Goal: Task Accomplishment & Management: Use online tool/utility

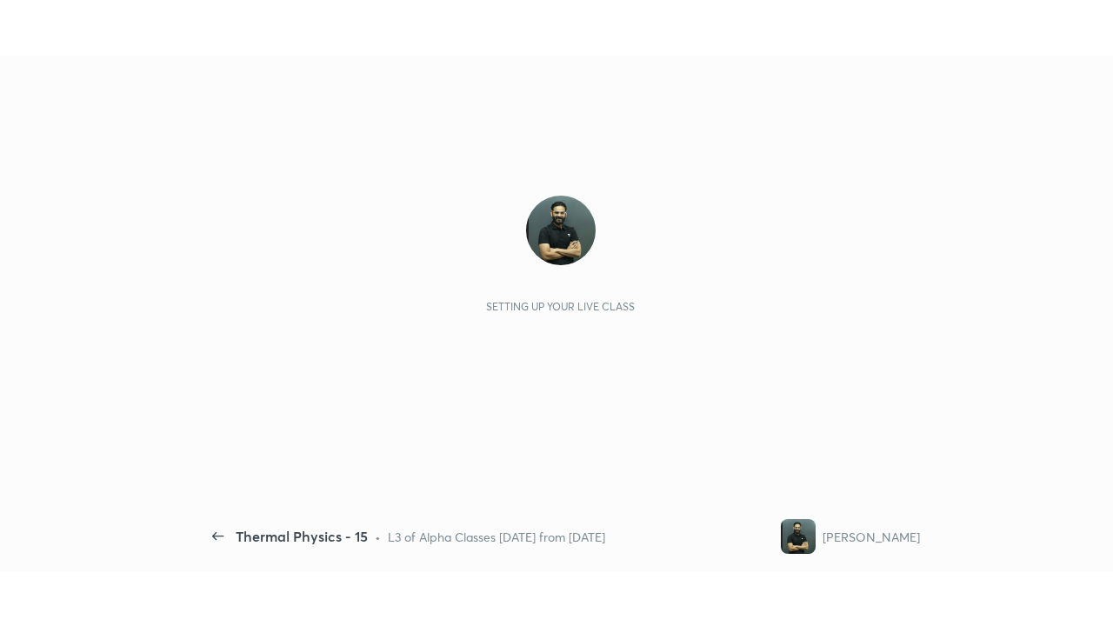
scroll to position [6, 1]
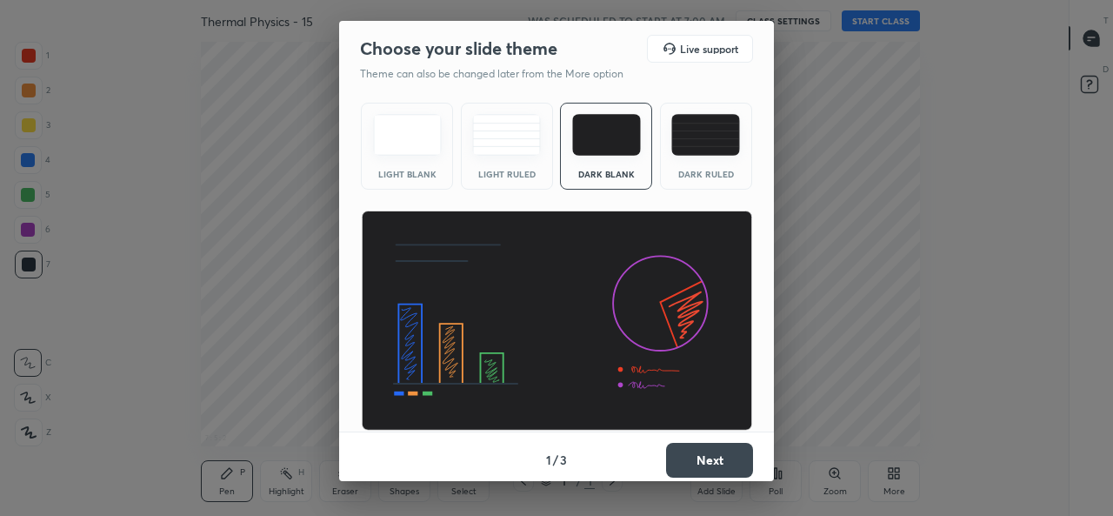
click at [686, 144] on img at bounding box center [705, 135] width 69 height 42
click at [684, 469] on button "Next" at bounding box center [709, 460] width 87 height 35
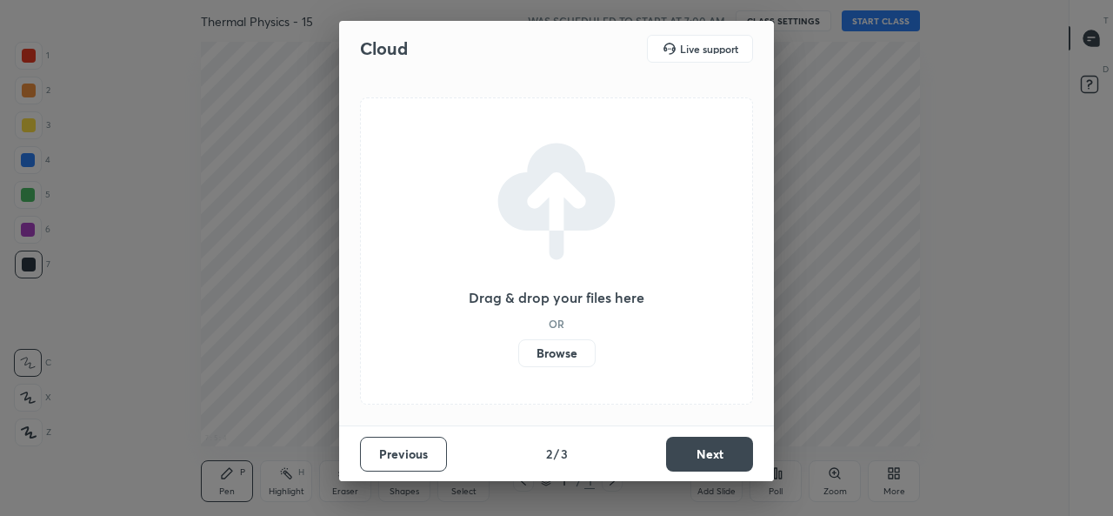
click at [575, 357] on label "Browse" at bounding box center [556, 353] width 77 height 28
click at [518, 357] on input "Browse" at bounding box center [518, 353] width 0 height 28
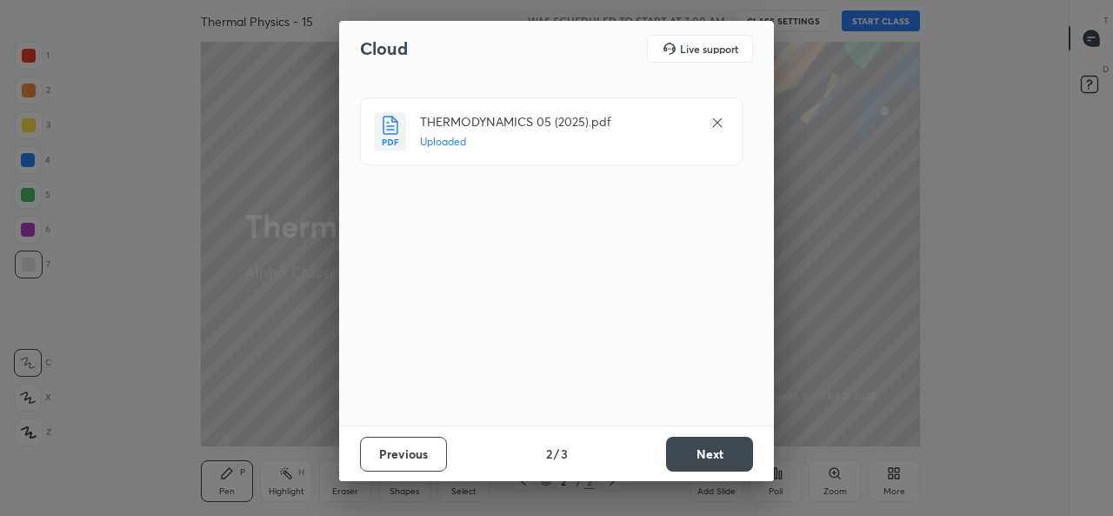
click at [736, 446] on button "Next" at bounding box center [709, 454] width 87 height 35
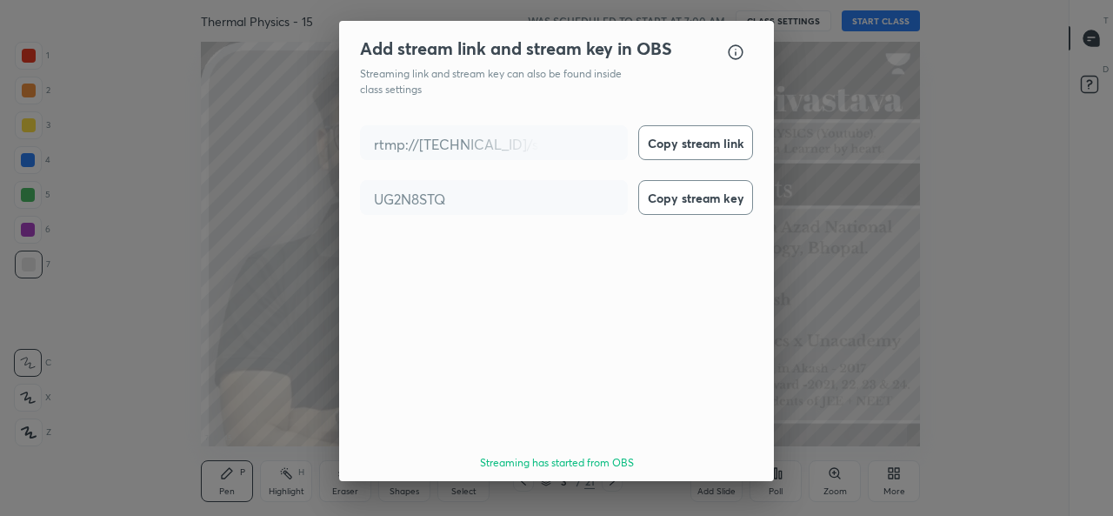
click at [739, 495] on button "Done" at bounding box center [709, 512] width 87 height 35
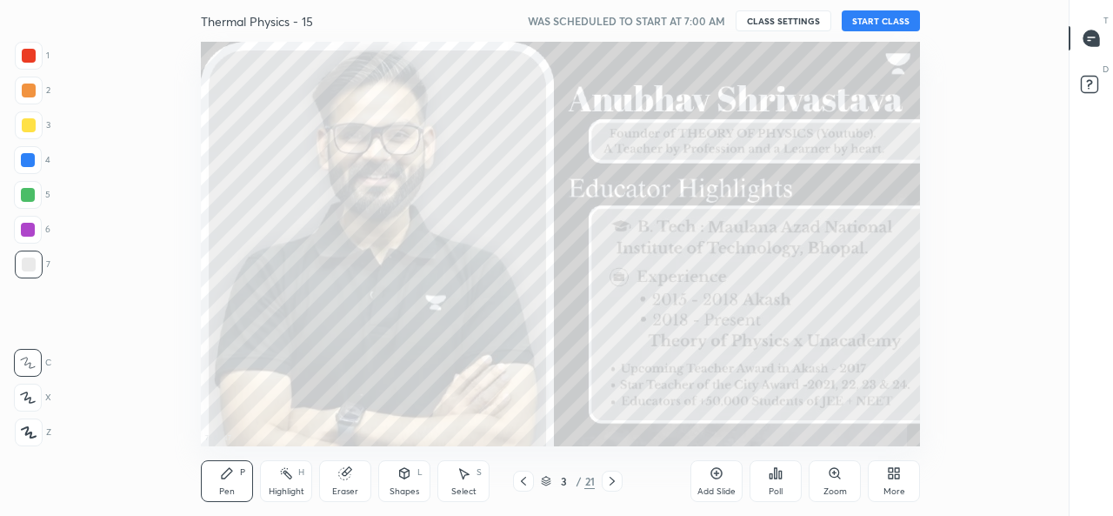
click at [884, 22] on button "START CLASS" at bounding box center [881, 20] width 78 height 21
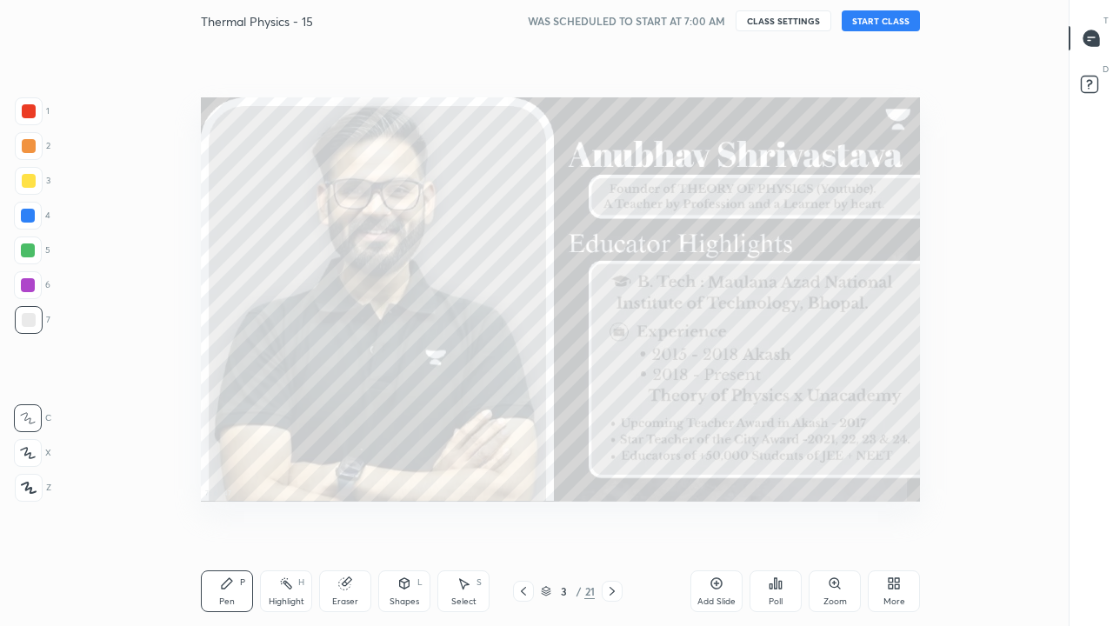
scroll to position [515, 1010]
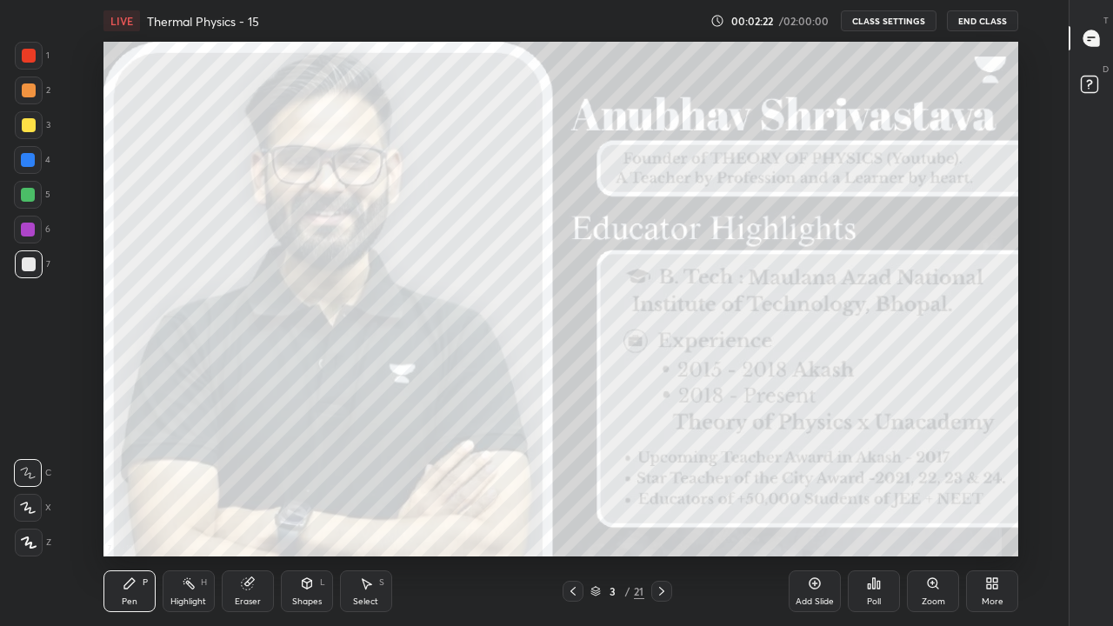
click at [985, 515] on div "More" at bounding box center [992, 591] width 52 height 42
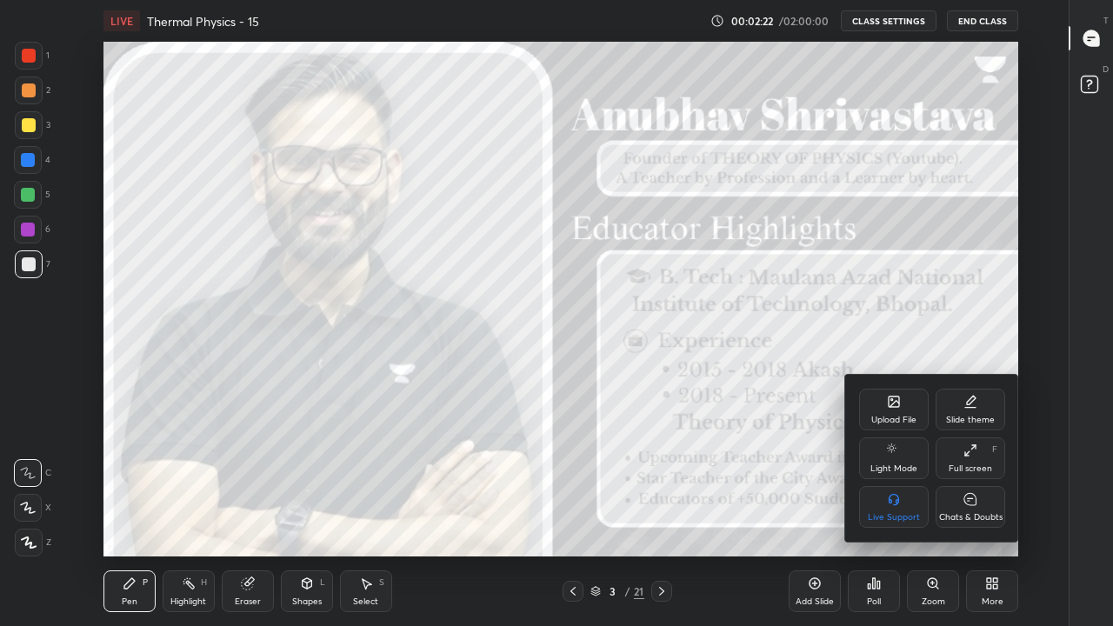
click at [961, 503] on div "Chats & Doubts" at bounding box center [971, 507] width 70 height 42
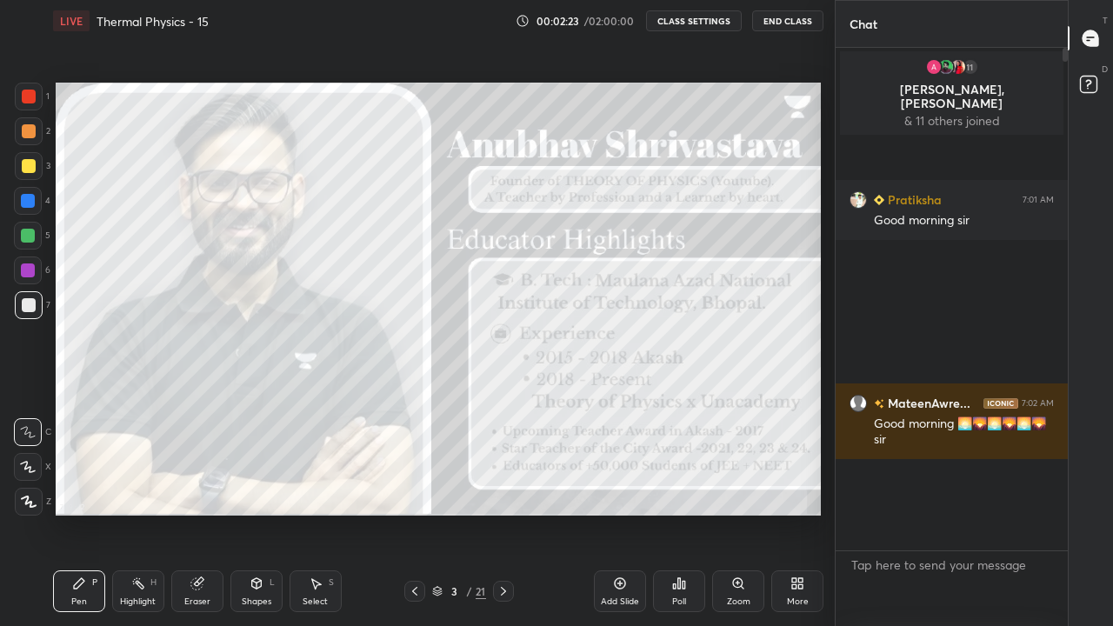
scroll to position [86452, 86201]
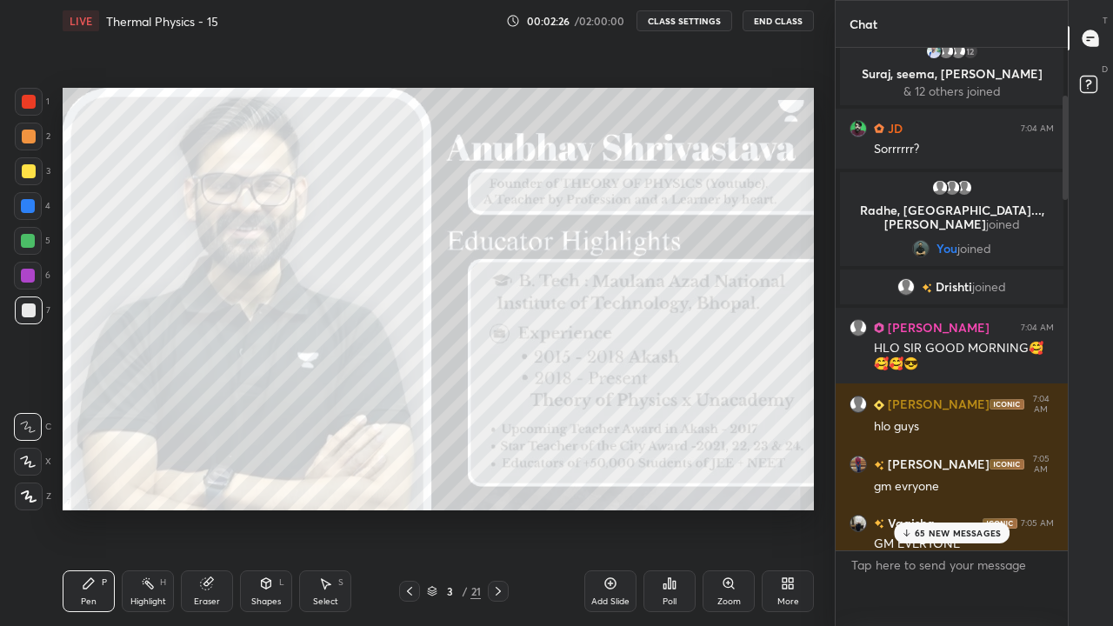
click at [942, 515] on p "65 NEW MESSAGES" at bounding box center [958, 533] width 86 height 10
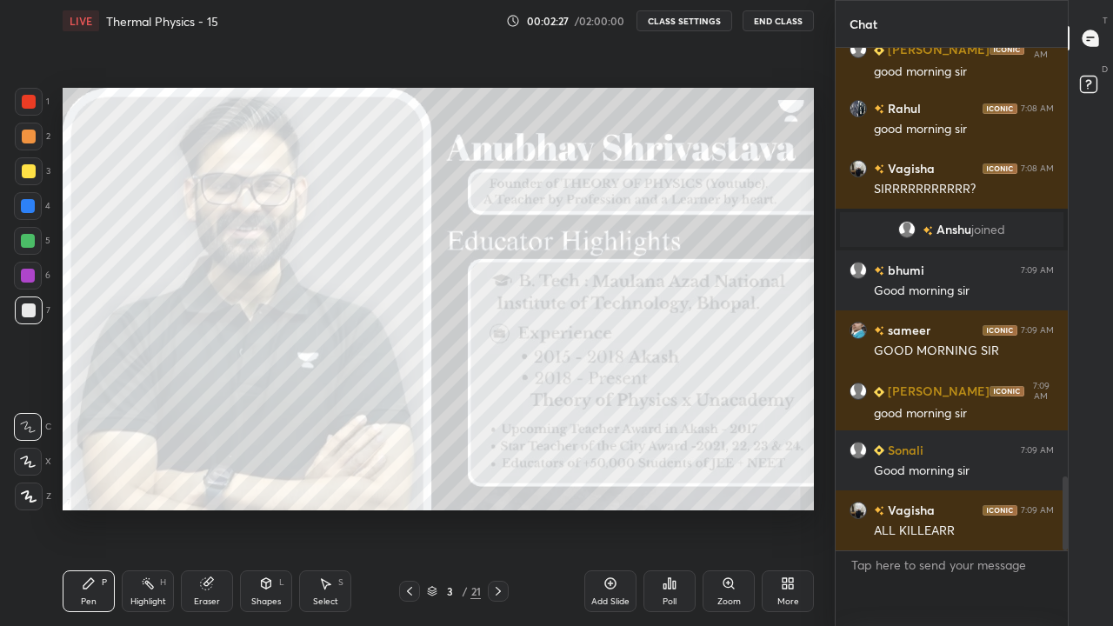
scroll to position [2918, 0]
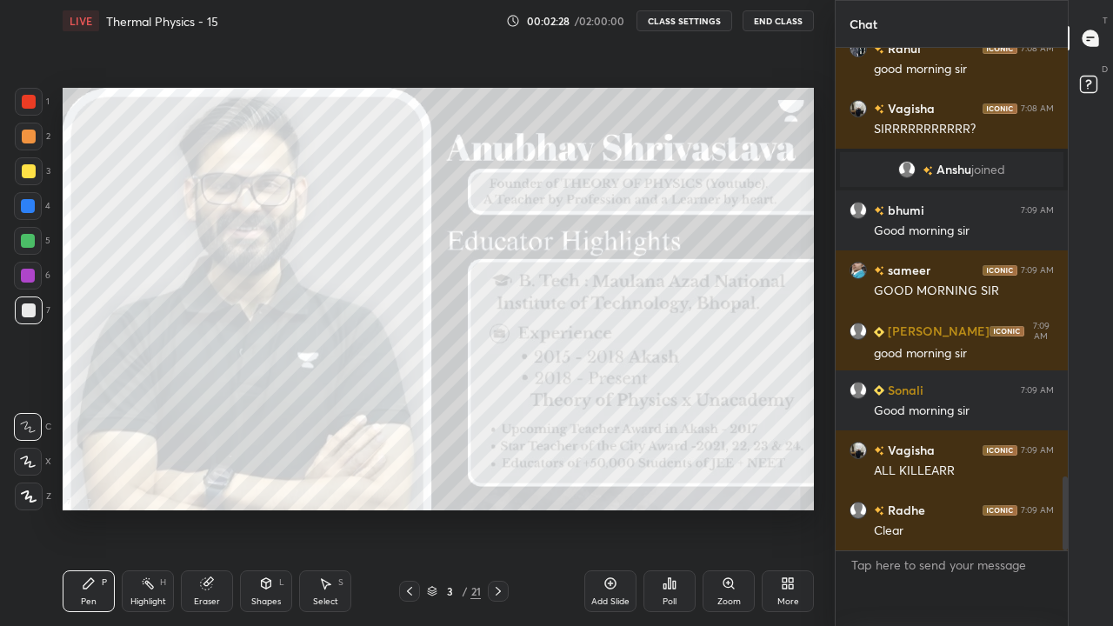
click at [787, 515] on icon at bounding box center [788, 584] width 14 height 14
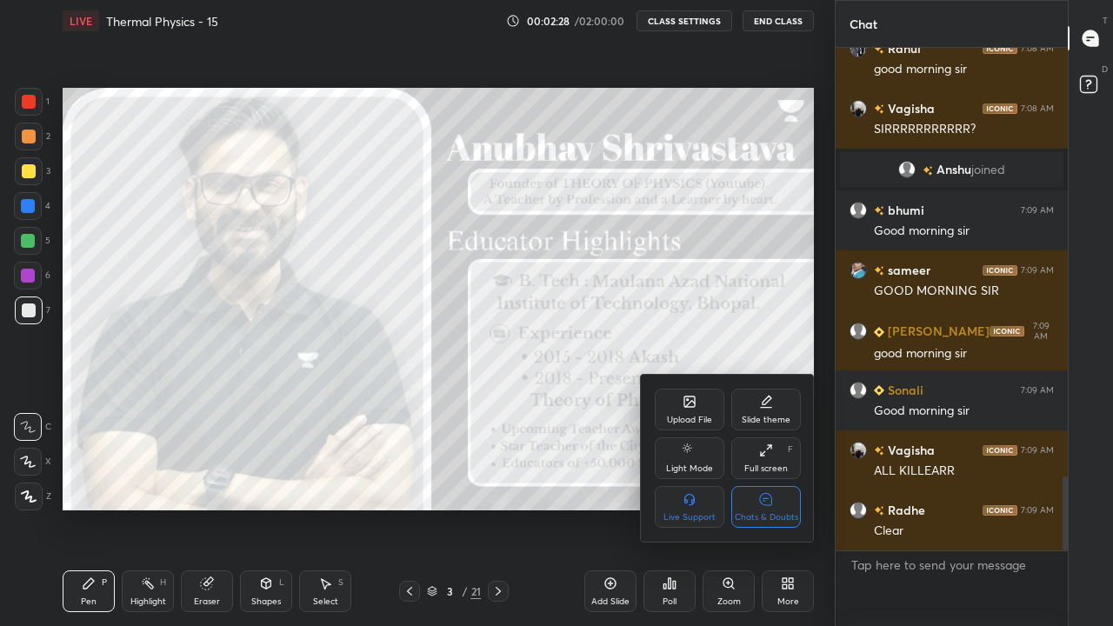
scroll to position [3158, 0]
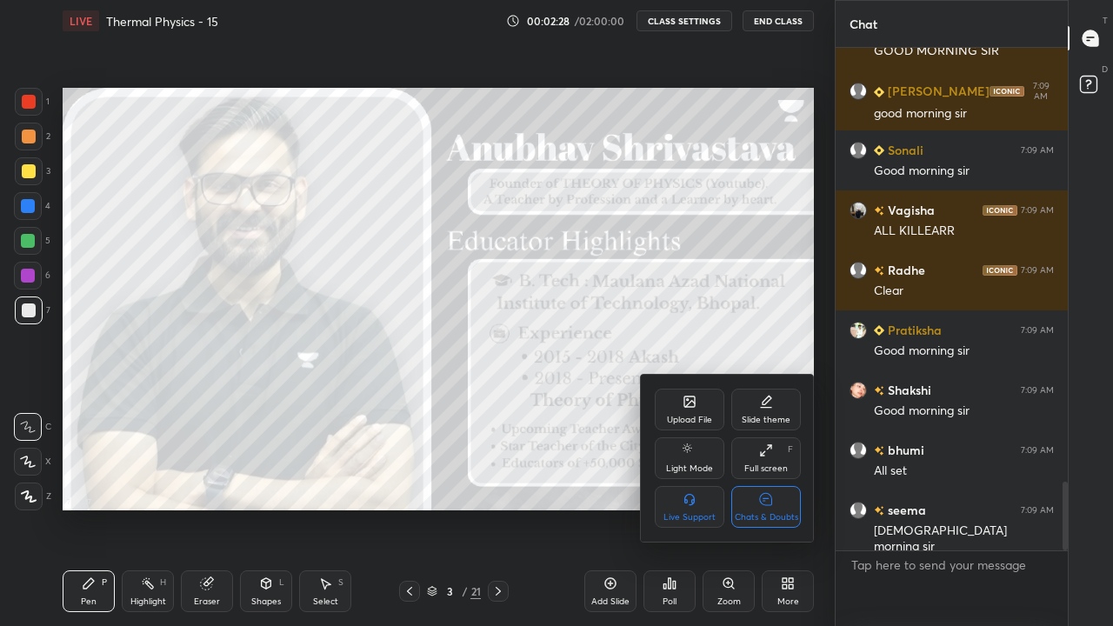
click at [758, 507] on div "Chats & Doubts" at bounding box center [766, 507] width 70 height 42
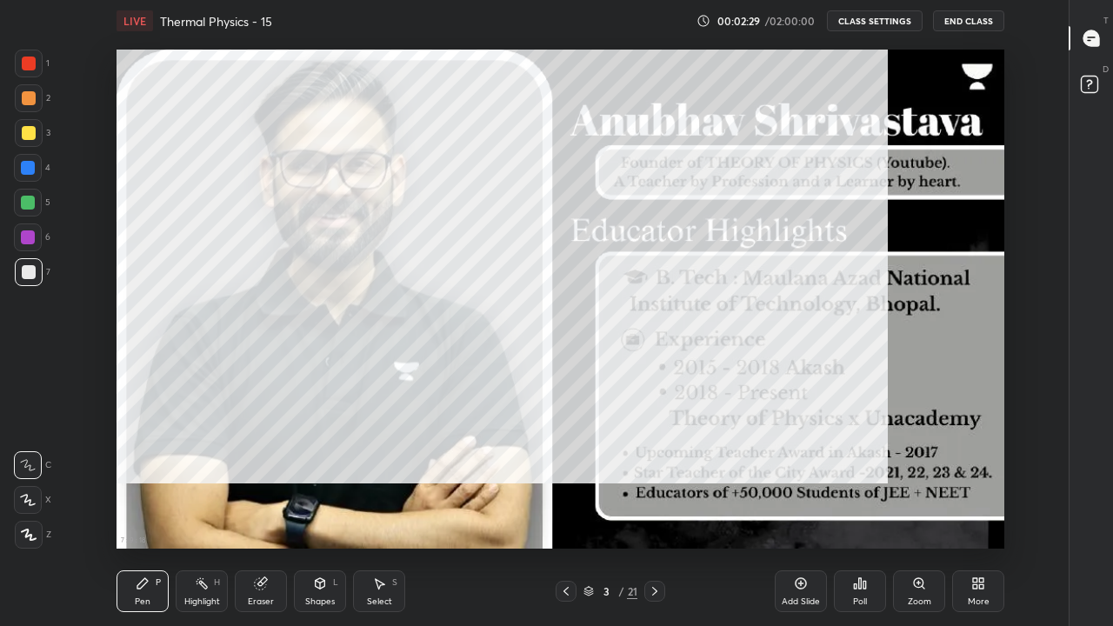
scroll to position [0, 0]
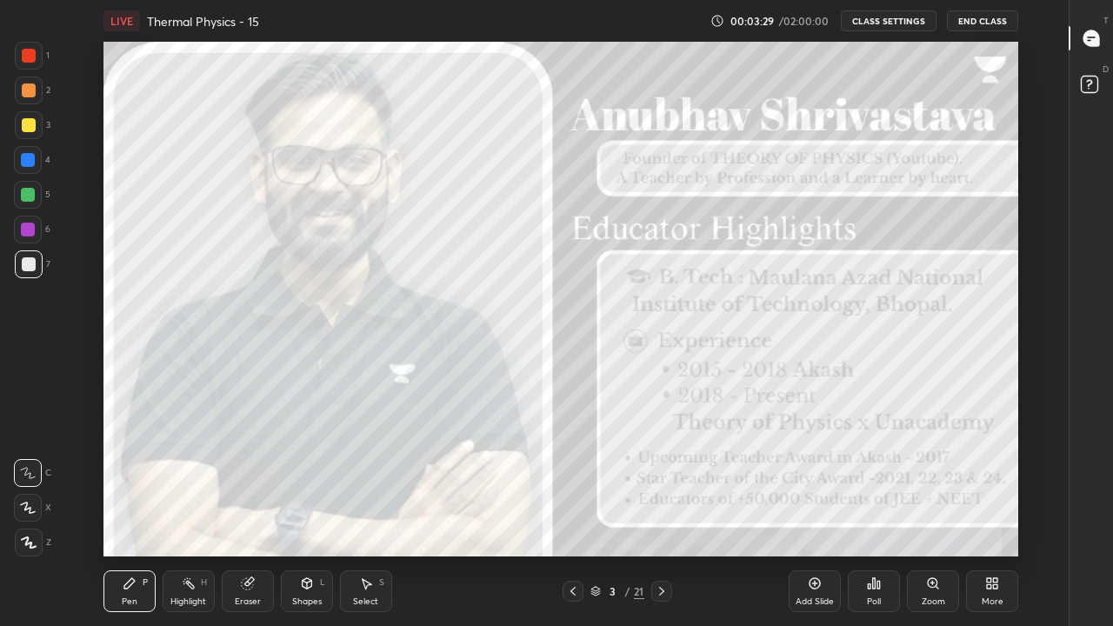
click at [124, 515] on icon at bounding box center [129, 583] width 10 height 10
click at [26, 515] on icon at bounding box center [29, 542] width 14 height 10
click at [817, 515] on icon at bounding box center [815, 584] width 14 height 14
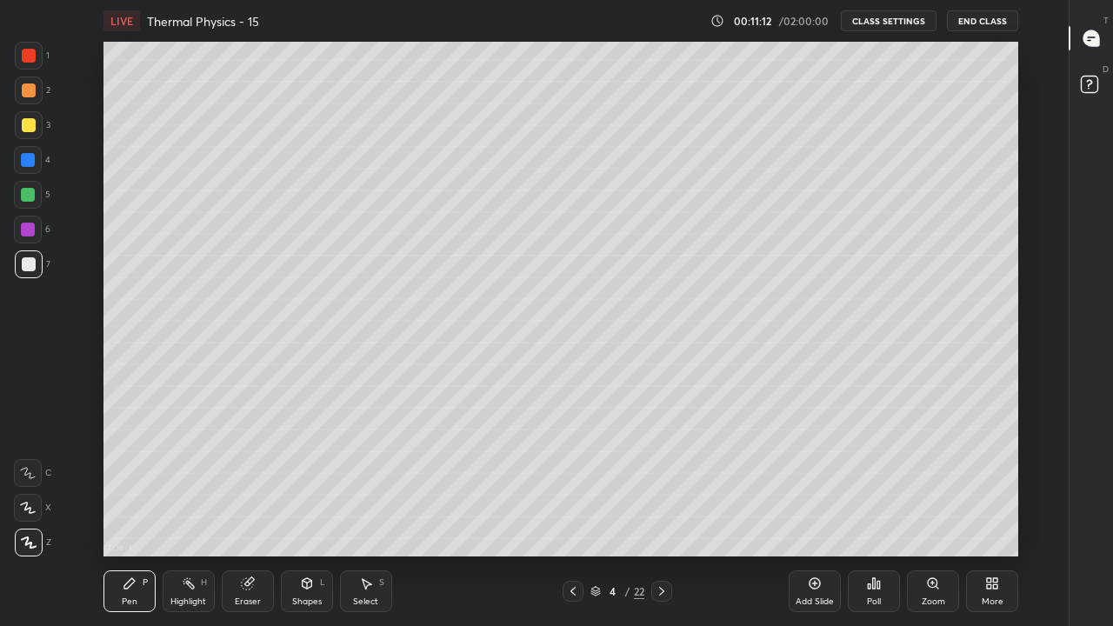
click at [661, 515] on icon at bounding box center [662, 591] width 14 height 14
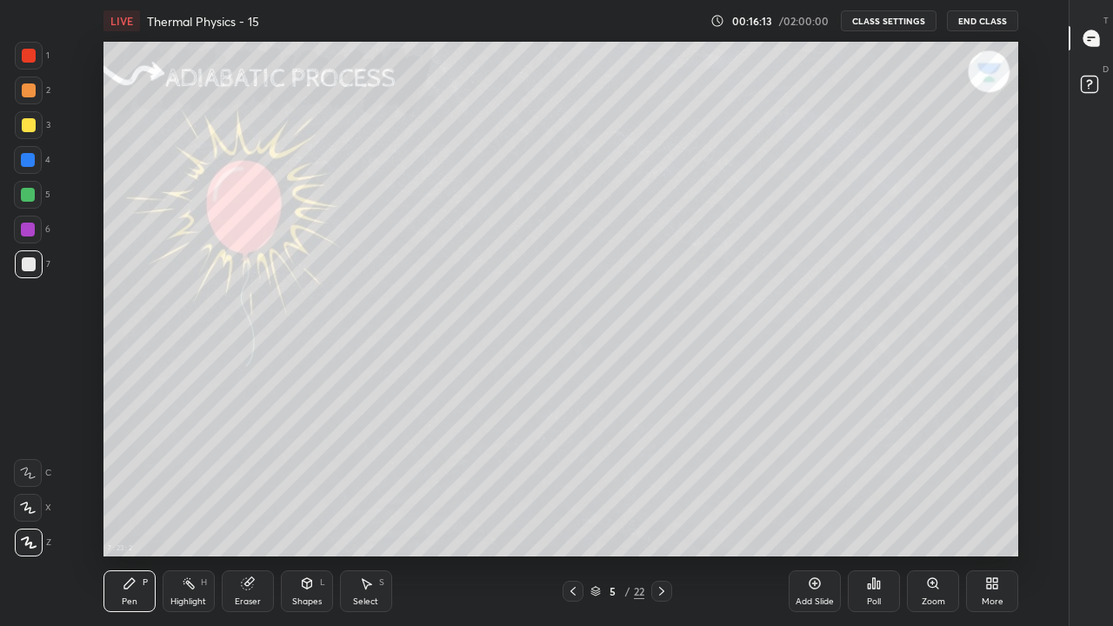
click at [247, 515] on div "Eraser" at bounding box center [248, 601] width 26 height 9
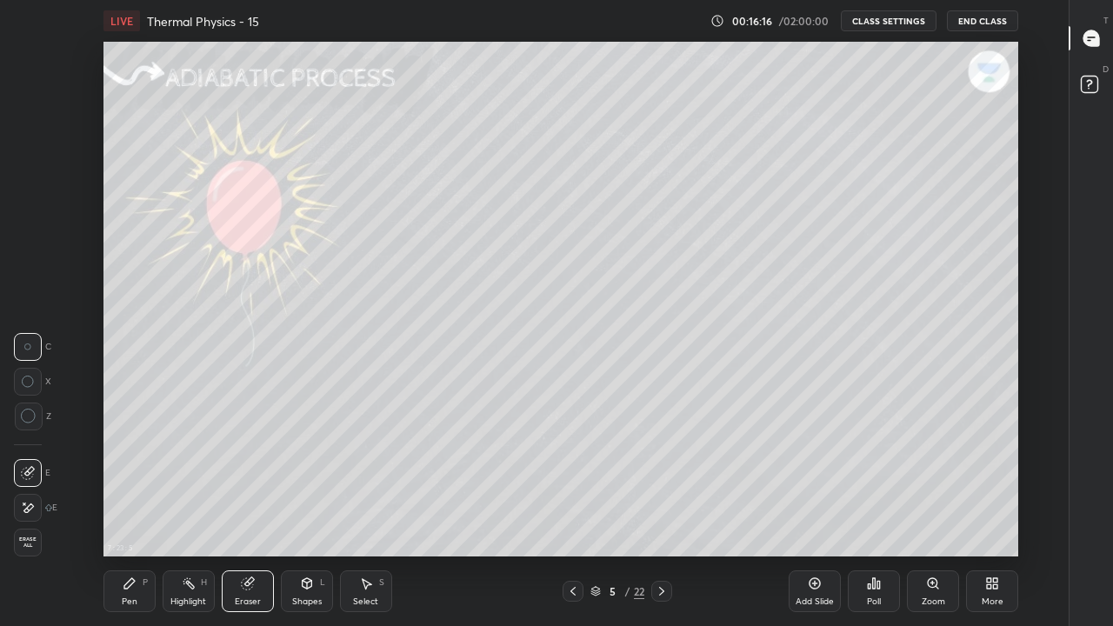
click at [123, 515] on div "Pen" at bounding box center [130, 601] width 16 height 9
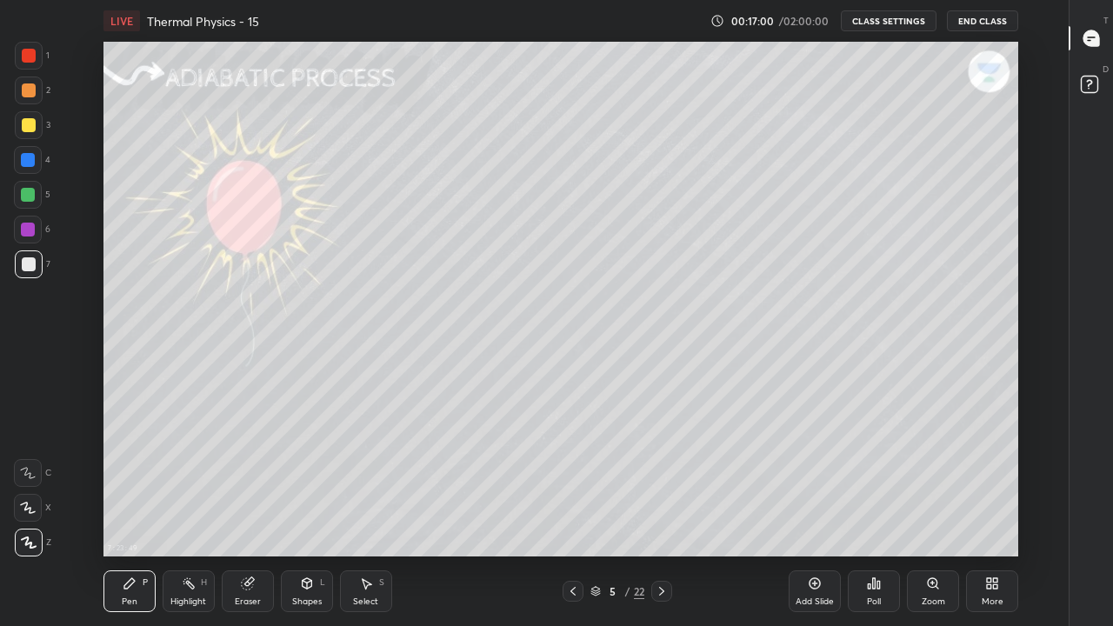
click at [250, 515] on icon at bounding box center [248, 584] width 14 height 14
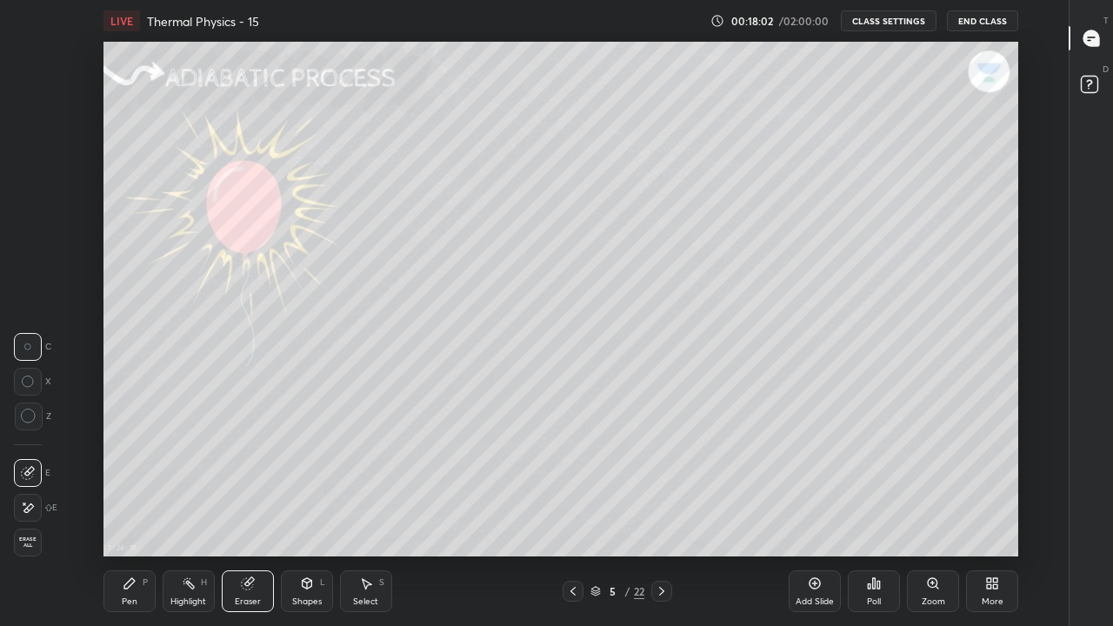
click at [808, 515] on icon at bounding box center [815, 584] width 14 height 14
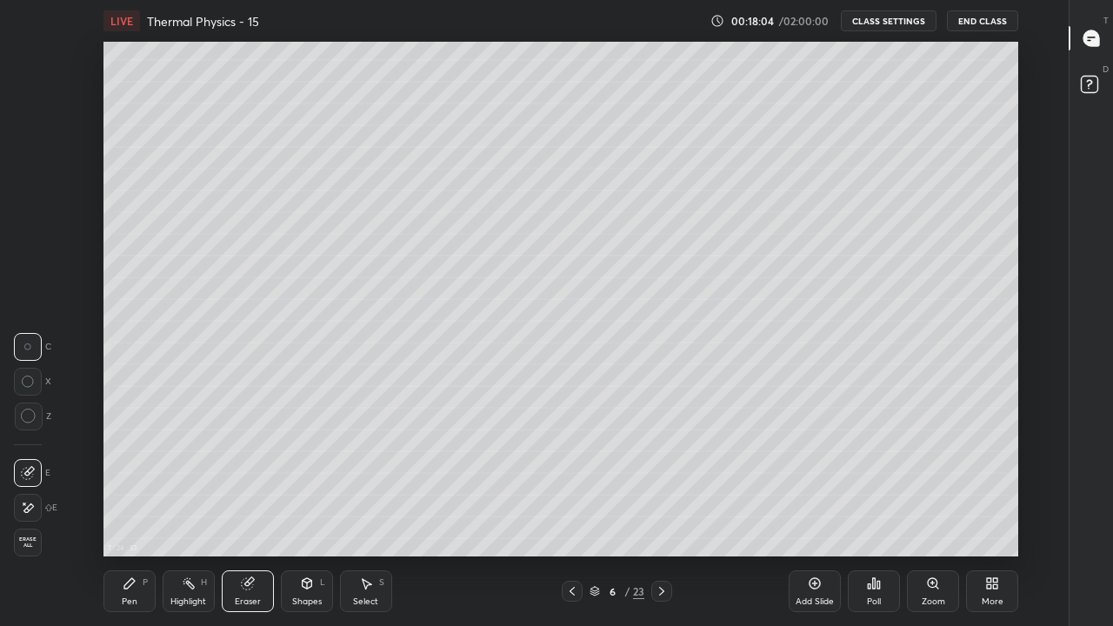
click at [125, 515] on div "Pen P" at bounding box center [129, 591] width 52 height 42
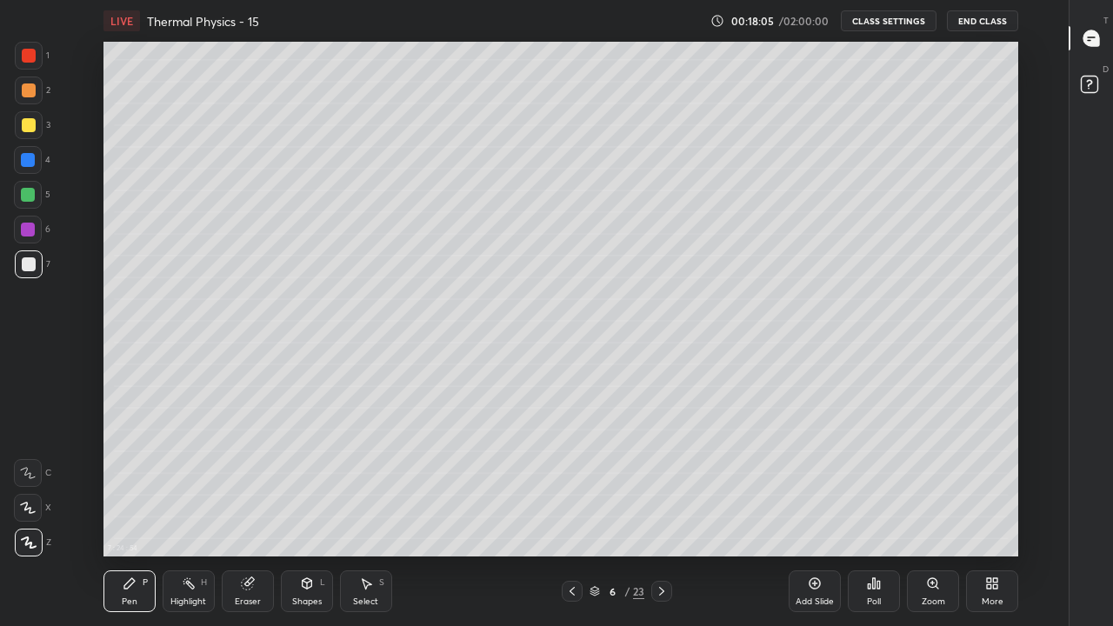
click at [30, 515] on icon at bounding box center [29, 542] width 14 height 10
click at [31, 270] on div at bounding box center [29, 264] width 14 height 14
click at [190, 515] on div "Highlight H" at bounding box center [189, 591] width 52 height 42
click at [244, 515] on div "Eraser" at bounding box center [248, 601] width 26 height 9
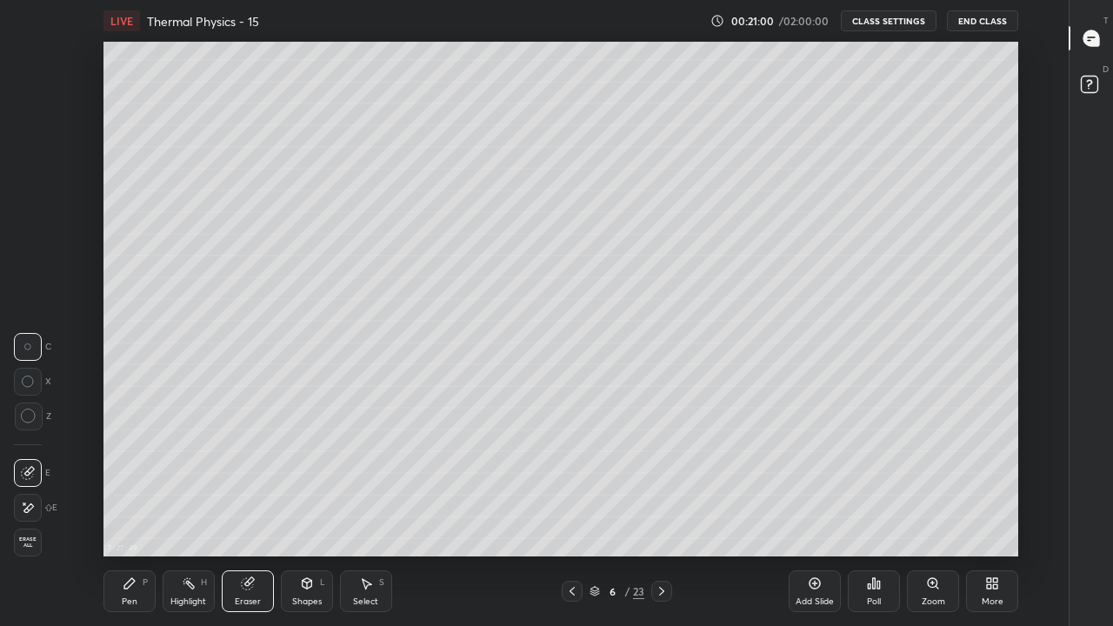
click at [124, 515] on div "Pen" at bounding box center [130, 601] width 16 height 9
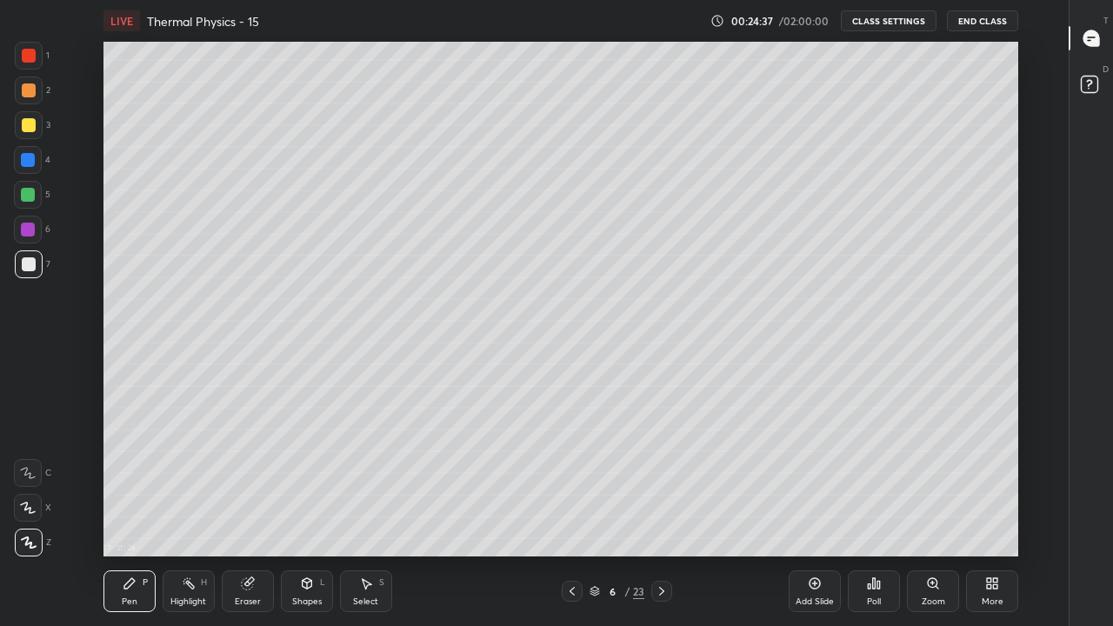
click at [252, 515] on div "Eraser" at bounding box center [248, 601] width 26 height 9
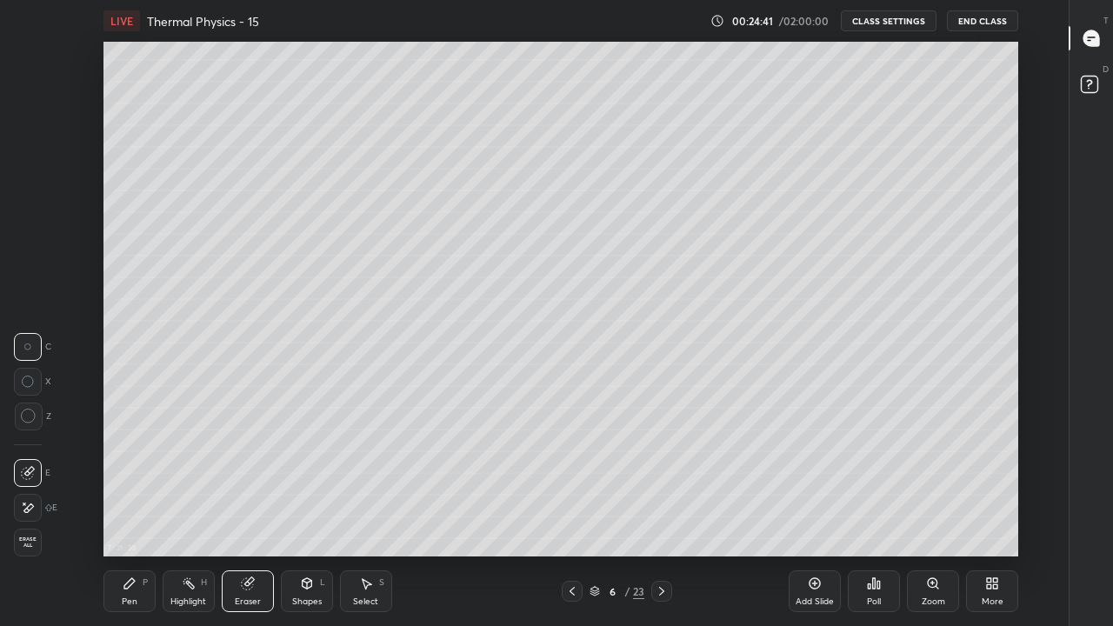
click at [137, 515] on div "Pen P" at bounding box center [129, 591] width 52 height 42
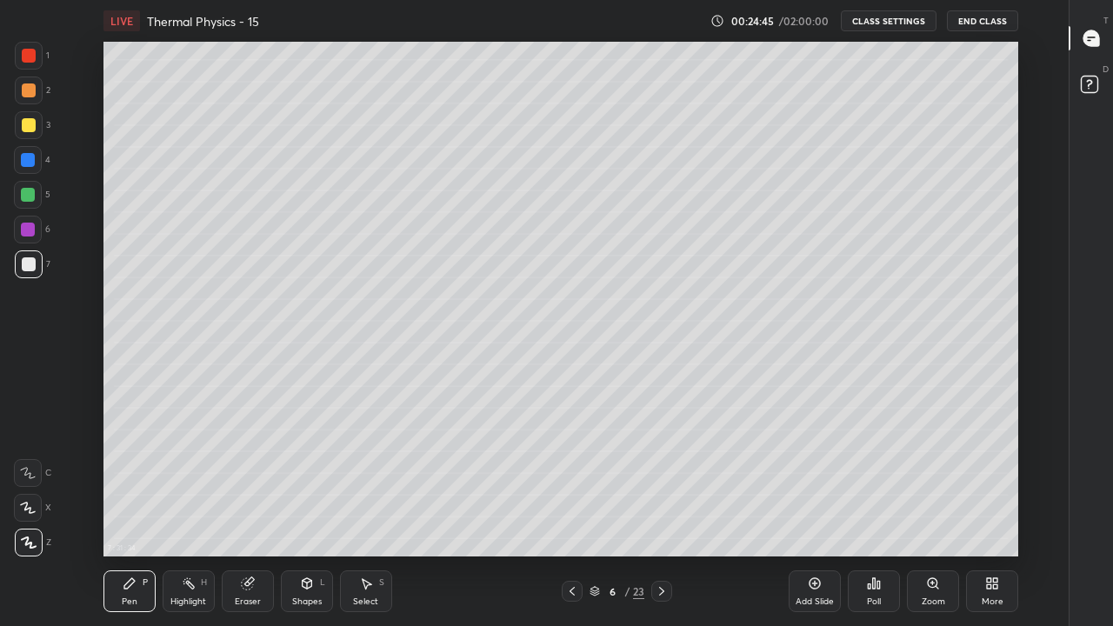
click at [190, 515] on div "Highlight" at bounding box center [188, 601] width 36 height 9
click at [239, 515] on div "Eraser" at bounding box center [248, 601] width 26 height 9
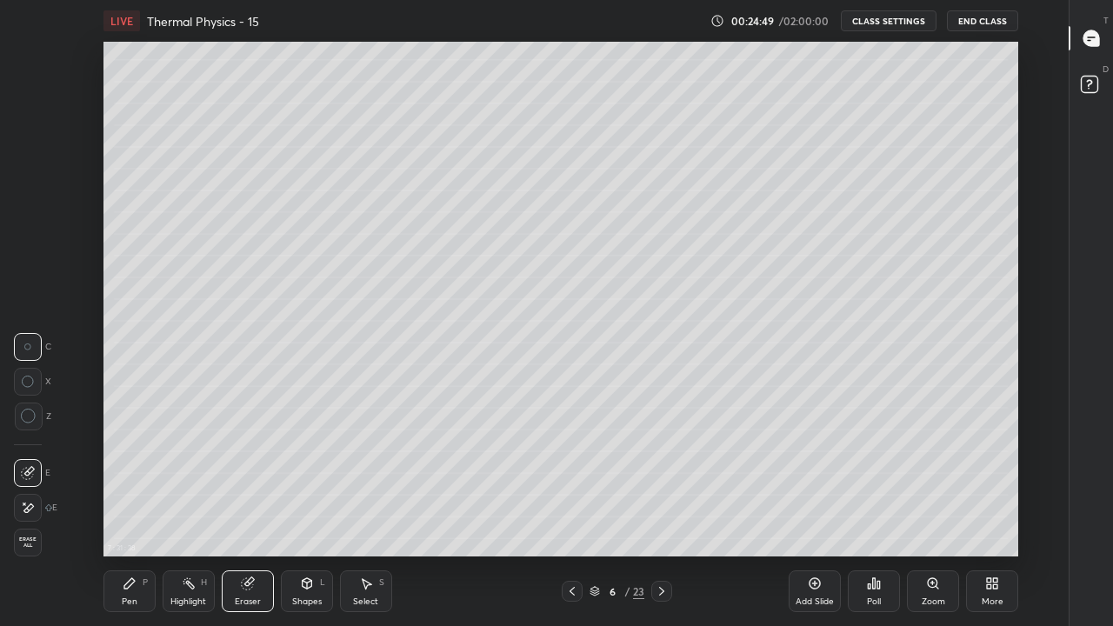
click at [130, 515] on div "Pen" at bounding box center [130, 601] width 16 height 9
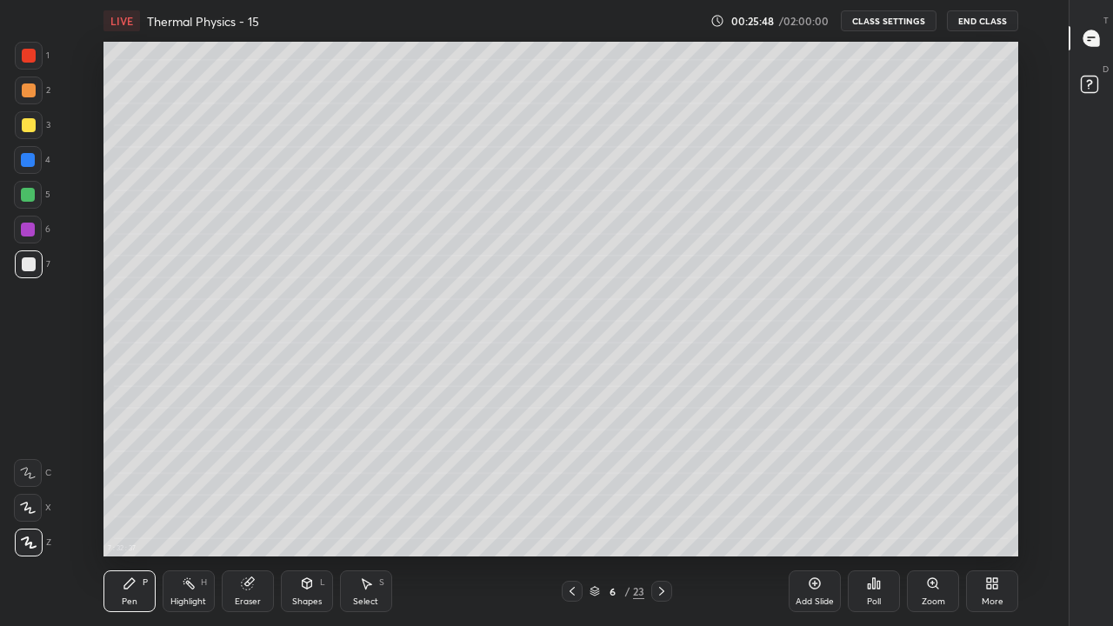
click at [805, 515] on div "Add Slide" at bounding box center [815, 591] width 52 height 42
click at [244, 515] on div "Eraser" at bounding box center [248, 601] width 26 height 9
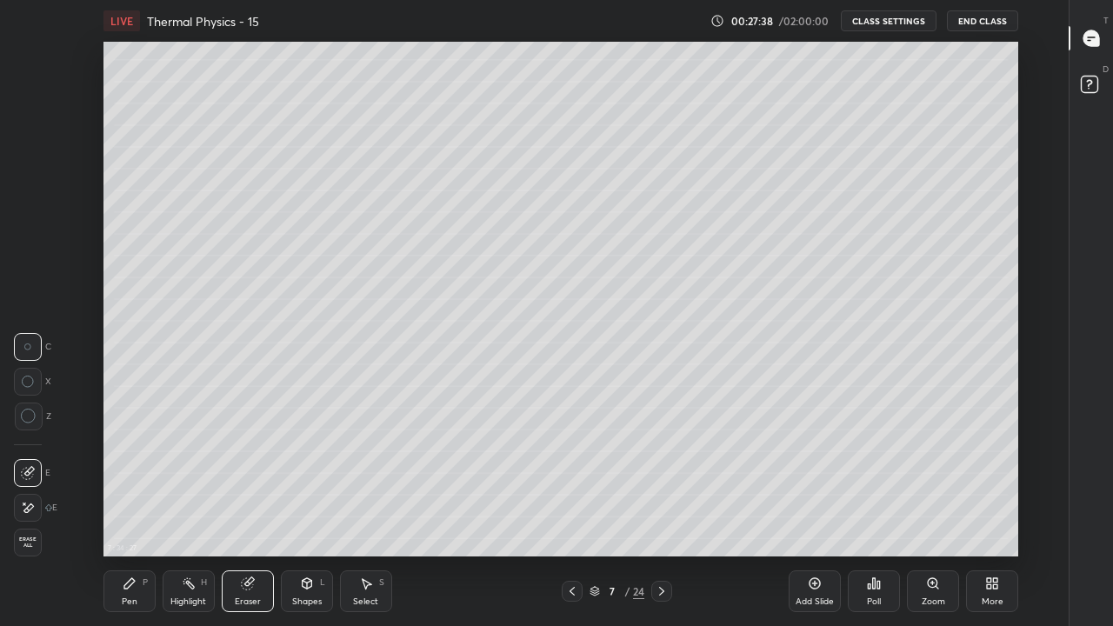
click at [127, 515] on div "Pen P" at bounding box center [129, 591] width 52 height 42
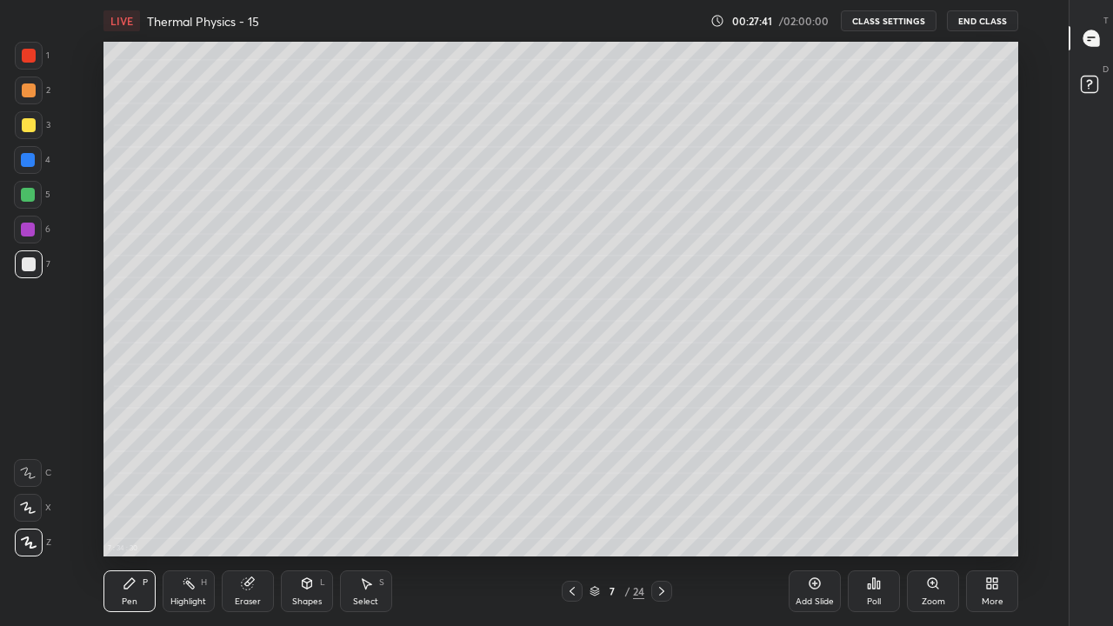
click at [28, 125] on div at bounding box center [29, 125] width 14 height 14
click at [572, 515] on icon at bounding box center [572, 591] width 14 height 14
click at [662, 515] on icon at bounding box center [662, 591] width 14 height 14
click at [572, 515] on icon at bounding box center [572, 591] width 14 height 14
click at [641, 515] on div "24" at bounding box center [638, 592] width 11 height 16
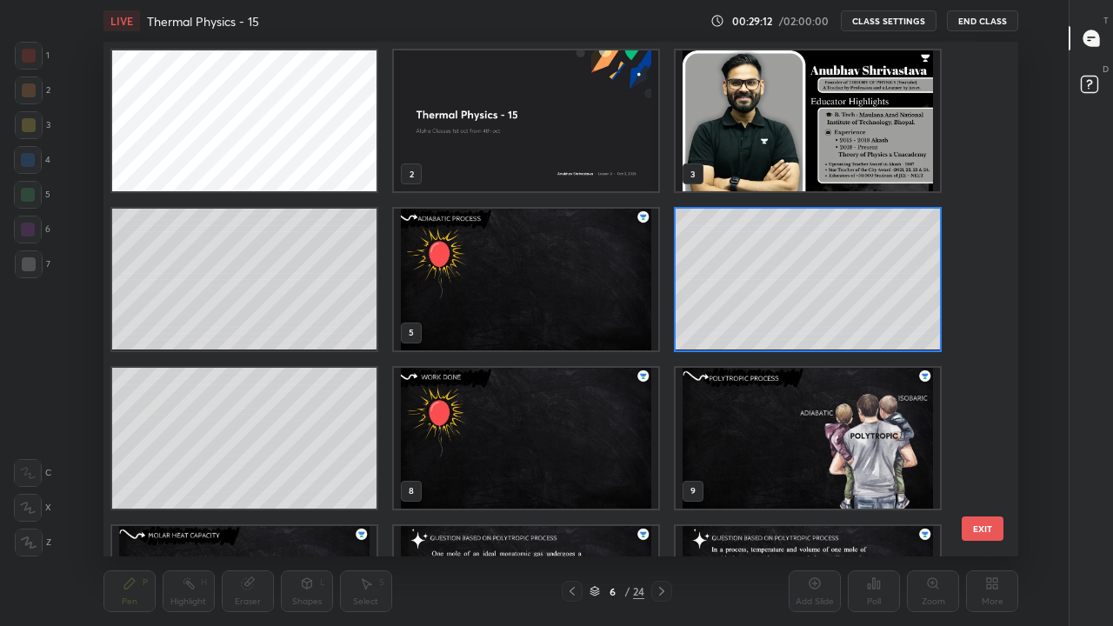
scroll to position [510, 906]
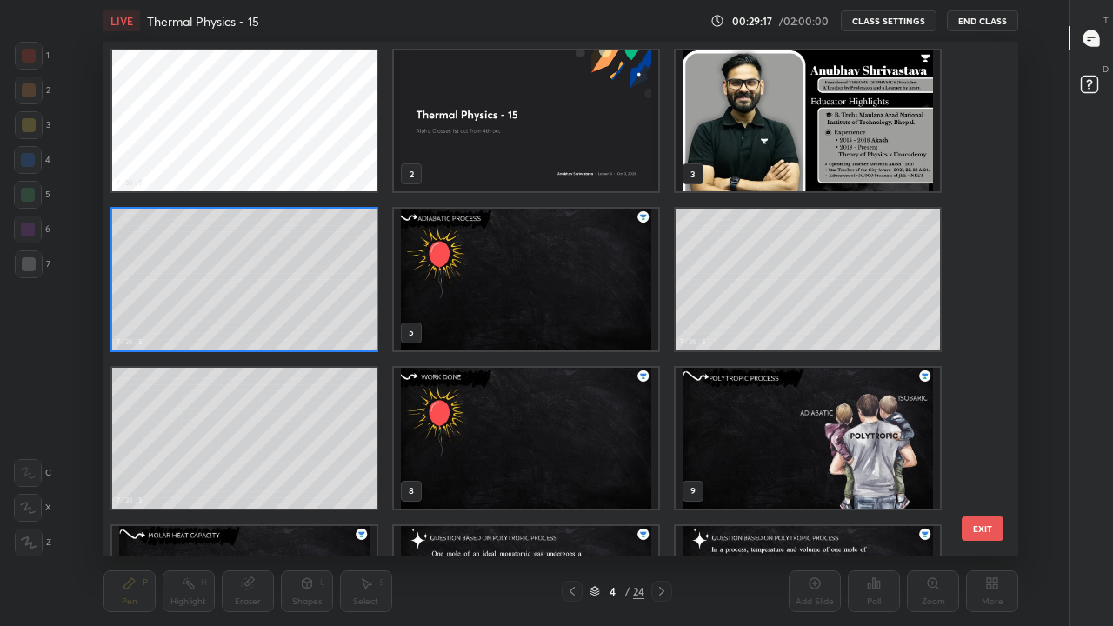
click at [476, 291] on img "grid" at bounding box center [526, 279] width 264 height 141
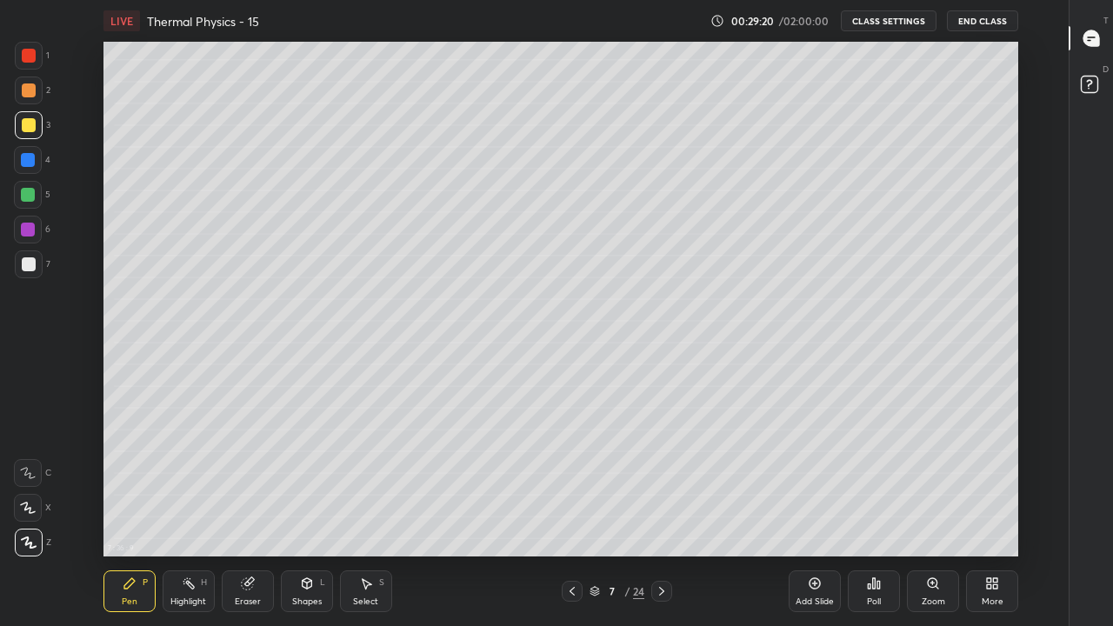
scroll to position [0, 0]
click at [572, 515] on icon at bounding box center [572, 591] width 5 height 9
click at [663, 515] on icon at bounding box center [662, 591] width 14 height 14
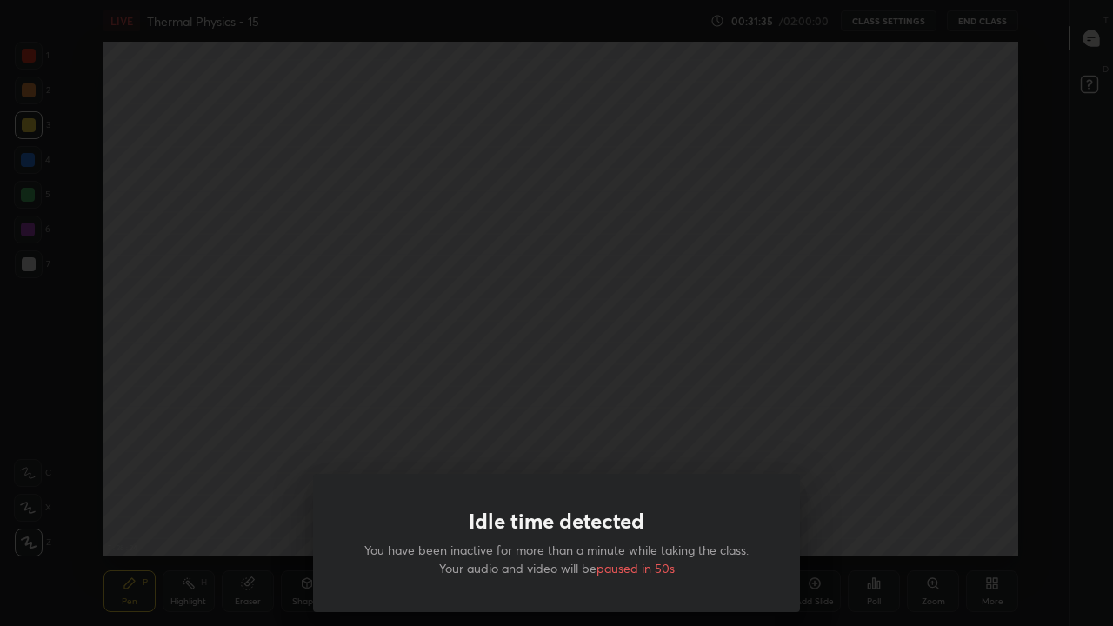
click at [380, 441] on div "Idle time detected You have been inactive for more than a minute while taking t…" at bounding box center [556, 313] width 1113 height 626
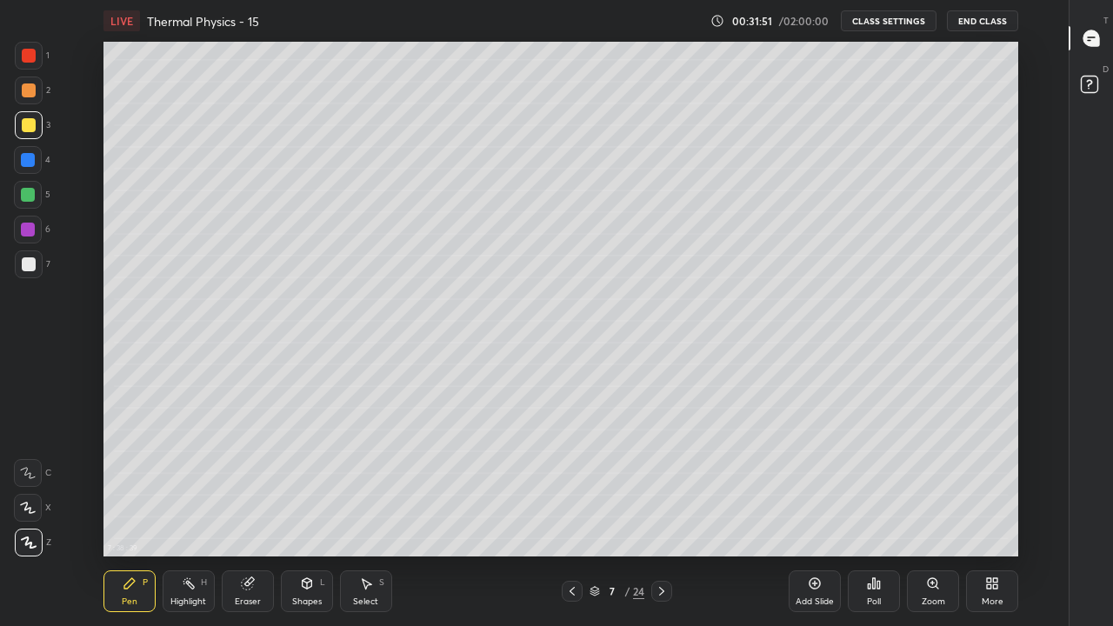
click at [580, 515] on div at bounding box center [572, 591] width 21 height 21
click at [815, 515] on div "Add Slide" at bounding box center [815, 601] width 38 height 9
click at [22, 262] on div at bounding box center [29, 264] width 14 height 14
click at [245, 515] on div "Eraser" at bounding box center [248, 591] width 52 height 42
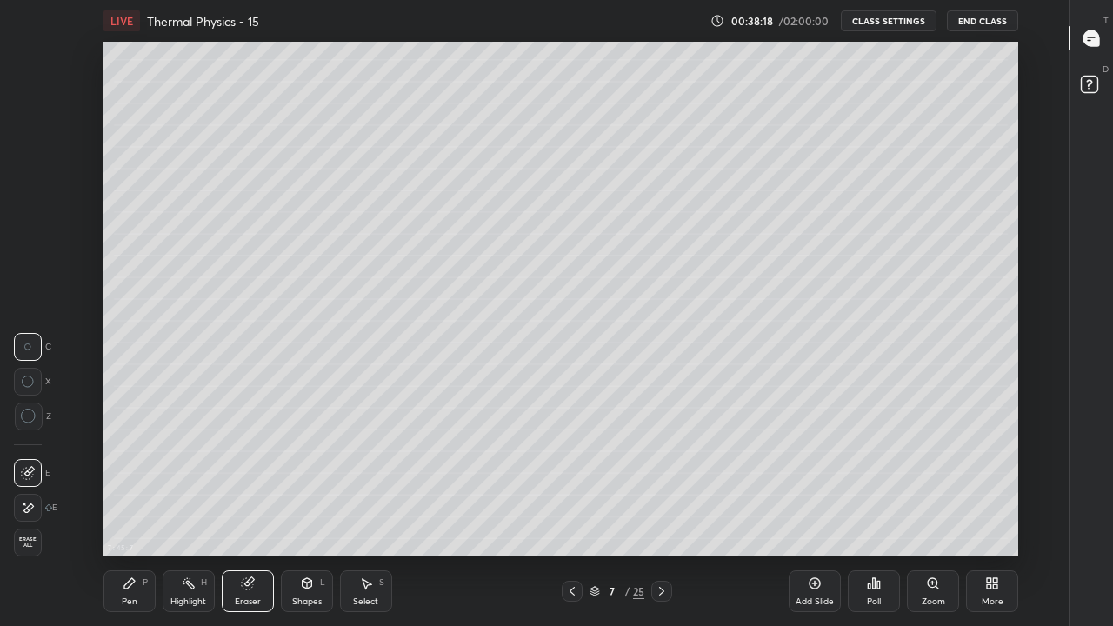
click at [131, 515] on icon at bounding box center [130, 584] width 14 height 14
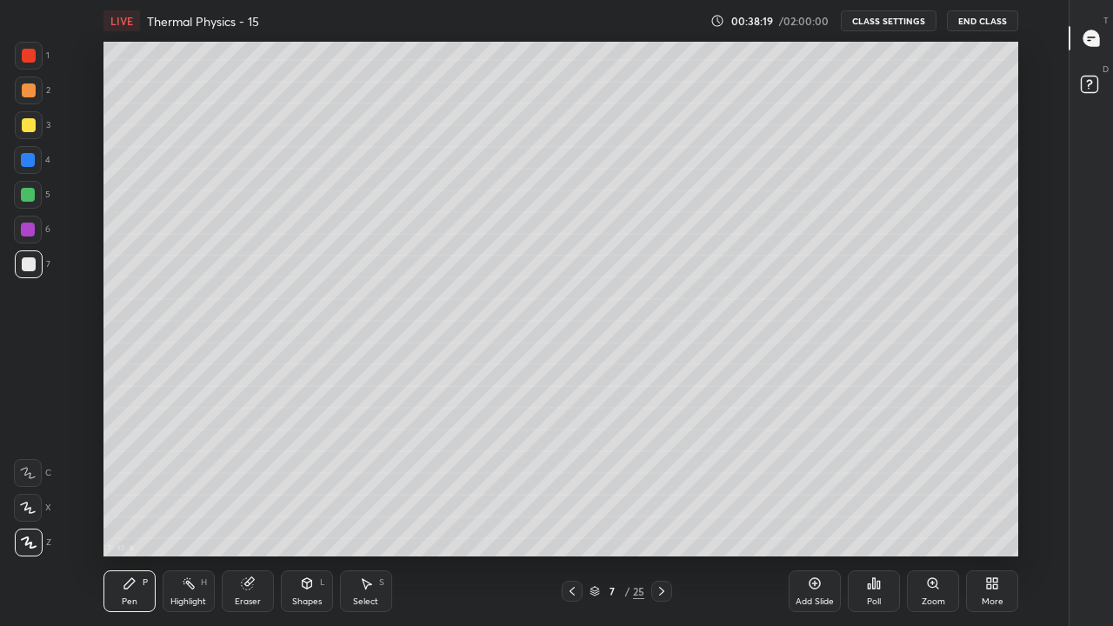
click at [26, 124] on div at bounding box center [29, 125] width 14 height 14
click at [31, 515] on icon at bounding box center [29, 543] width 16 height 12
click at [31, 268] on div at bounding box center [29, 264] width 14 height 14
click at [810, 515] on div "Add Slide" at bounding box center [815, 591] width 52 height 42
click at [124, 515] on icon at bounding box center [129, 583] width 10 height 10
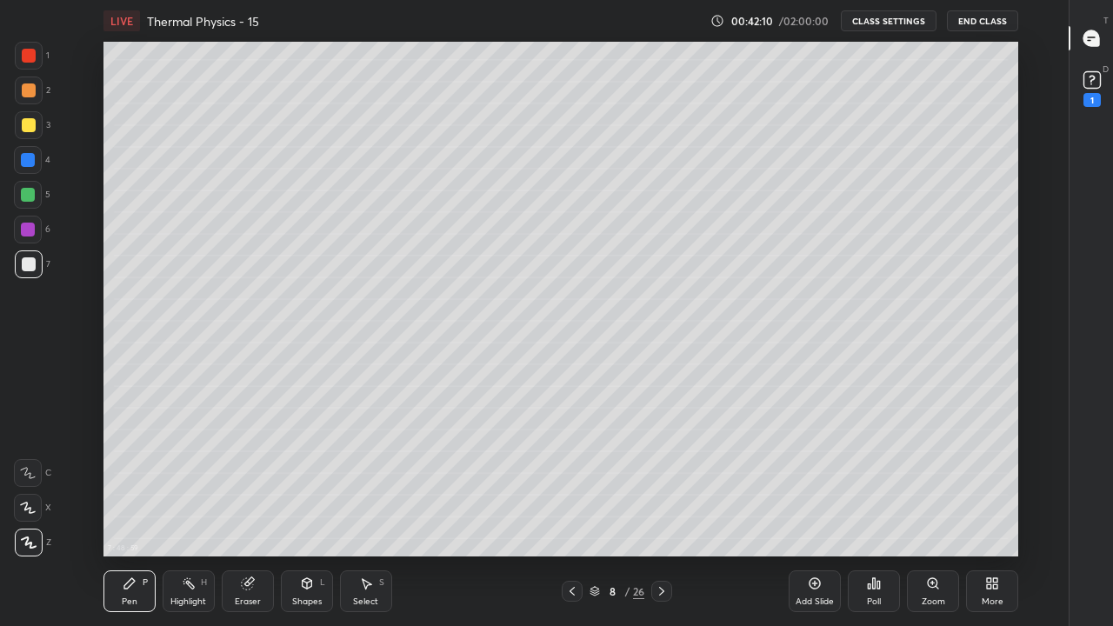
click at [30, 125] on div at bounding box center [29, 125] width 14 height 14
click at [24, 195] on div at bounding box center [28, 195] width 14 height 14
click at [235, 515] on div "Eraser" at bounding box center [248, 591] width 52 height 42
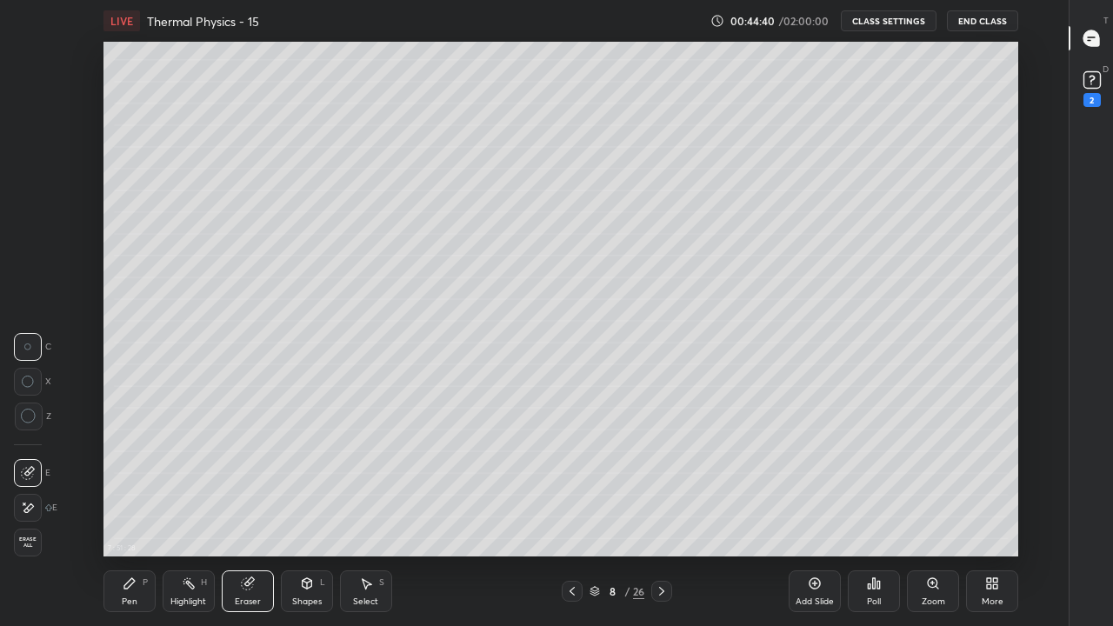
click at [125, 515] on div "Pen P" at bounding box center [129, 591] width 52 height 42
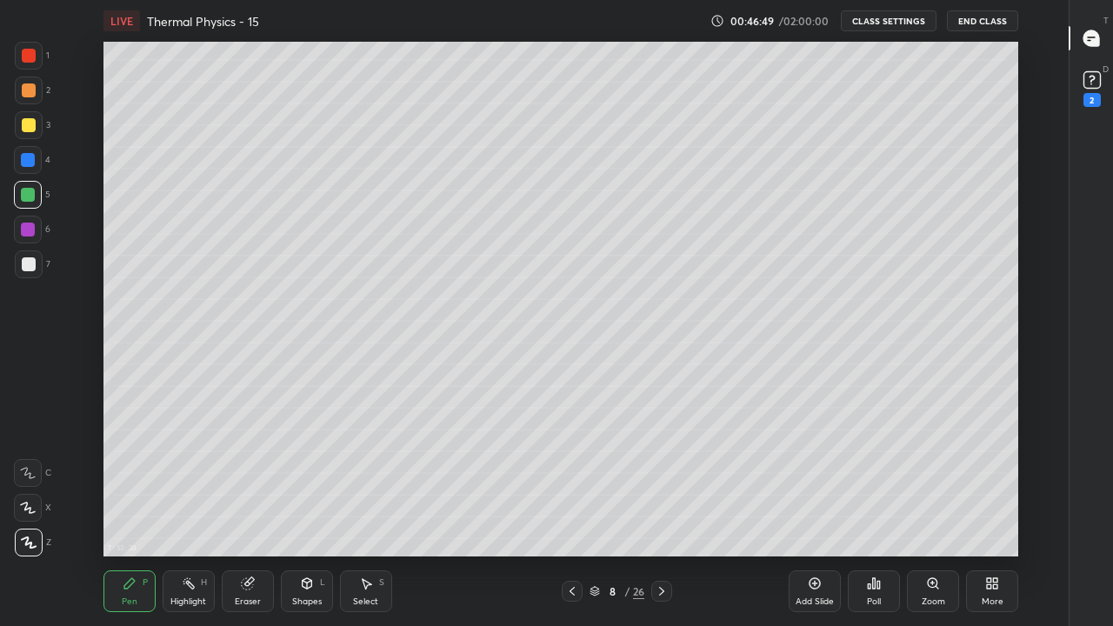
click at [24, 515] on icon at bounding box center [29, 543] width 16 height 12
click at [27, 264] on div at bounding box center [29, 264] width 14 height 14
click at [29, 231] on div at bounding box center [28, 230] width 14 height 14
click at [30, 190] on div at bounding box center [28, 195] width 14 height 14
click at [29, 60] on div at bounding box center [29, 56] width 14 height 14
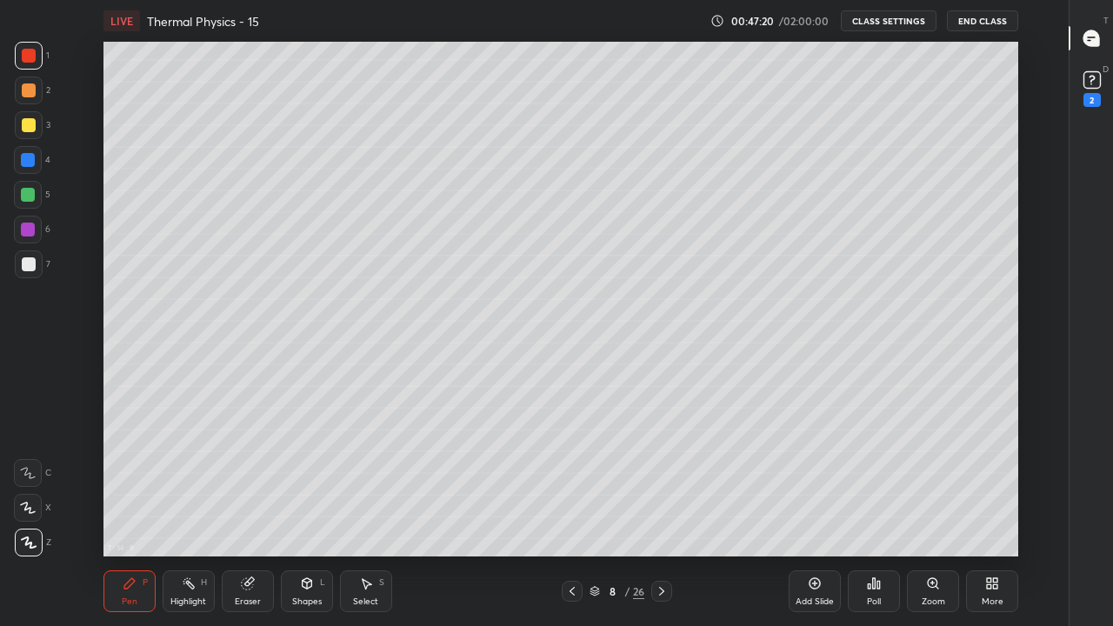
click at [32, 100] on div at bounding box center [29, 91] width 28 height 28
click at [27, 264] on div at bounding box center [29, 264] width 14 height 14
click at [23, 261] on div at bounding box center [29, 264] width 14 height 14
click at [27, 191] on div at bounding box center [28, 195] width 14 height 14
click at [26, 125] on div at bounding box center [29, 125] width 14 height 14
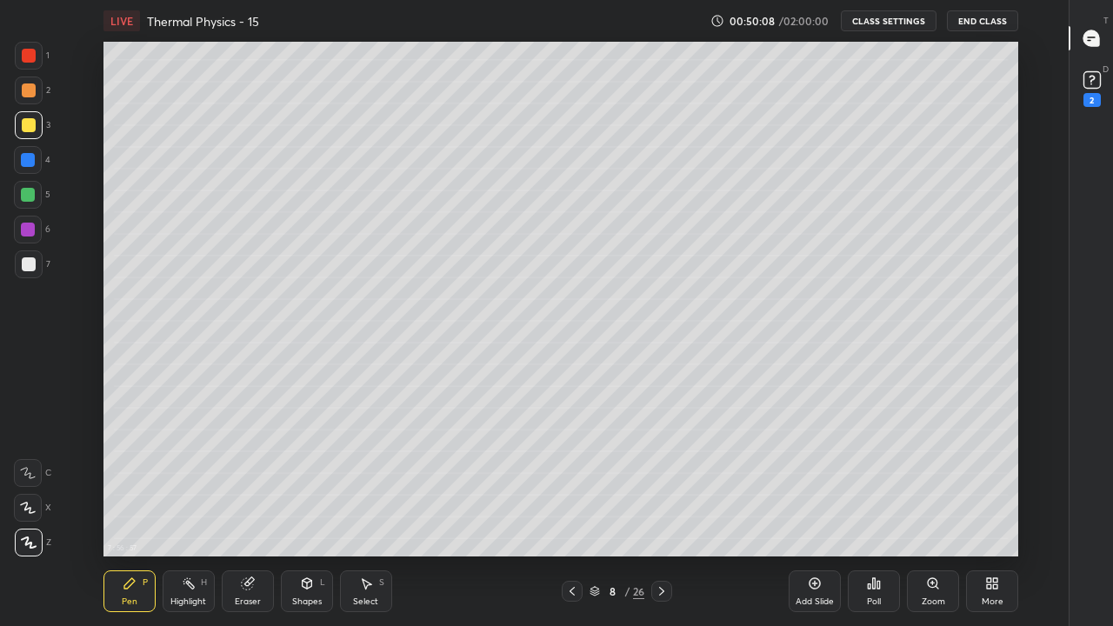
click at [244, 515] on div "Eraser" at bounding box center [248, 601] width 26 height 9
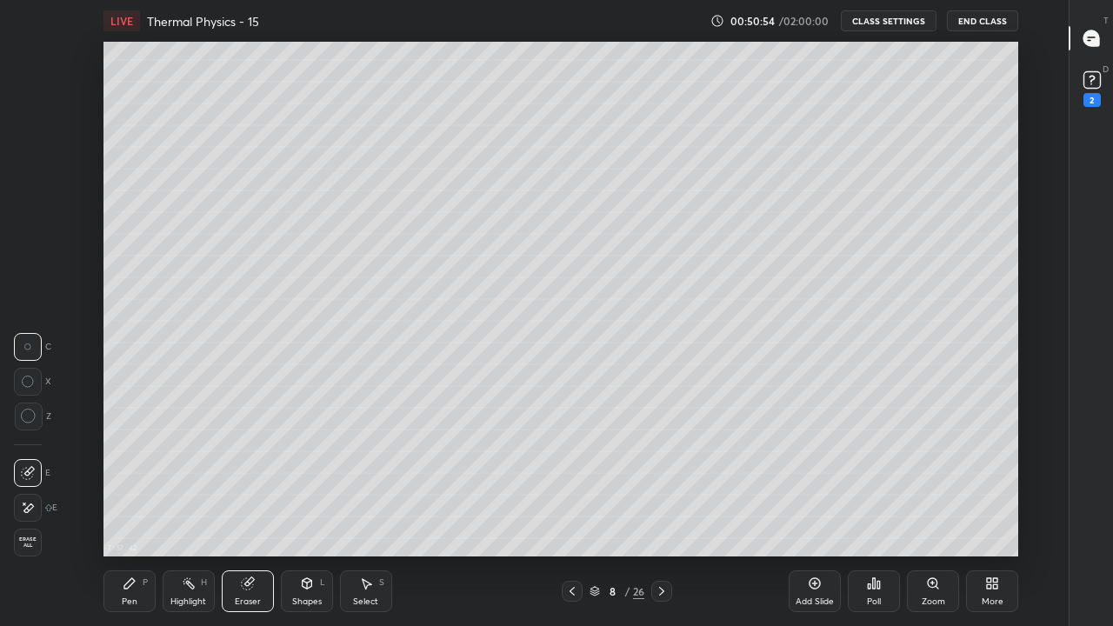
click at [812, 515] on div "Add Slide" at bounding box center [815, 591] width 52 height 42
click at [134, 515] on icon at bounding box center [130, 584] width 14 height 14
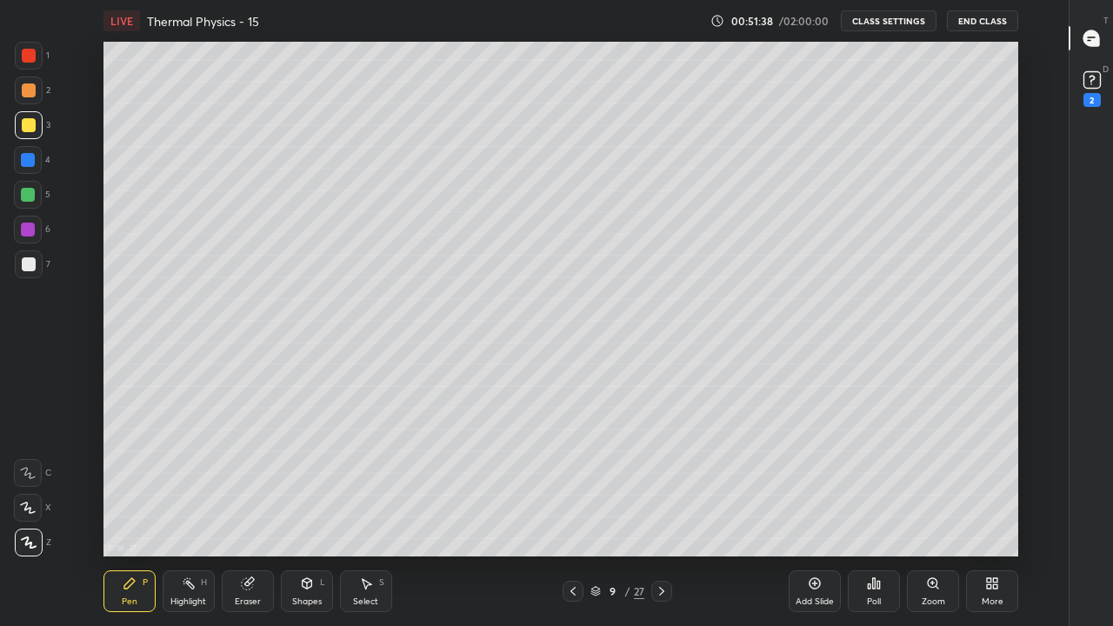
click at [572, 515] on icon at bounding box center [573, 591] width 14 height 14
click at [28, 59] on div at bounding box center [29, 56] width 14 height 14
click at [804, 515] on div "Add Slide" at bounding box center [815, 601] width 38 height 9
click at [26, 515] on icon at bounding box center [29, 542] width 14 height 10
click at [26, 266] on div at bounding box center [29, 264] width 14 height 14
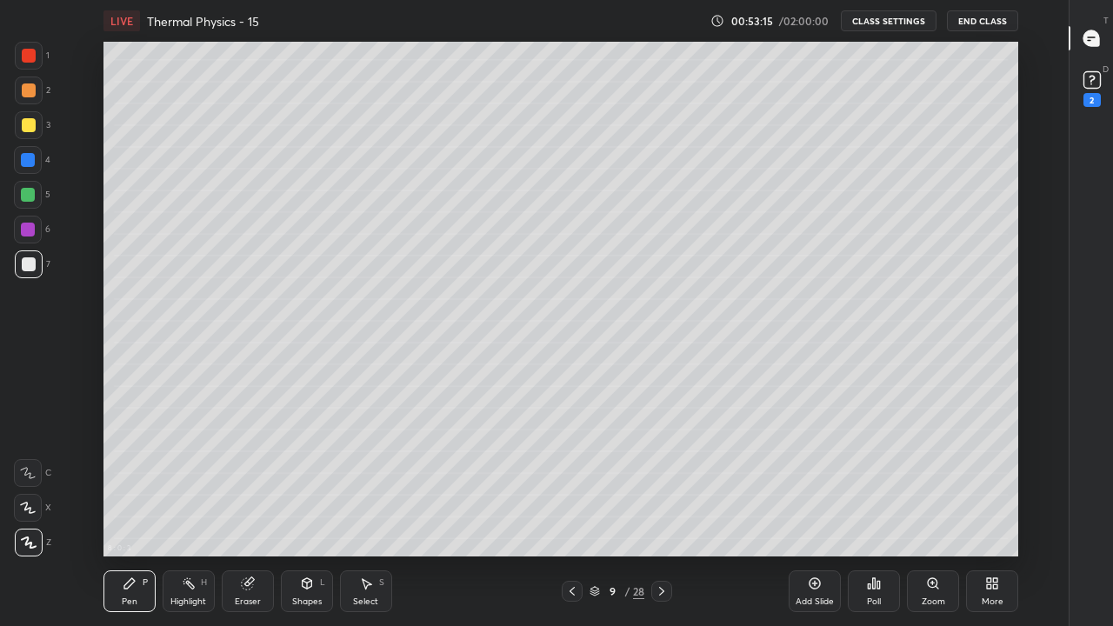
click at [30, 196] on div at bounding box center [28, 195] width 14 height 14
click at [31, 128] on div at bounding box center [29, 125] width 14 height 14
click at [186, 515] on div "Highlight H" at bounding box center [189, 591] width 52 height 42
click at [117, 515] on div "Pen P" at bounding box center [129, 591] width 52 height 42
click at [26, 269] on div at bounding box center [29, 264] width 14 height 14
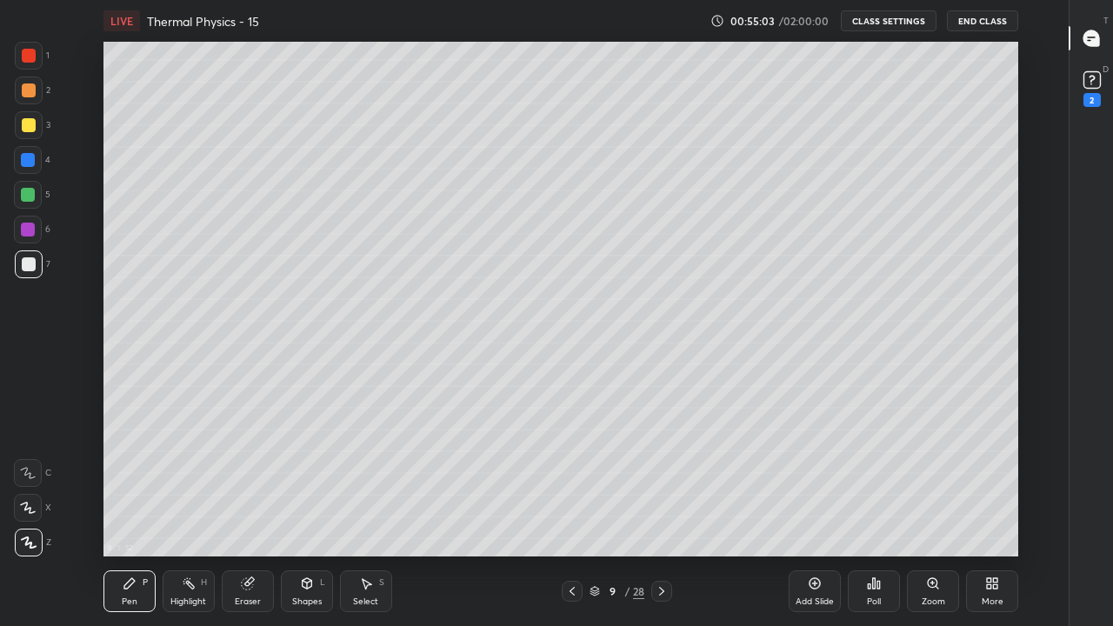
click at [26, 515] on icon at bounding box center [29, 542] width 14 height 10
click at [23, 263] on div at bounding box center [29, 264] width 14 height 14
click at [23, 160] on div at bounding box center [28, 160] width 14 height 14
click at [34, 127] on div at bounding box center [29, 125] width 14 height 14
click at [30, 270] on div at bounding box center [29, 264] width 14 height 14
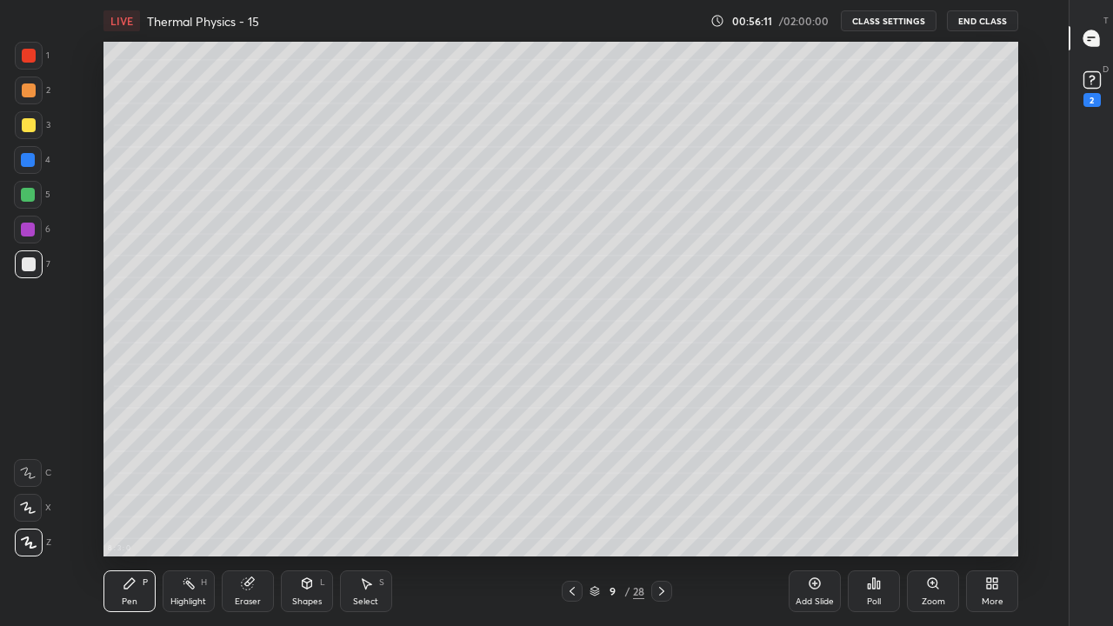
click at [30, 92] on div at bounding box center [29, 90] width 14 height 14
click at [183, 515] on div "Highlight" at bounding box center [188, 601] width 36 height 9
click at [121, 515] on div "Pen P" at bounding box center [129, 591] width 52 height 42
click at [36, 515] on div at bounding box center [29, 543] width 28 height 28
click at [33, 268] on div at bounding box center [29, 264] width 14 height 14
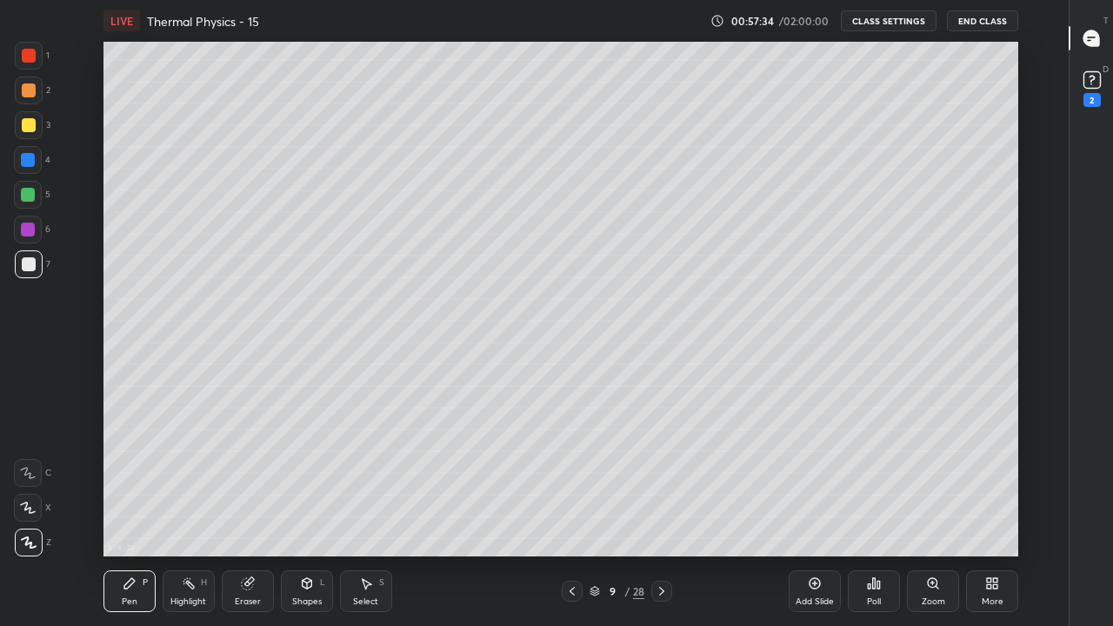
click at [304, 515] on div "Shapes" at bounding box center [307, 601] width 30 height 9
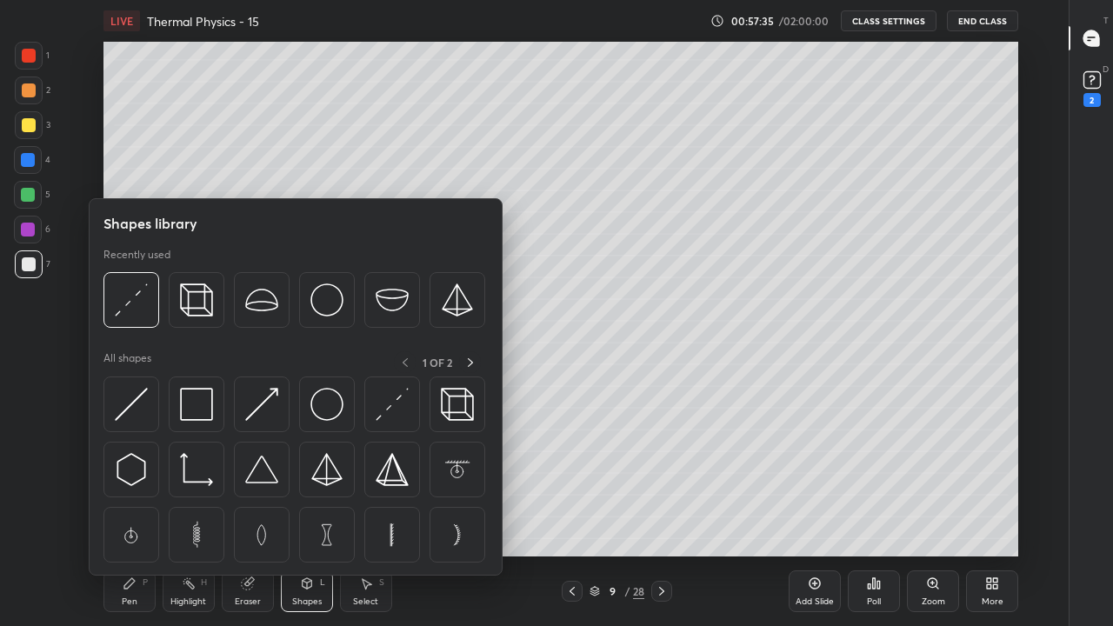
click at [257, 515] on div "Eraser" at bounding box center [248, 601] width 26 height 9
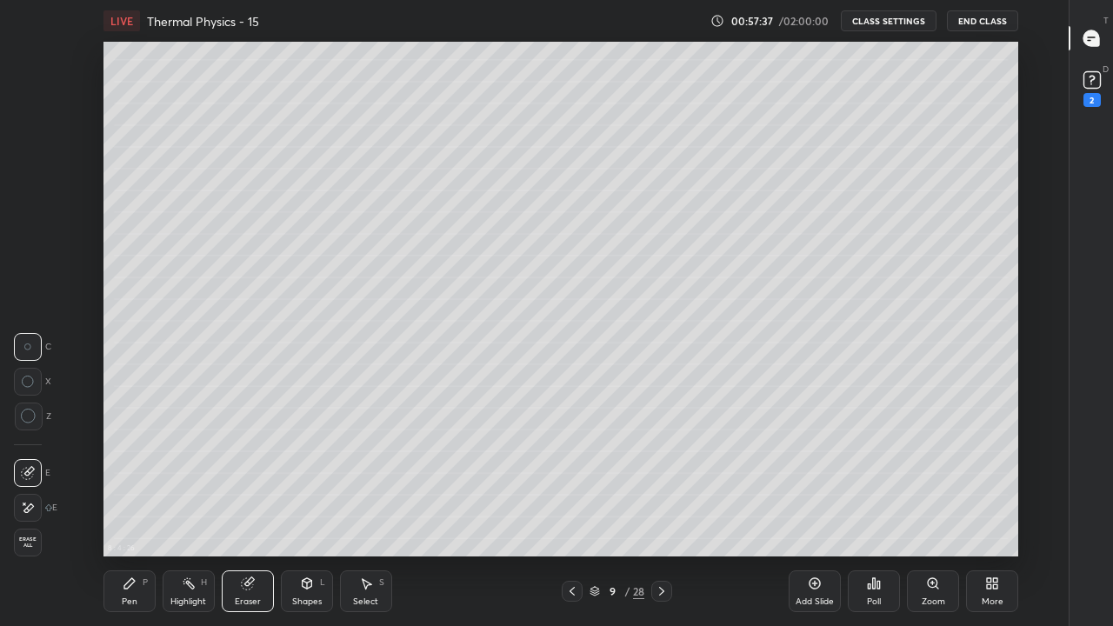
click at [137, 515] on div "Pen P" at bounding box center [129, 591] width 52 height 42
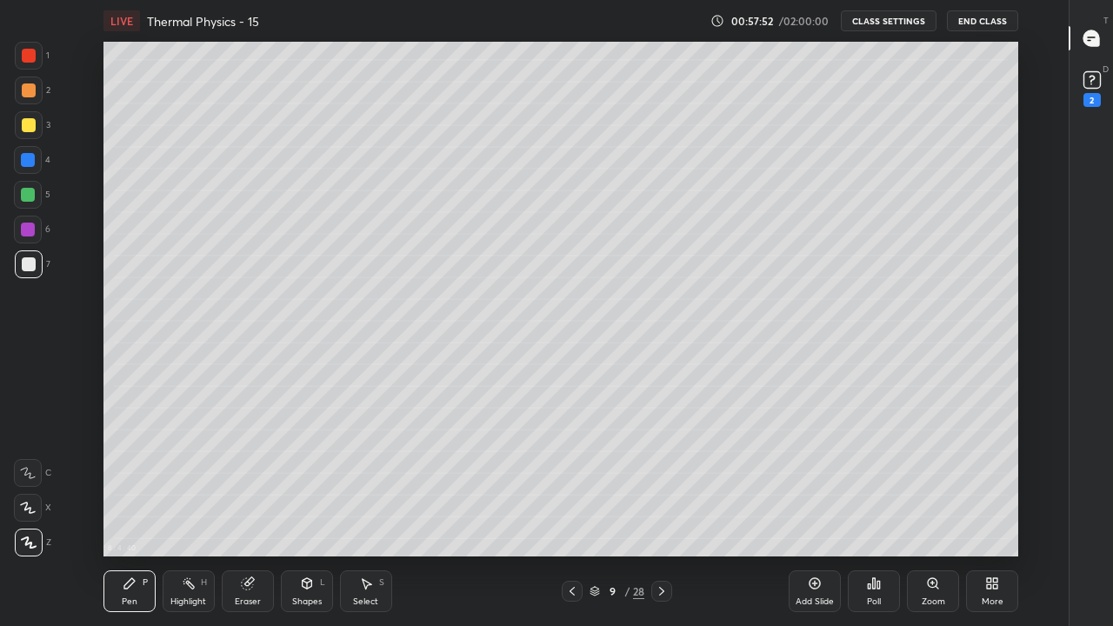
click at [809, 515] on div "Add Slide" at bounding box center [815, 591] width 52 height 42
click at [32, 124] on div at bounding box center [29, 125] width 14 height 14
click at [26, 163] on div at bounding box center [28, 160] width 14 height 14
click at [33, 61] on div at bounding box center [29, 56] width 14 height 14
click at [30, 259] on div at bounding box center [29, 264] width 14 height 14
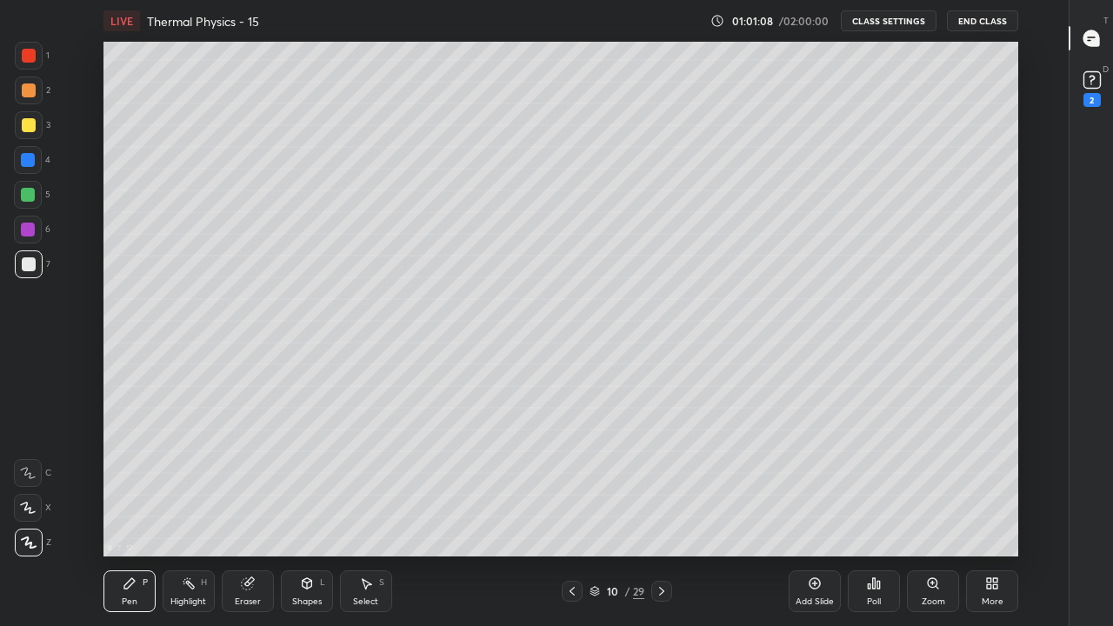
click at [25, 59] on div at bounding box center [29, 56] width 14 height 14
click at [25, 164] on div at bounding box center [28, 160] width 14 height 14
click at [24, 120] on div at bounding box center [29, 125] width 14 height 14
click at [242, 515] on div "Eraser" at bounding box center [248, 601] width 26 height 9
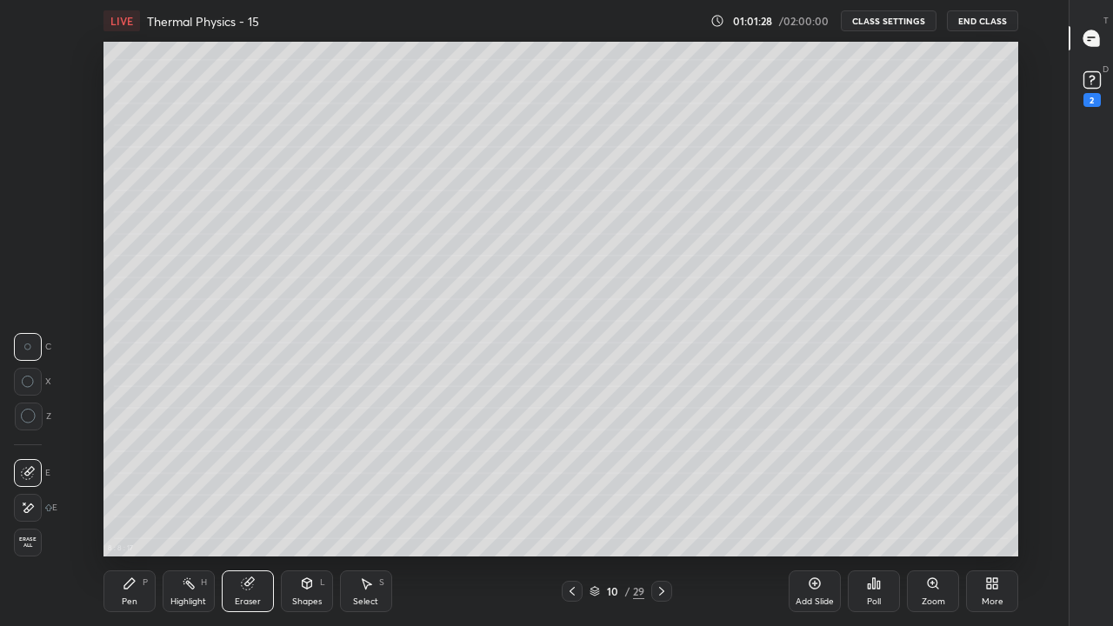
click at [135, 515] on div "Pen" at bounding box center [130, 601] width 16 height 9
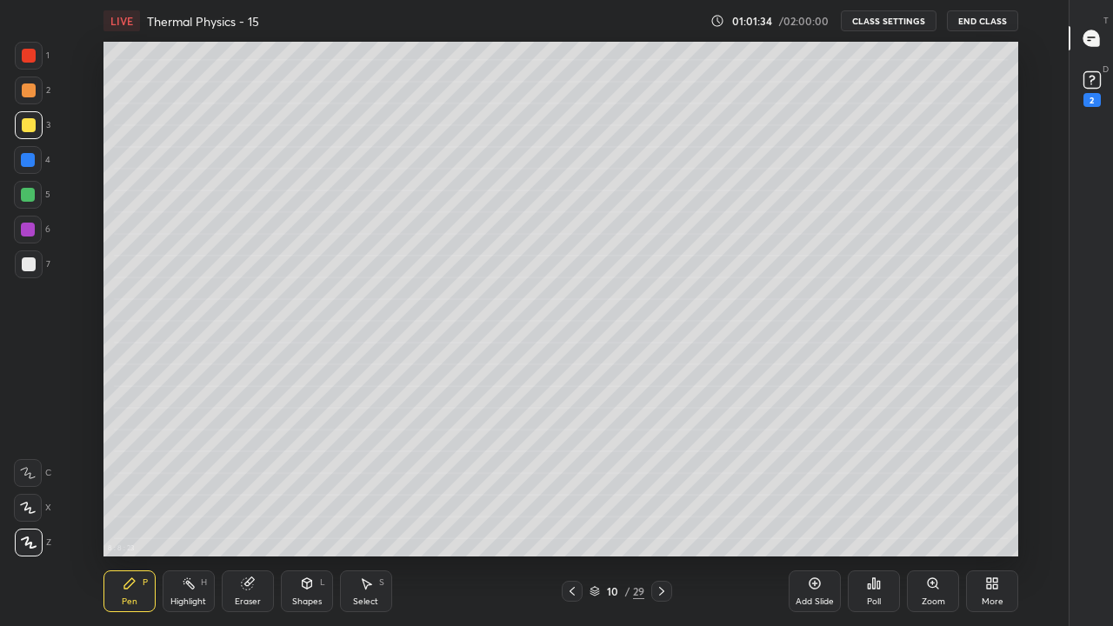
click at [30, 163] on div at bounding box center [28, 160] width 14 height 14
click at [30, 268] on div at bounding box center [29, 264] width 14 height 14
click at [248, 515] on div "Eraser" at bounding box center [248, 601] width 26 height 9
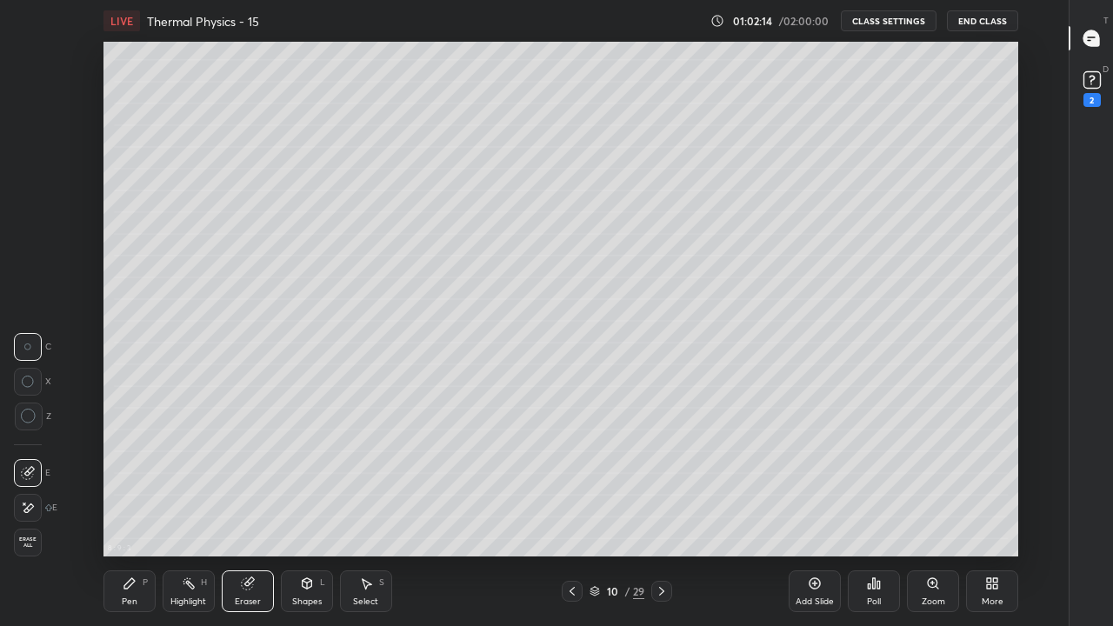
click at [120, 515] on div "Pen P" at bounding box center [129, 591] width 52 height 42
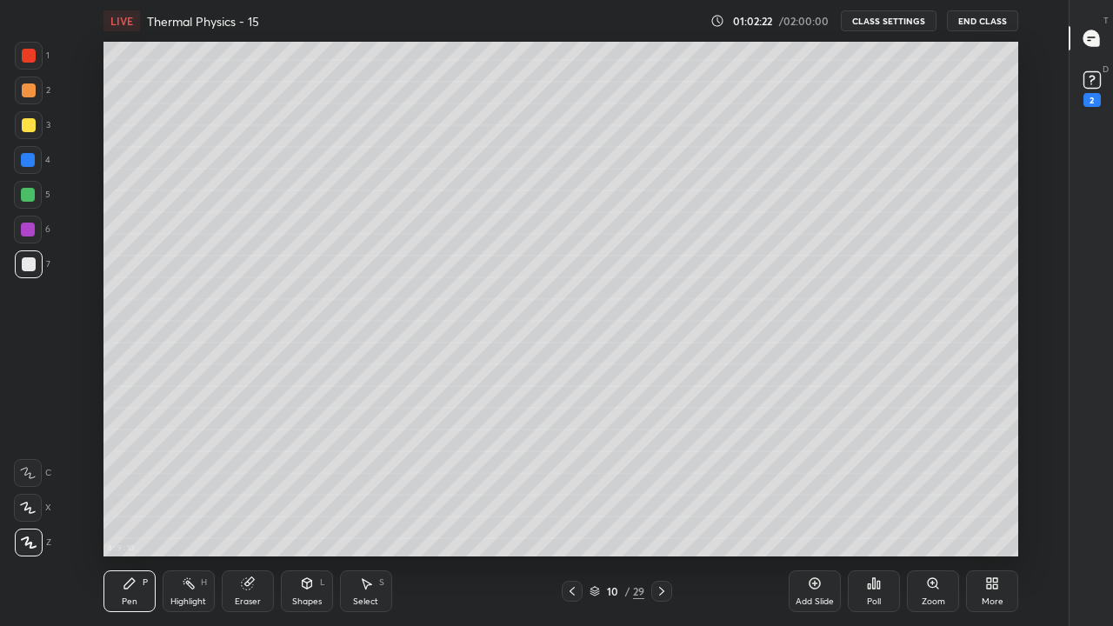
click at [244, 515] on div "Eraser" at bounding box center [248, 601] width 26 height 9
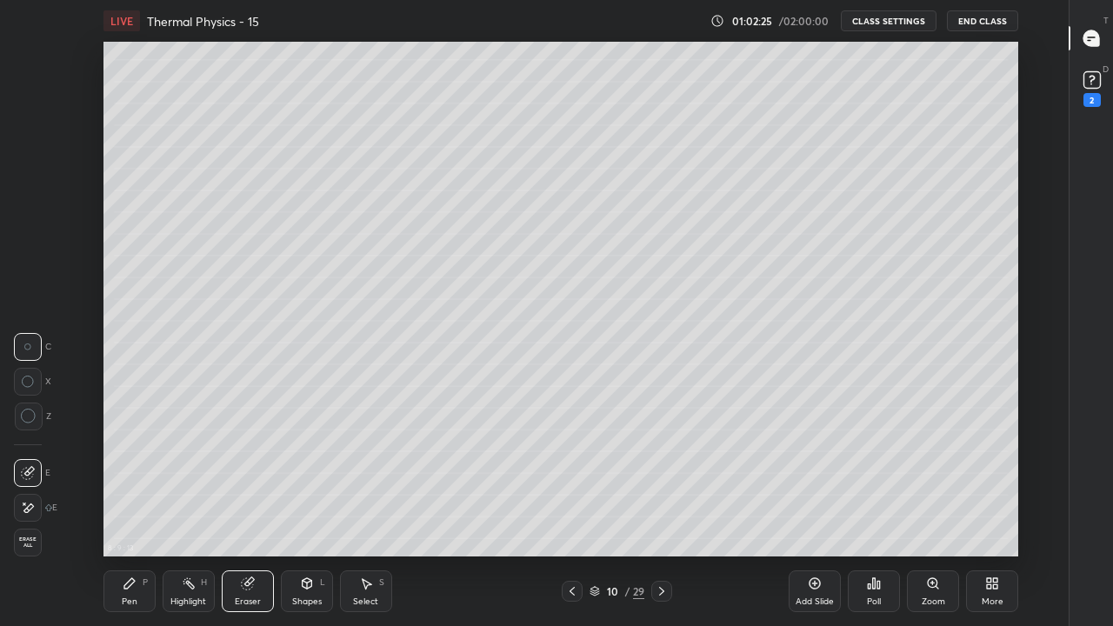
click at [142, 515] on div "Pen P" at bounding box center [129, 591] width 52 height 42
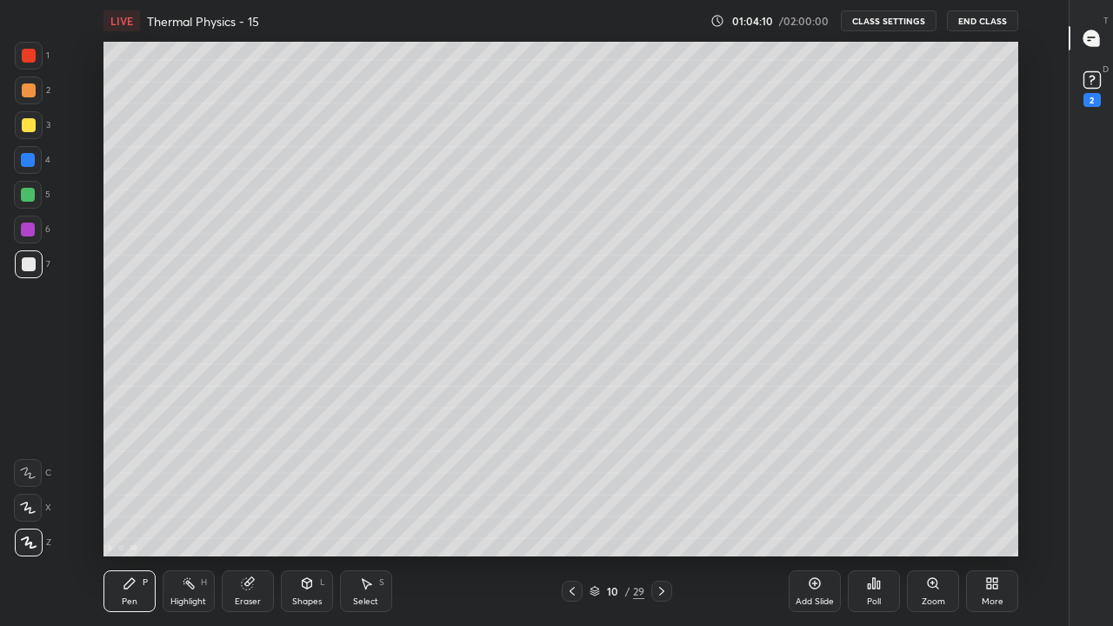
click at [128, 515] on icon at bounding box center [130, 584] width 14 height 14
click at [33, 515] on icon at bounding box center [29, 543] width 16 height 12
click at [804, 515] on div "Add Slide" at bounding box center [815, 591] width 52 height 42
click at [244, 515] on div "Eraser" at bounding box center [248, 591] width 52 height 42
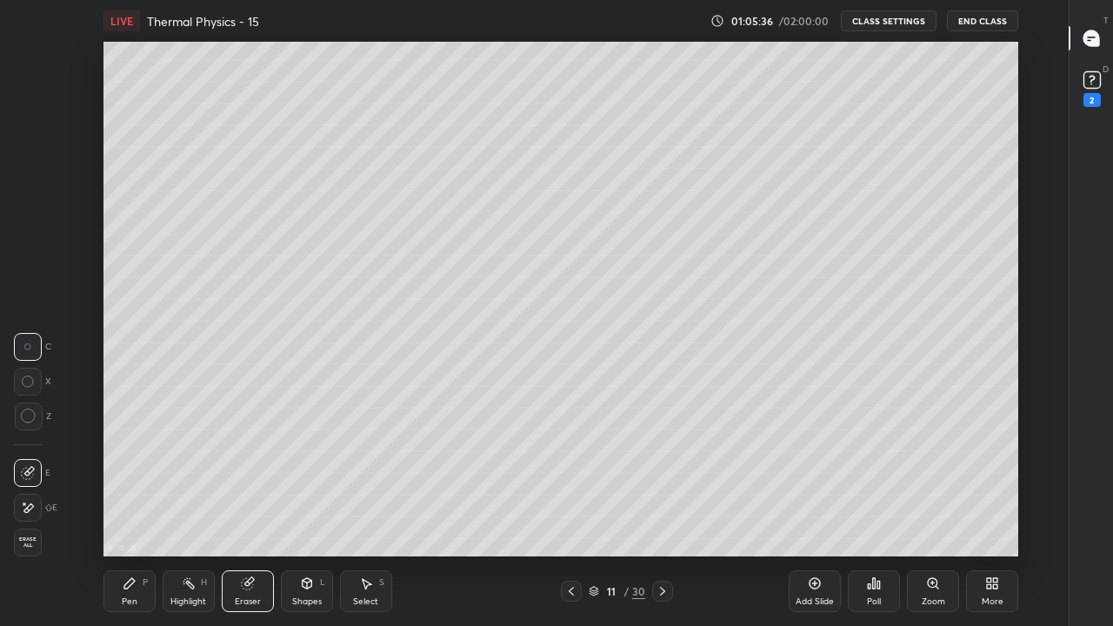
click at [137, 515] on div "Pen P" at bounding box center [129, 591] width 52 height 42
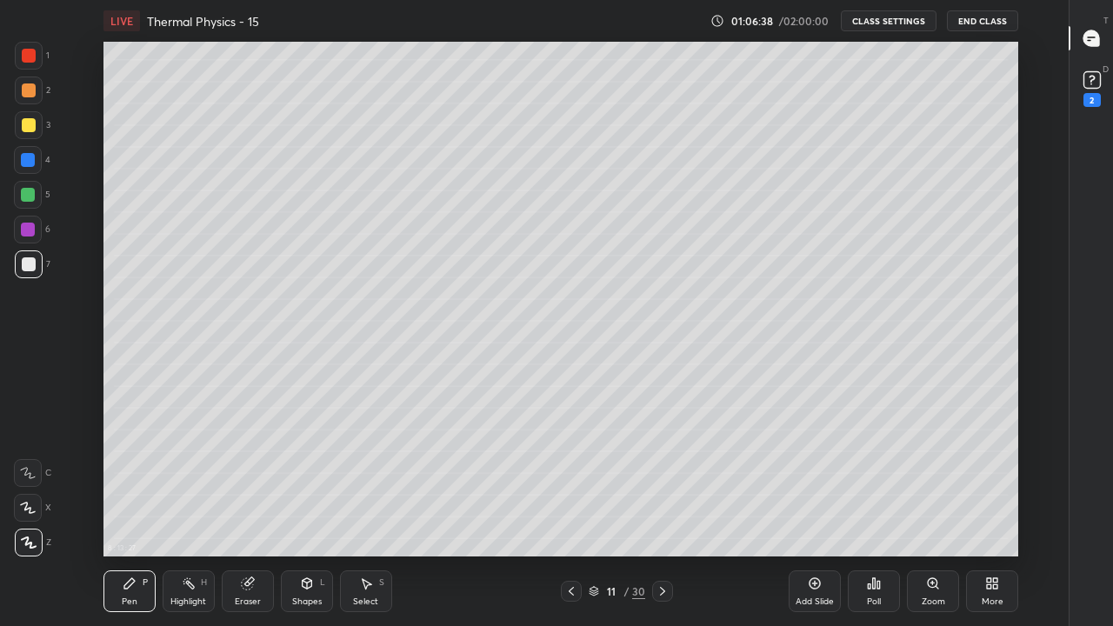
click at [127, 515] on div "Pen P" at bounding box center [129, 591] width 52 height 42
click at [137, 515] on div "Pen P" at bounding box center [129, 591] width 52 height 42
click at [252, 515] on div "Eraser" at bounding box center [248, 591] width 52 height 42
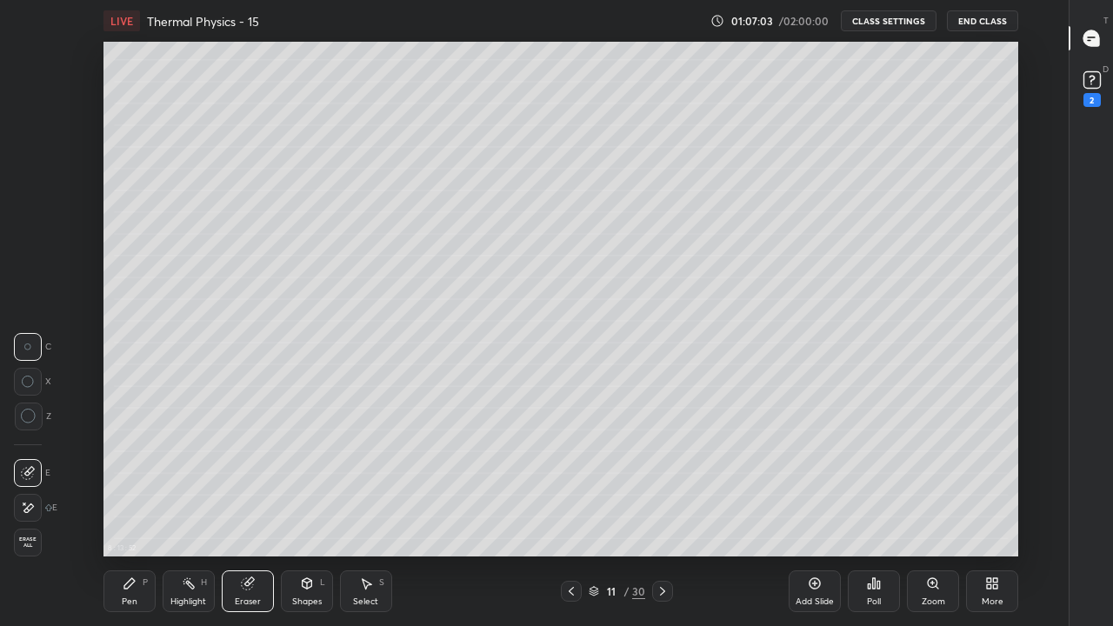
click at [126, 515] on div "Pen" at bounding box center [130, 601] width 16 height 9
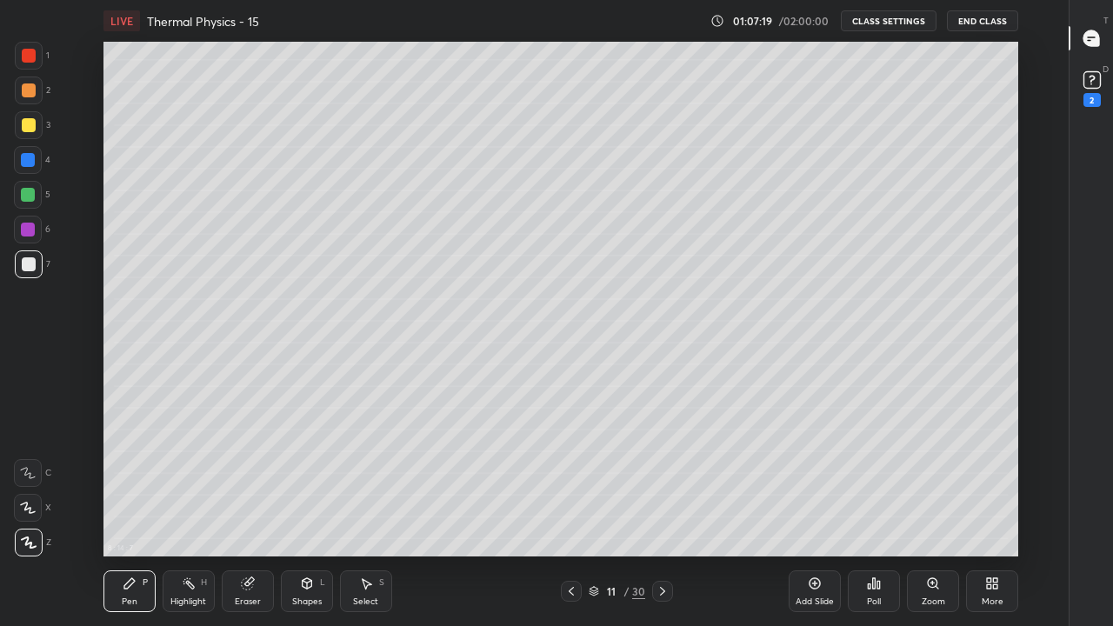
click at [25, 123] on div at bounding box center [29, 125] width 14 height 14
click at [30, 192] on div at bounding box center [28, 195] width 14 height 14
click at [32, 56] on div at bounding box center [29, 56] width 14 height 14
click at [29, 265] on div at bounding box center [29, 264] width 14 height 14
click at [30, 232] on div at bounding box center [28, 230] width 14 height 14
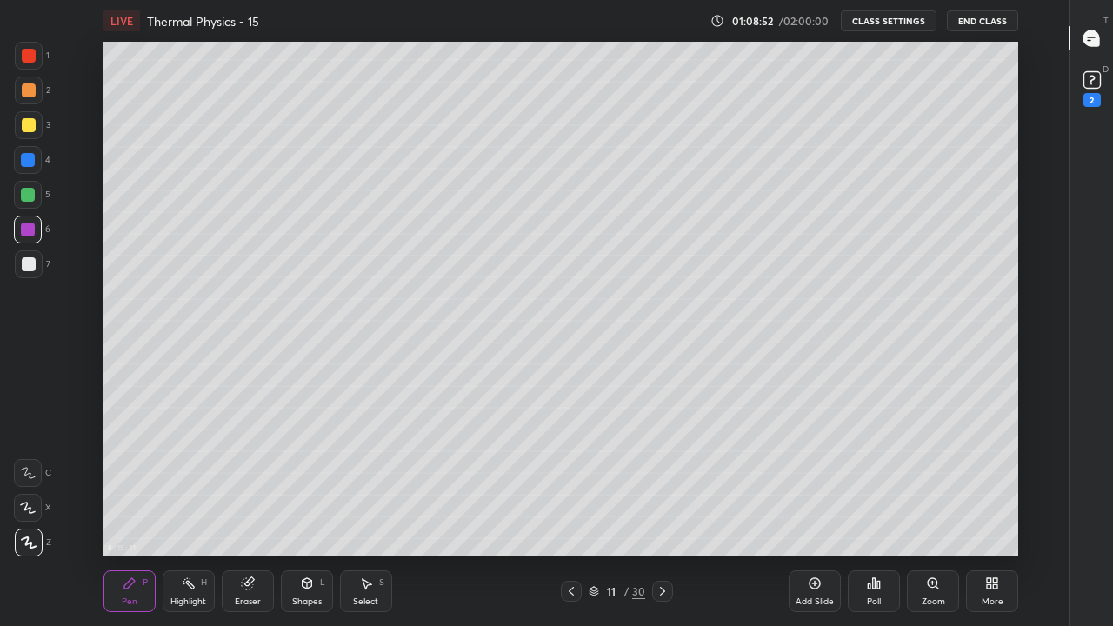
click at [25, 85] on div at bounding box center [29, 90] width 14 height 14
click at [32, 50] on div at bounding box center [29, 56] width 14 height 14
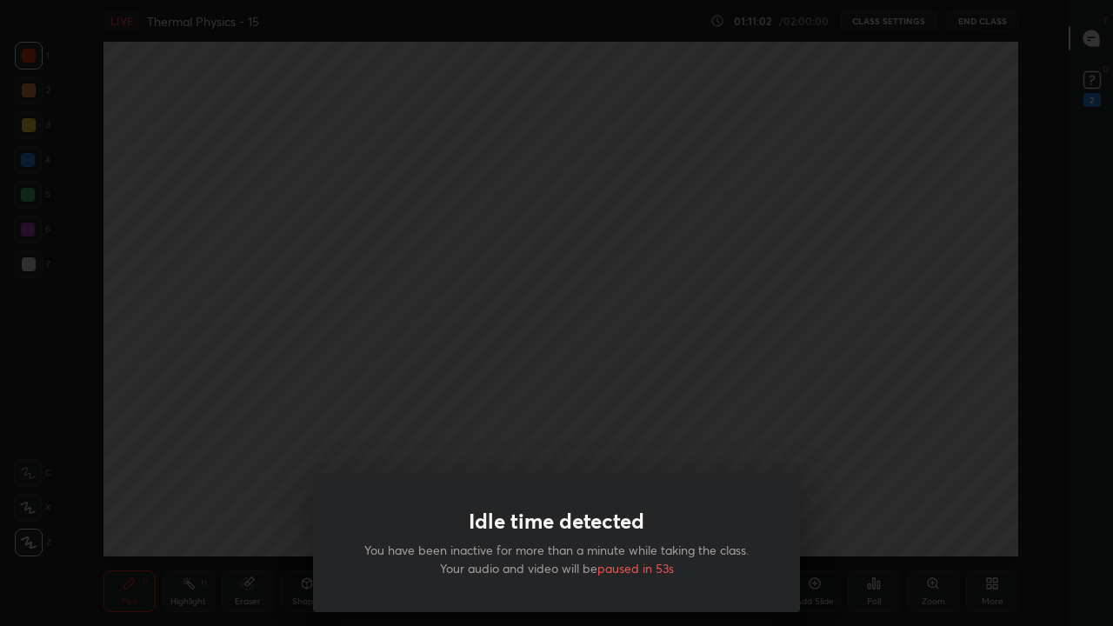
click at [797, 173] on div "Idle time detected You have been inactive for more than a minute while taking t…" at bounding box center [556, 313] width 1113 height 626
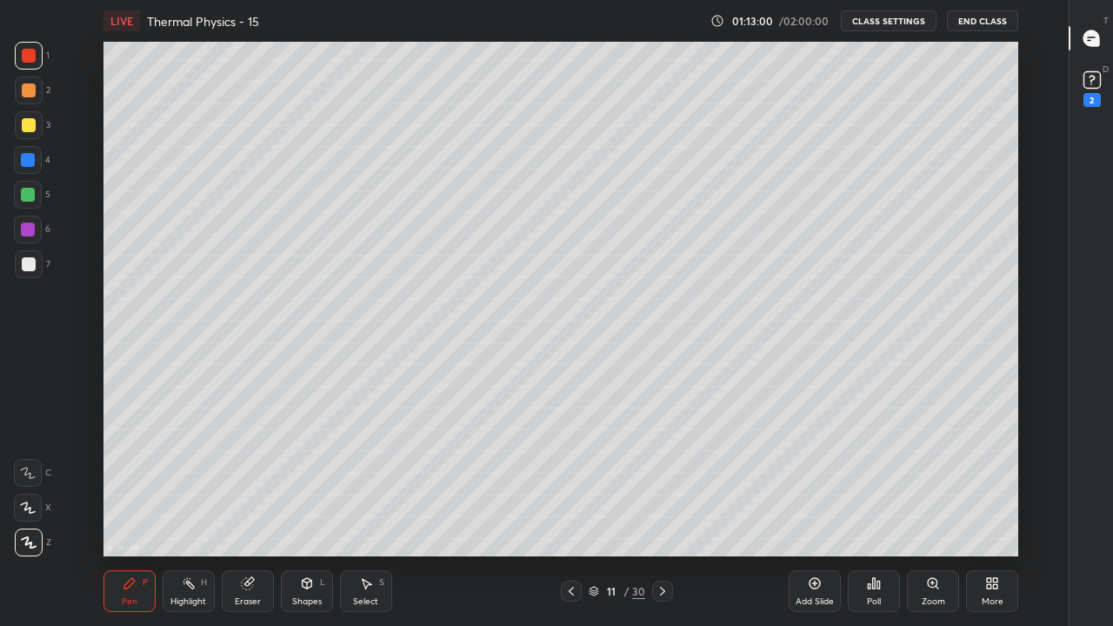
click at [820, 515] on div "Add Slide" at bounding box center [815, 591] width 52 height 42
click at [21, 515] on icon at bounding box center [29, 543] width 16 height 12
click at [26, 264] on div at bounding box center [29, 264] width 14 height 14
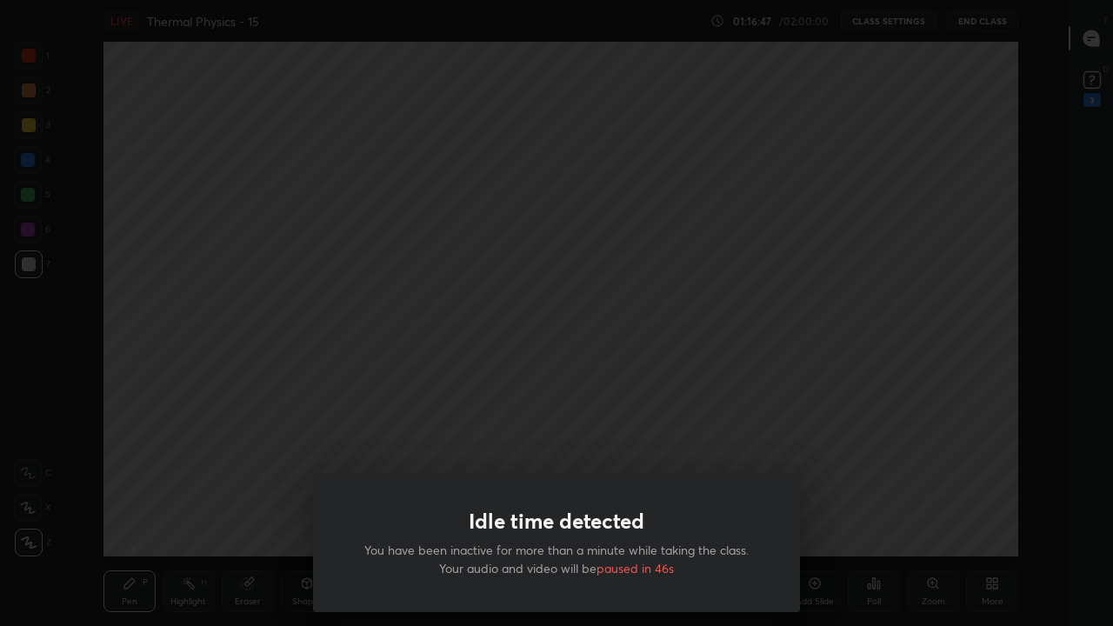
click at [611, 390] on div "Idle time detected You have been inactive for more than a minute while taking t…" at bounding box center [556, 313] width 1113 height 626
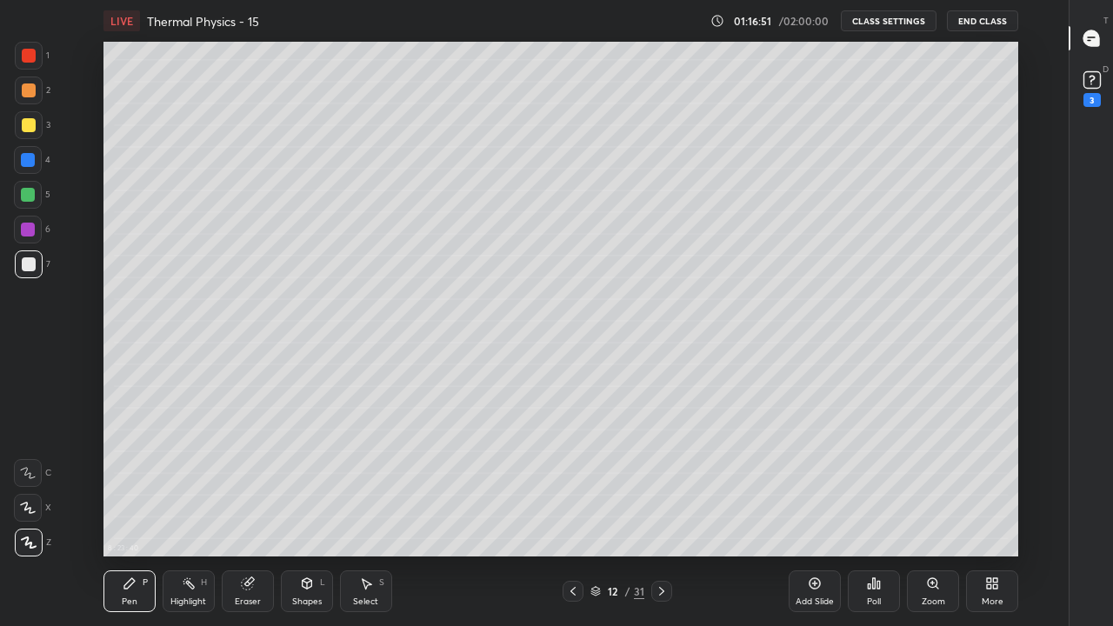
click at [662, 515] on icon at bounding box center [662, 591] width 14 height 14
click at [661, 515] on icon at bounding box center [662, 591] width 14 height 14
click at [658, 515] on icon at bounding box center [662, 591] width 14 height 14
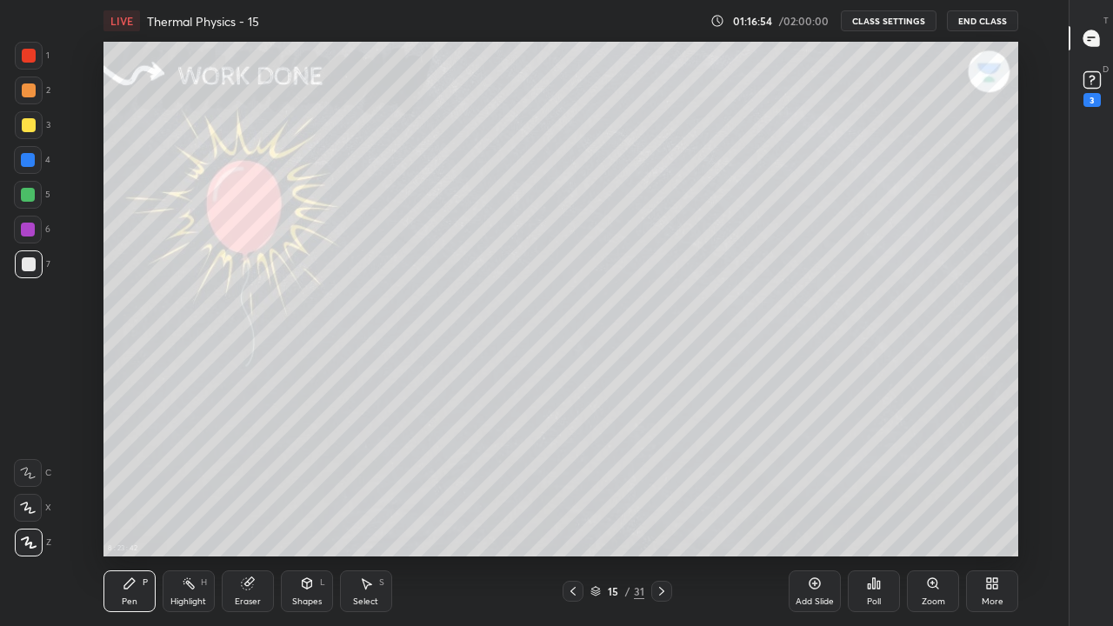
click at [661, 515] on icon at bounding box center [662, 591] width 14 height 14
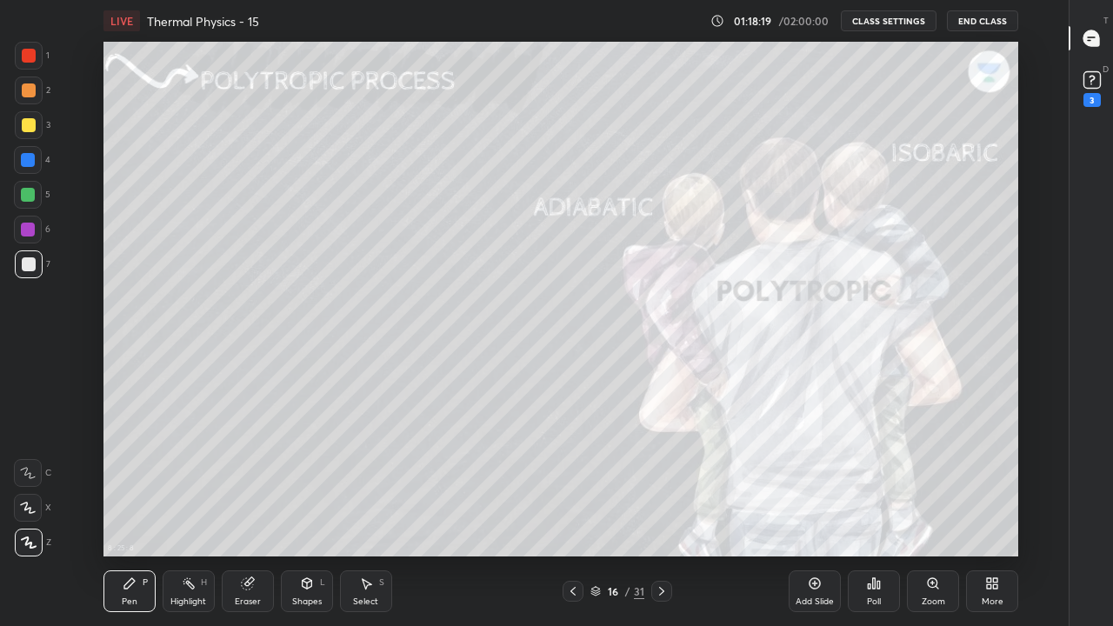
click at [185, 515] on div "Highlight H" at bounding box center [189, 591] width 52 height 42
click at [239, 515] on div "Eraser" at bounding box center [248, 601] width 26 height 9
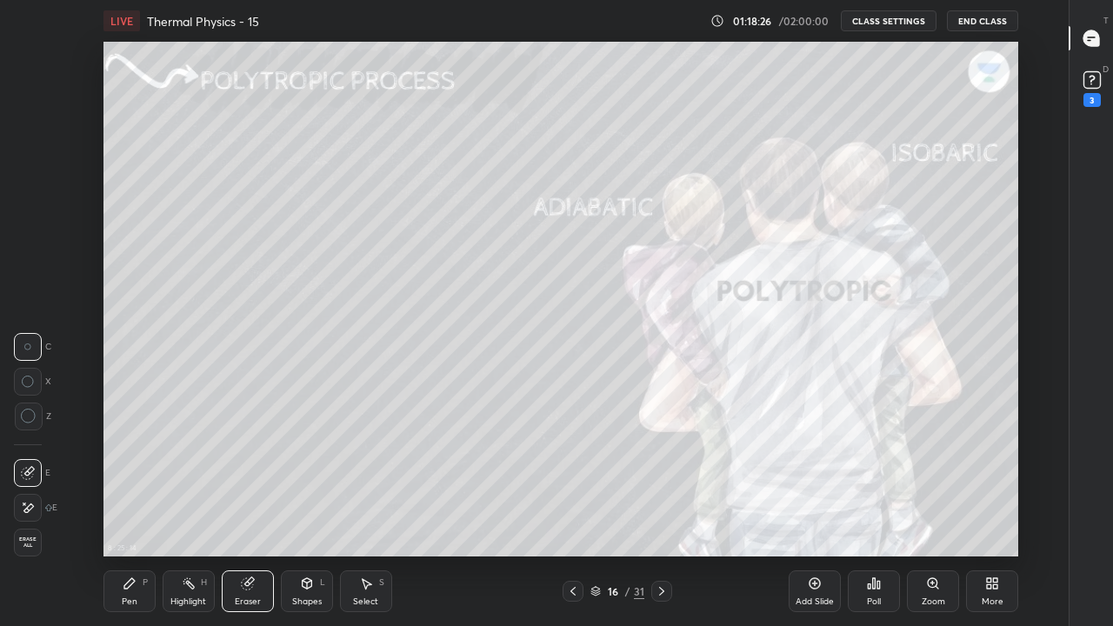
click at [126, 515] on div "Pen" at bounding box center [130, 601] width 16 height 9
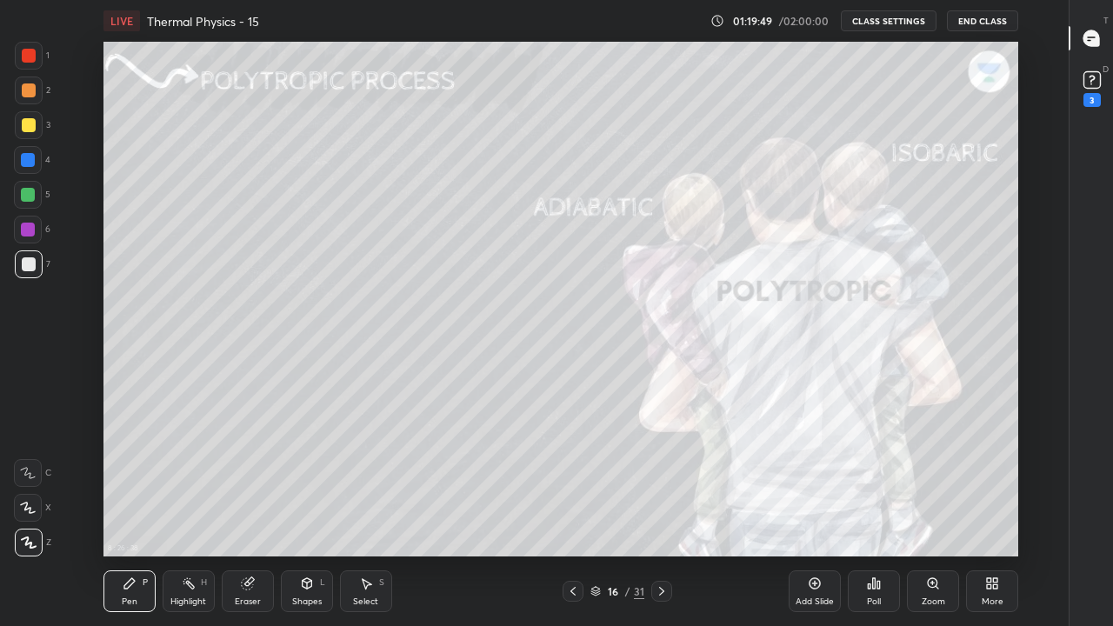
click at [572, 515] on icon at bounding box center [573, 591] width 14 height 14
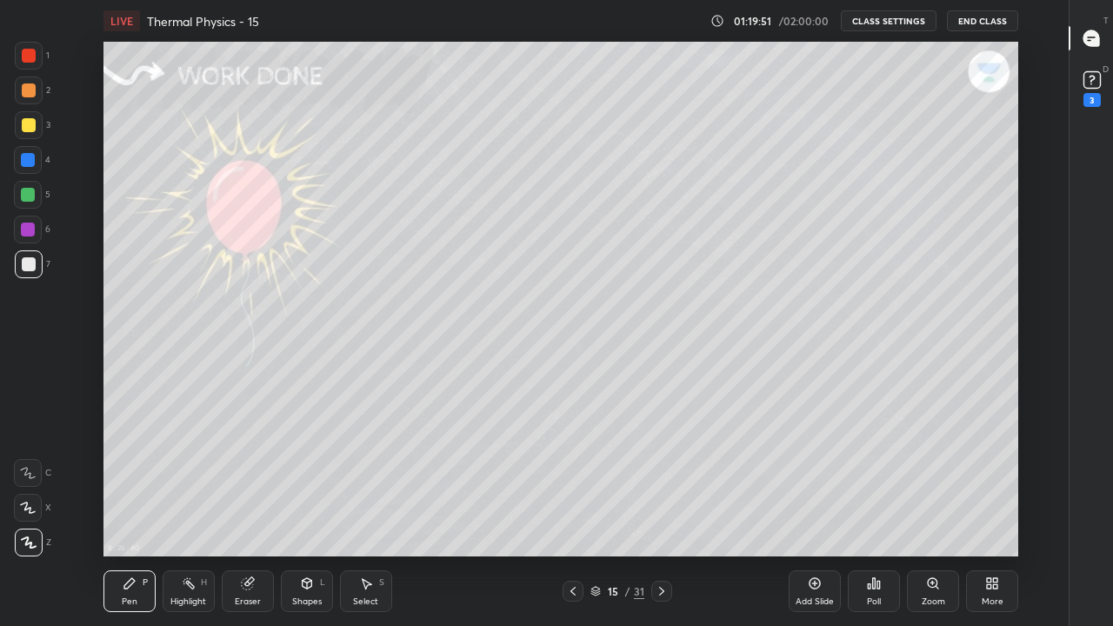
click at [572, 515] on icon at bounding box center [573, 591] width 14 height 14
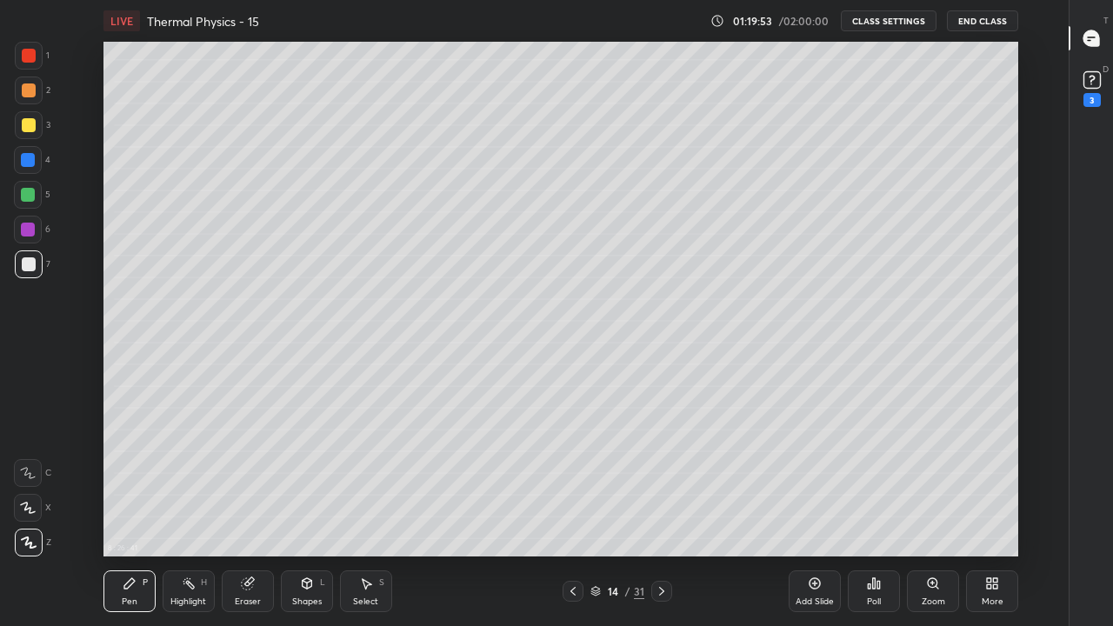
click at [658, 515] on icon at bounding box center [662, 591] width 14 height 14
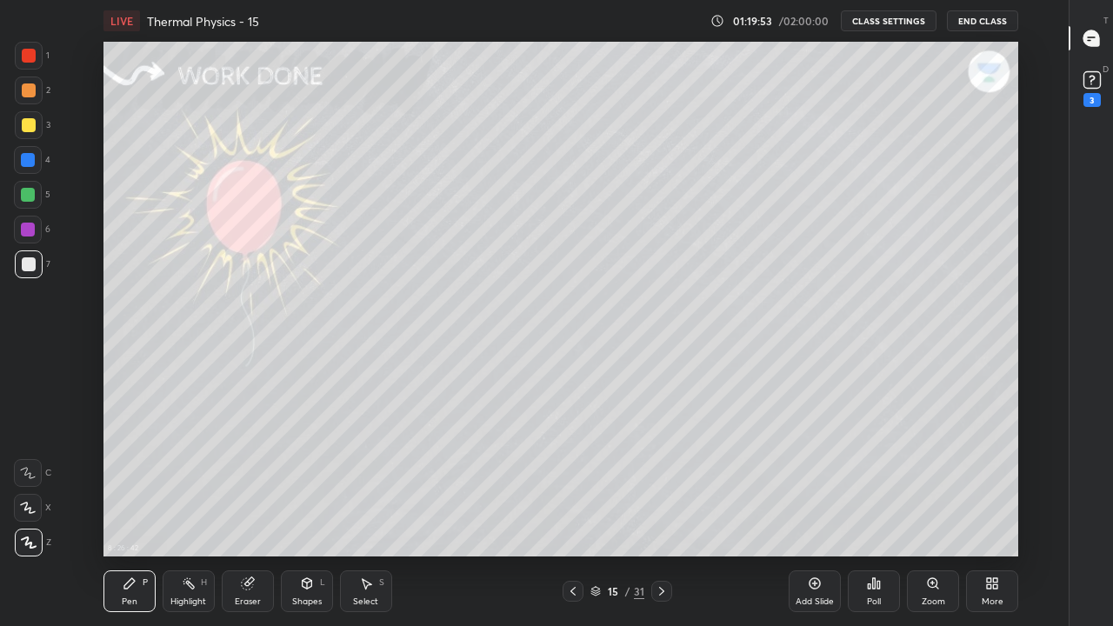
click at [570, 515] on icon at bounding box center [573, 591] width 14 height 14
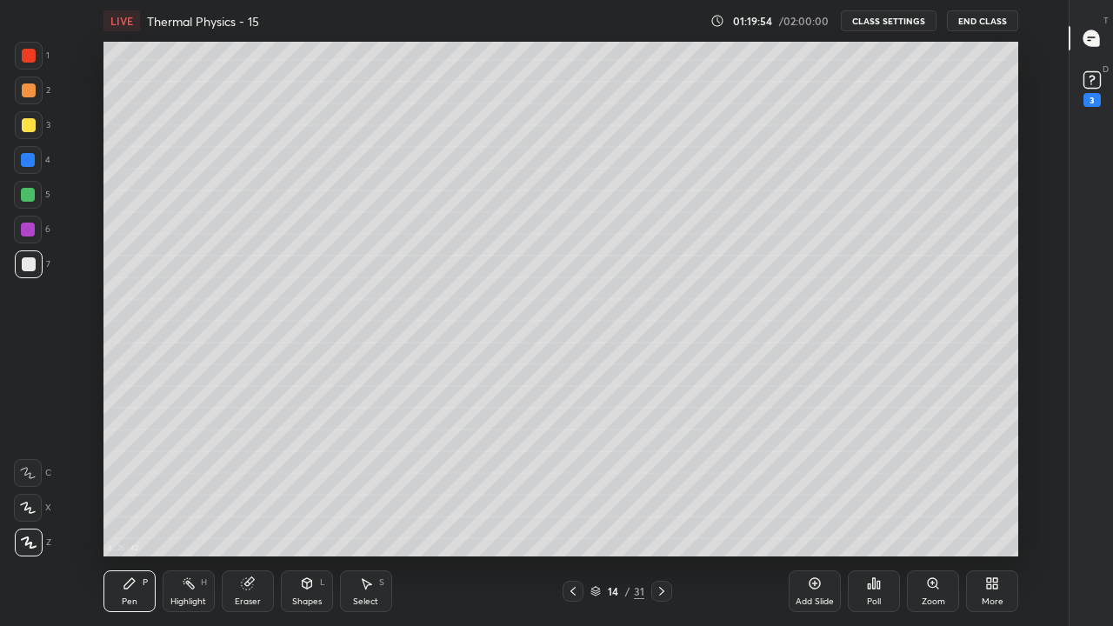
click at [570, 515] on icon at bounding box center [573, 591] width 14 height 14
click at [572, 515] on icon at bounding box center [573, 591] width 14 height 14
click at [661, 515] on icon at bounding box center [662, 591] width 14 height 14
click at [188, 515] on div "Highlight H" at bounding box center [189, 591] width 52 height 42
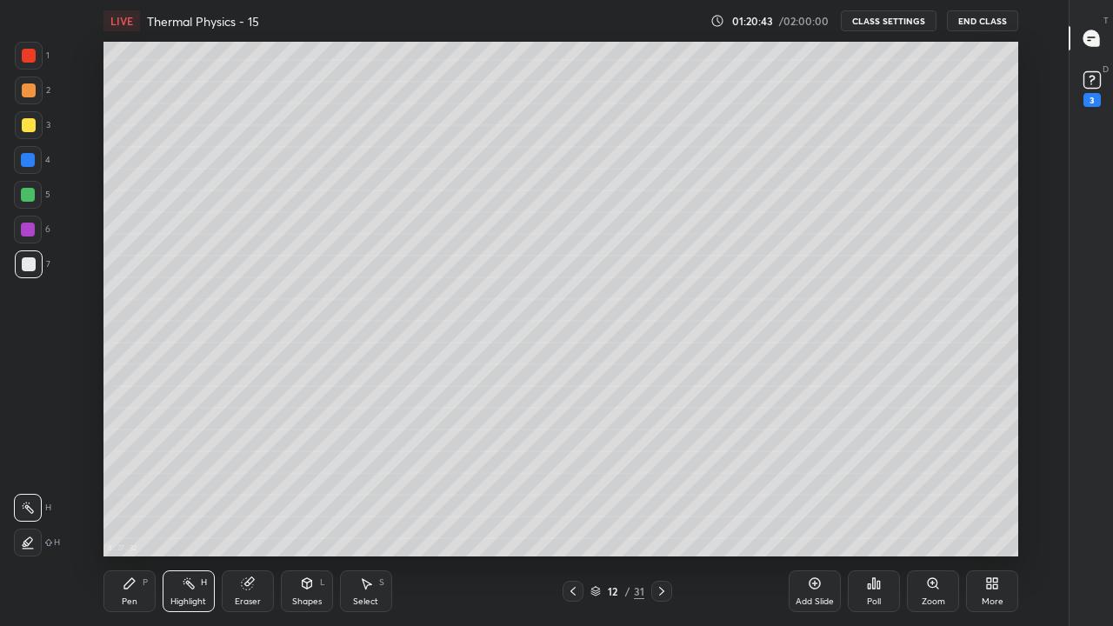
click at [245, 515] on div "Eraser" at bounding box center [248, 601] width 26 height 9
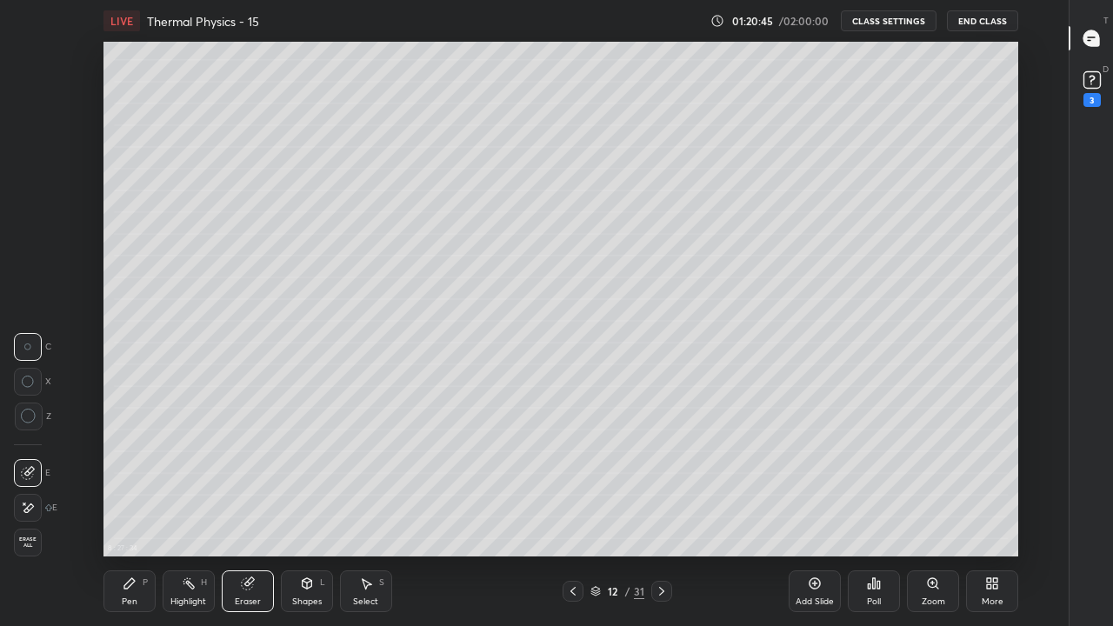
click at [129, 515] on div "Pen P" at bounding box center [129, 591] width 52 height 42
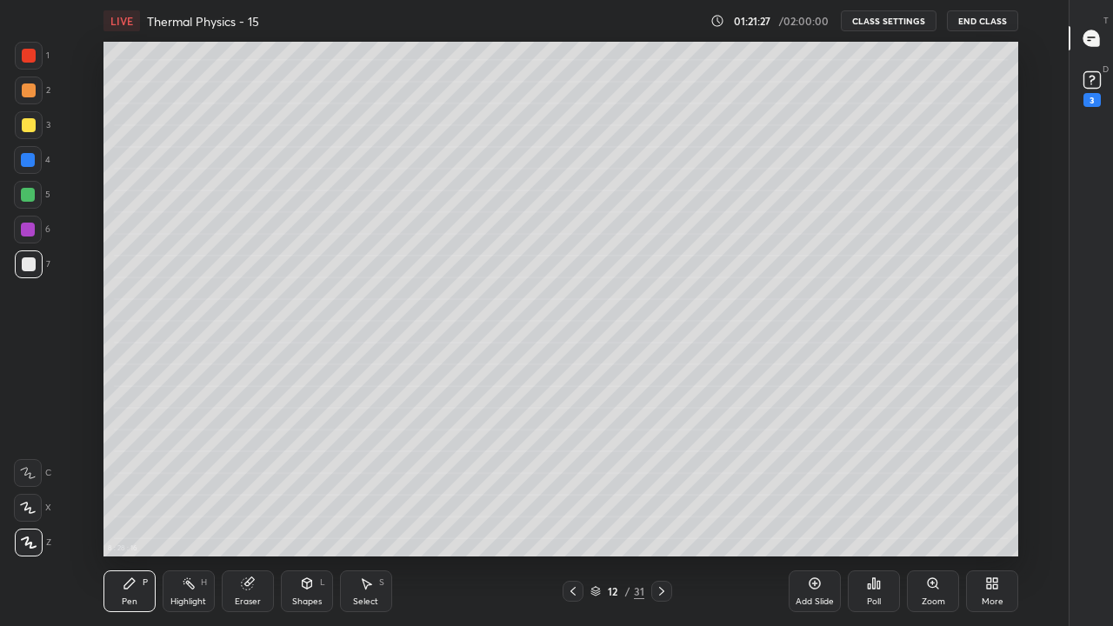
click at [250, 515] on div "Eraser" at bounding box center [248, 601] width 26 height 9
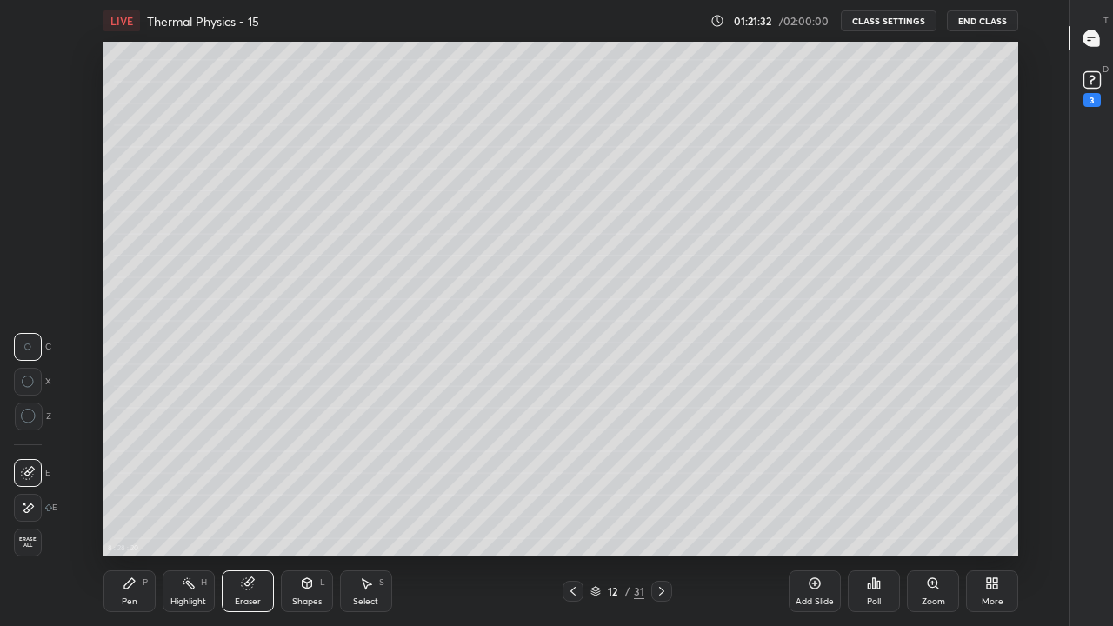
click at [130, 515] on div "Pen P" at bounding box center [129, 591] width 52 height 42
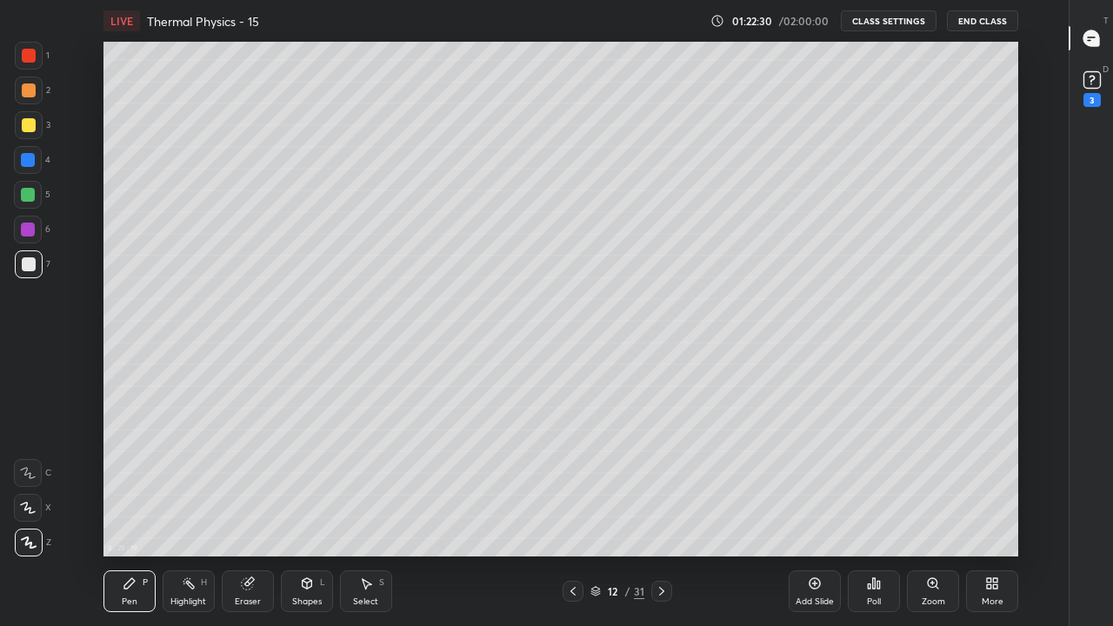
click at [664, 515] on icon at bounding box center [661, 591] width 5 height 9
click at [654, 515] on div at bounding box center [661, 591] width 21 height 21
click at [661, 515] on icon at bounding box center [662, 591] width 14 height 14
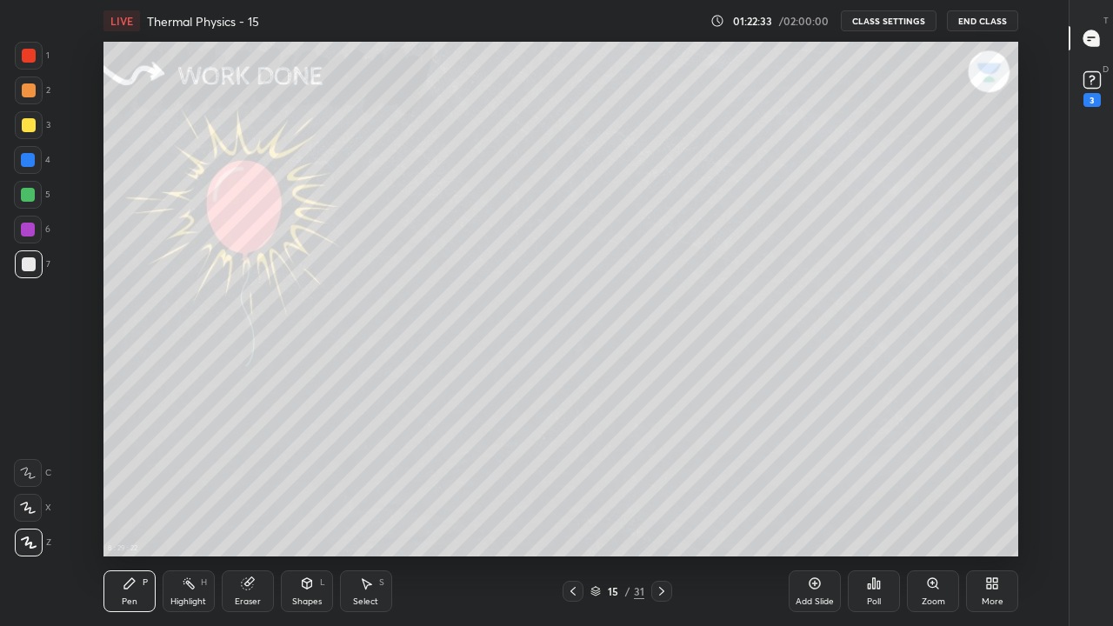
click at [642, 515] on div "31" at bounding box center [639, 592] width 10 height 16
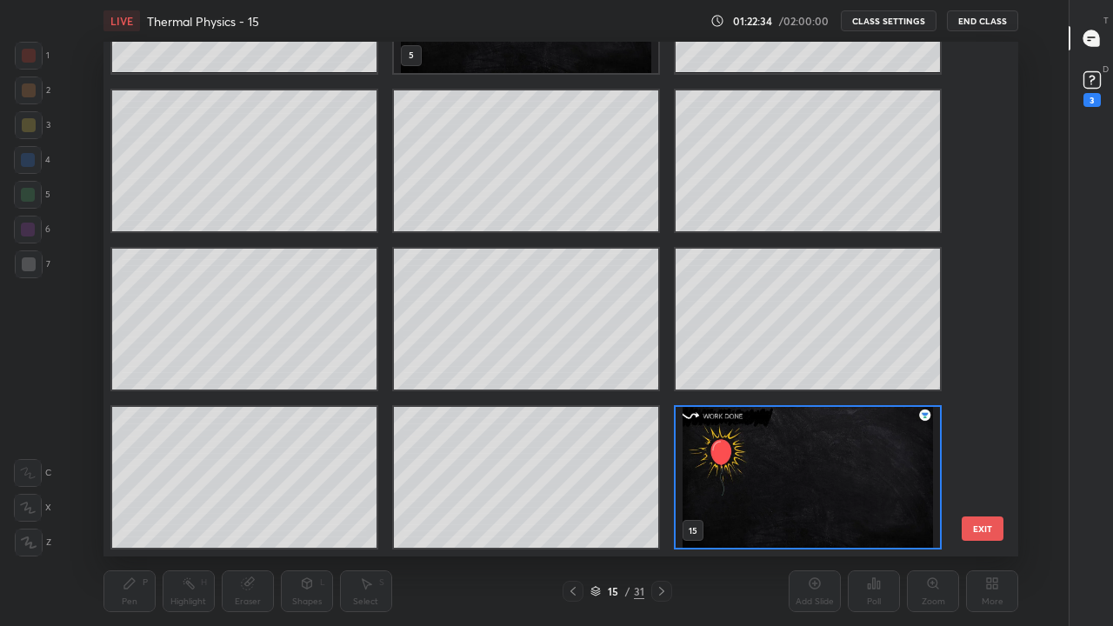
scroll to position [510, 906]
click at [661, 515] on div at bounding box center [661, 591] width 21 height 21
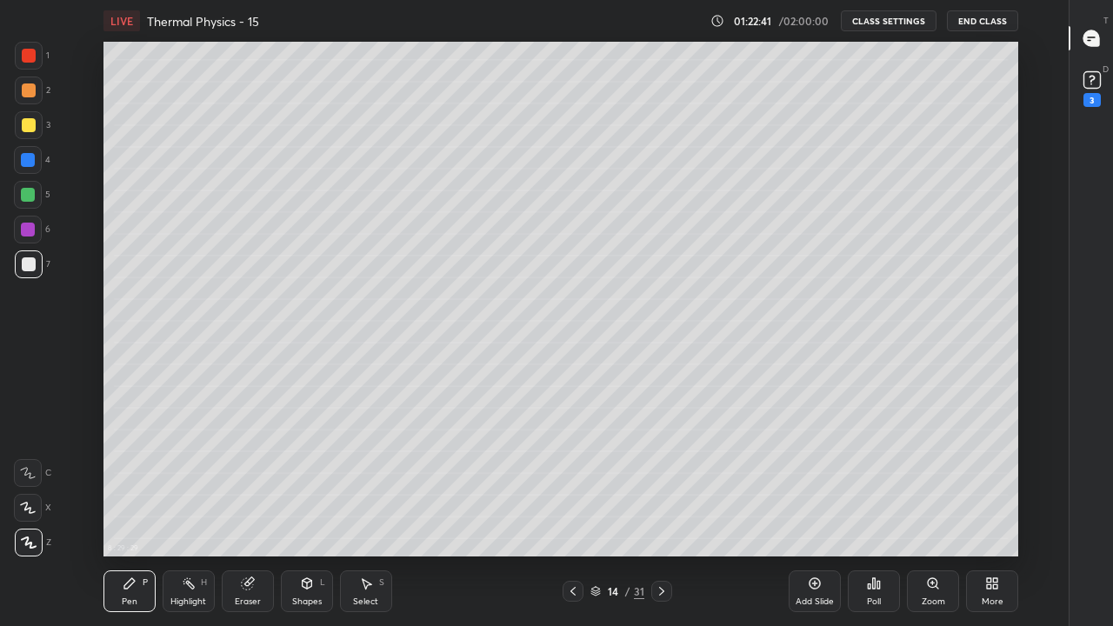
click at [659, 515] on icon at bounding box center [662, 591] width 14 height 14
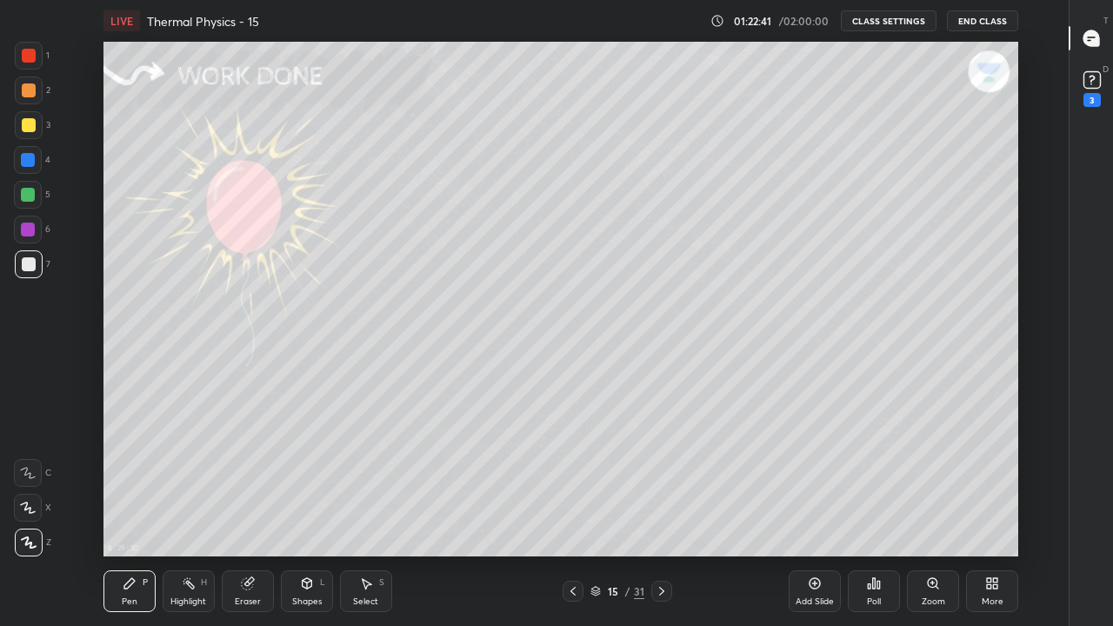
click at [661, 515] on icon at bounding box center [662, 591] width 14 height 14
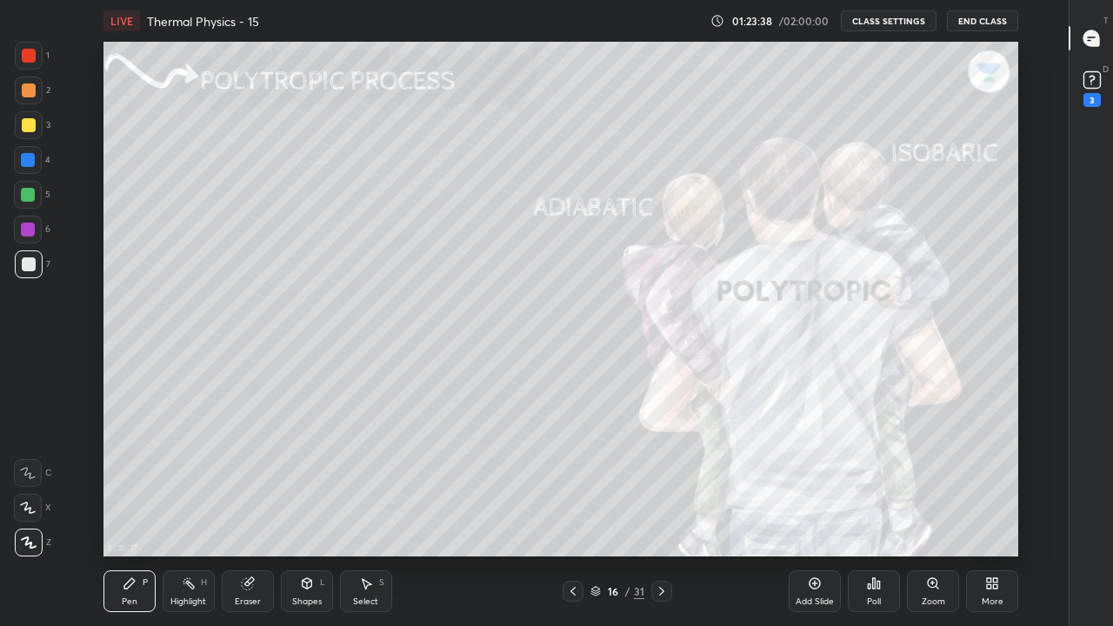
click at [661, 515] on icon at bounding box center [662, 591] width 14 height 14
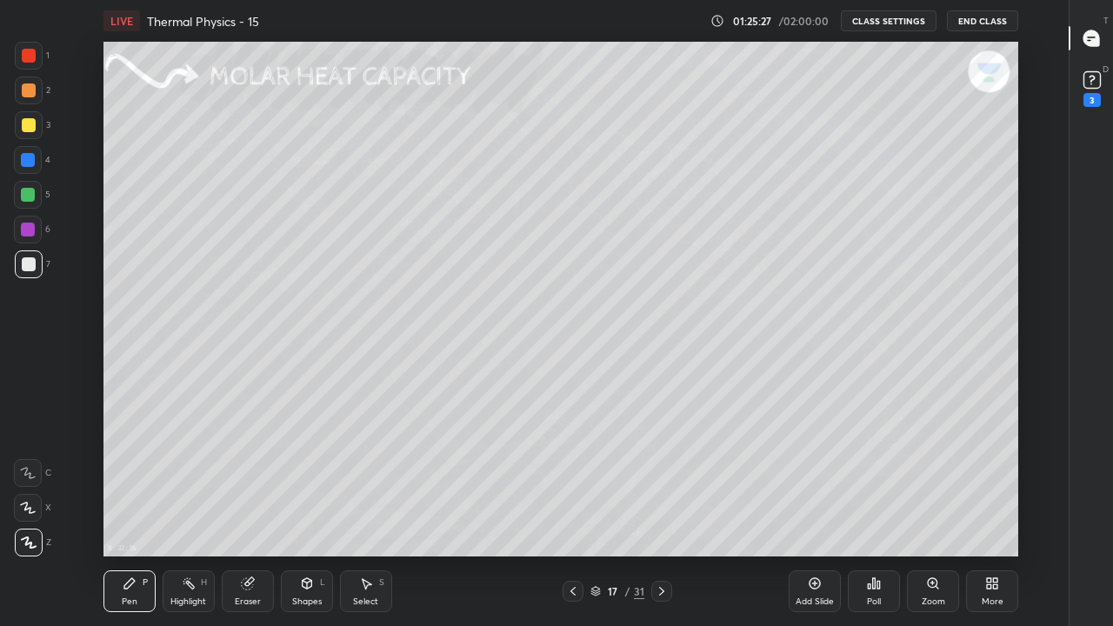
click at [239, 515] on div "Eraser" at bounding box center [248, 591] width 52 height 42
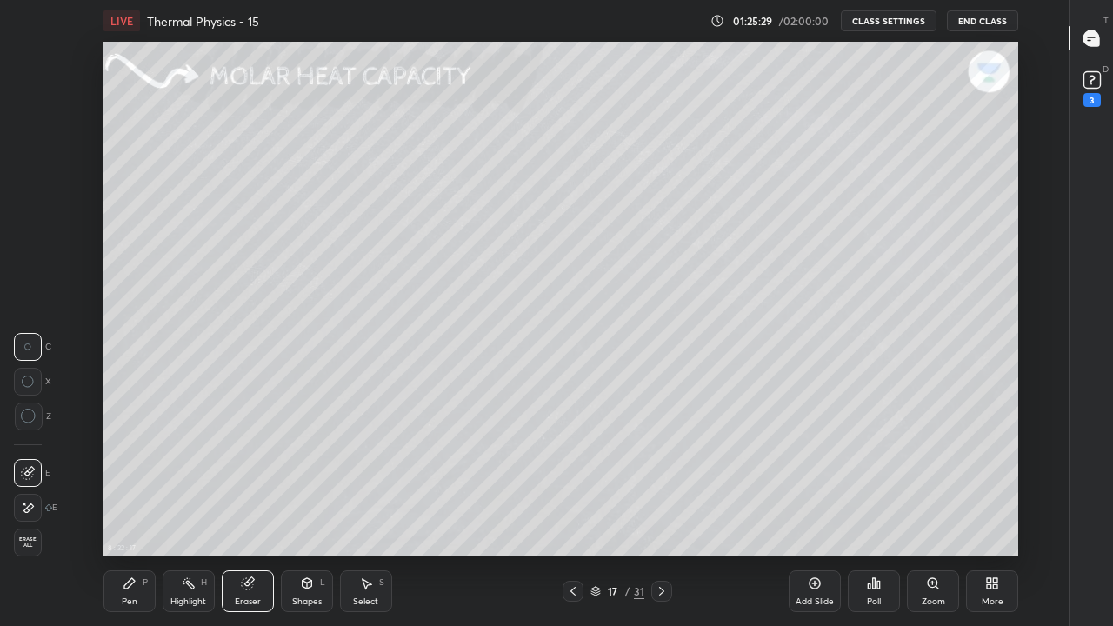
click at [134, 515] on div "Pen P" at bounding box center [129, 591] width 52 height 42
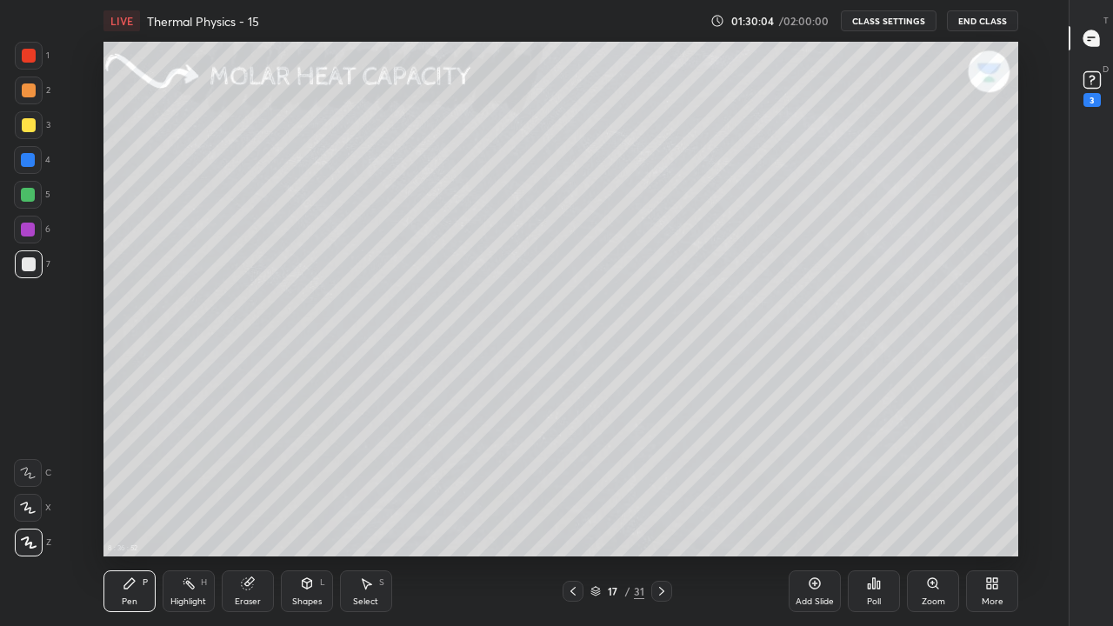
click at [661, 515] on icon at bounding box center [662, 591] width 14 height 14
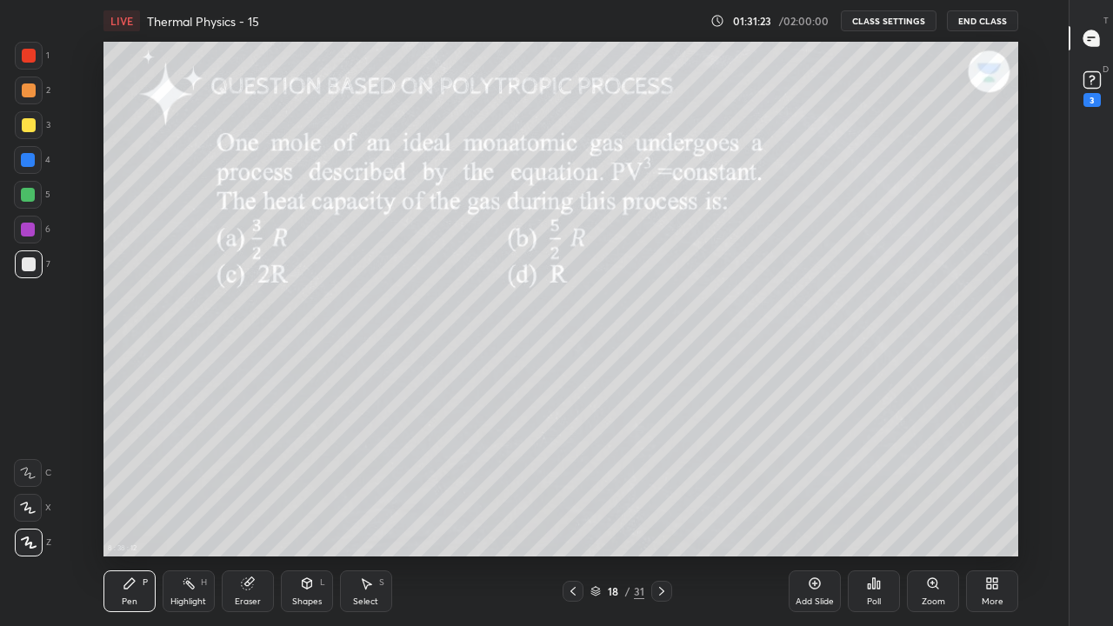
click at [661, 515] on icon at bounding box center [662, 591] width 14 height 14
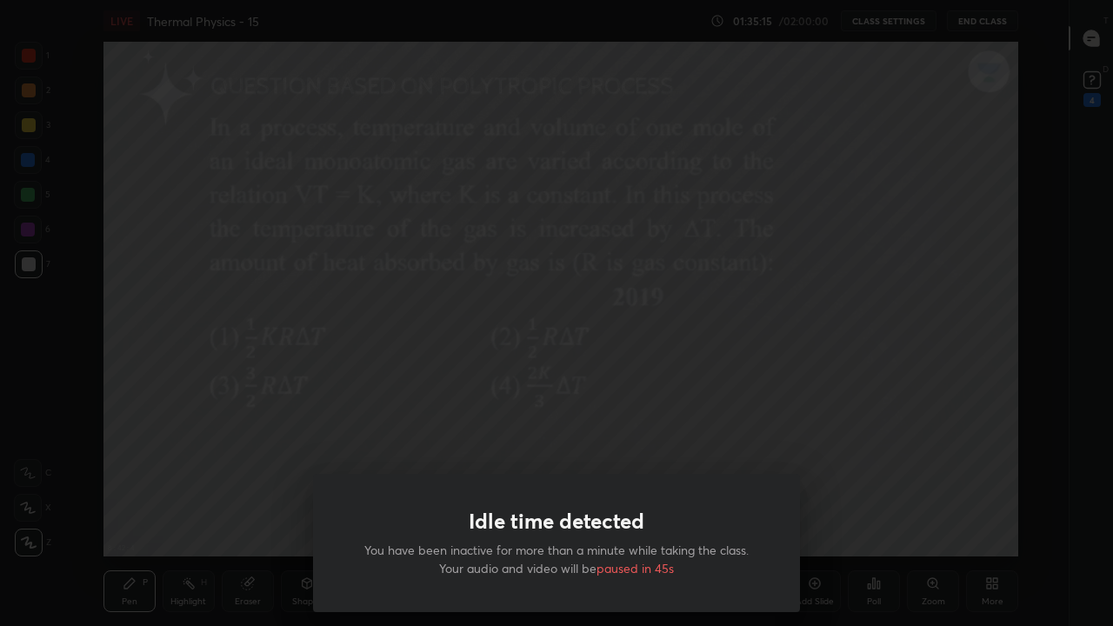
click at [959, 465] on div "Idle time detected You have been inactive for more than a minute while taking t…" at bounding box center [556, 313] width 1113 height 626
click at [248, 439] on div "Idle time detected You have been inactive for more than a minute while taking t…" at bounding box center [556, 313] width 1113 height 626
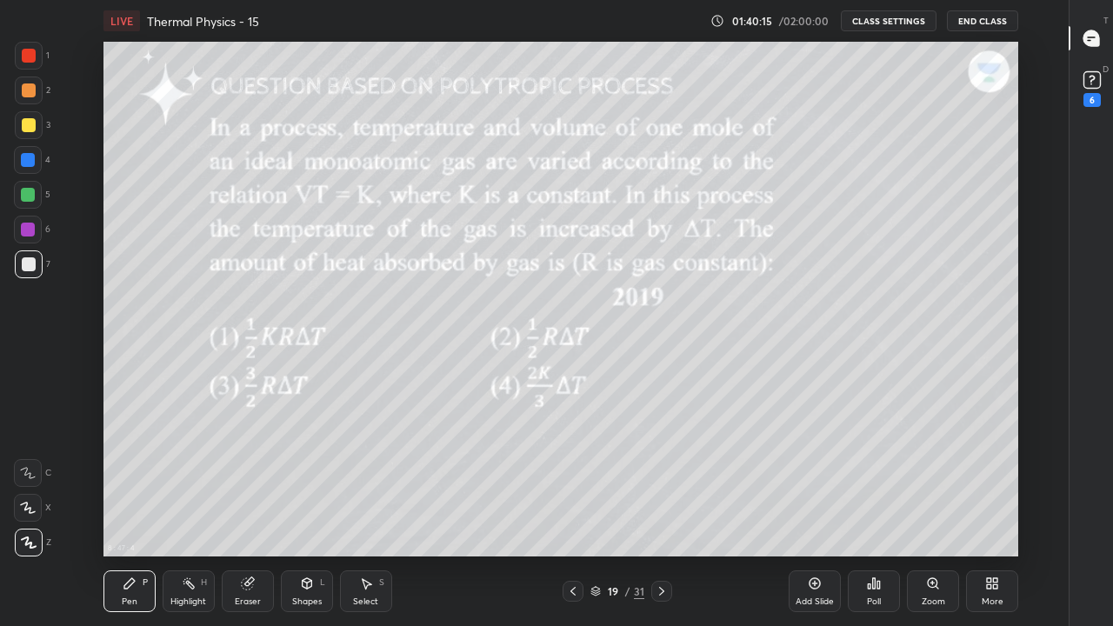
click at [984, 19] on button "End Class" at bounding box center [982, 20] width 71 height 21
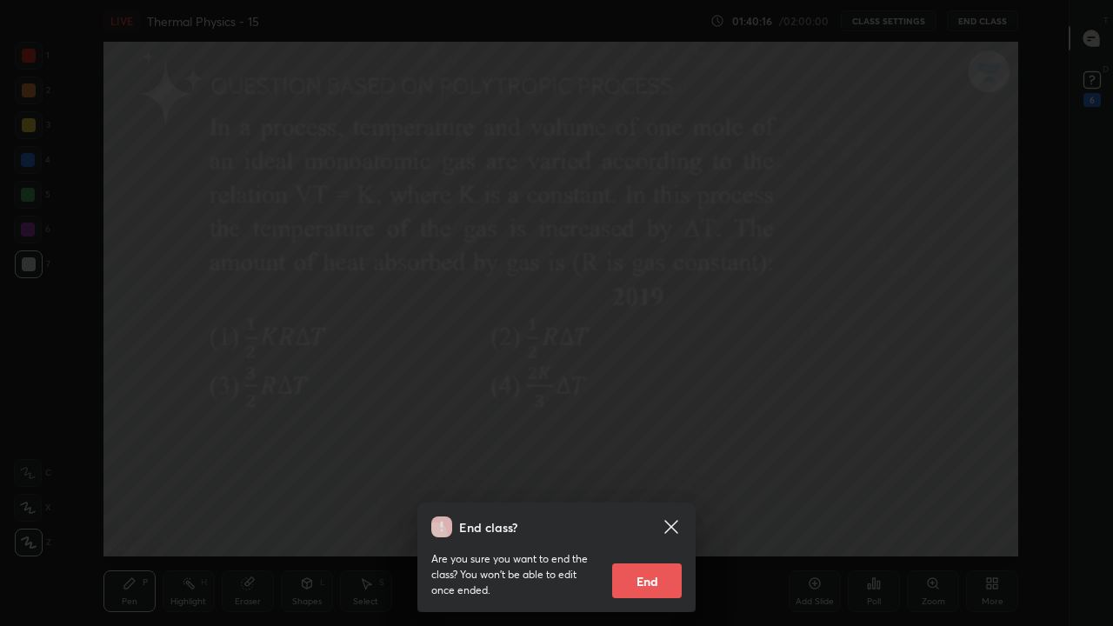
click at [638, 515] on button "End" at bounding box center [647, 581] width 70 height 35
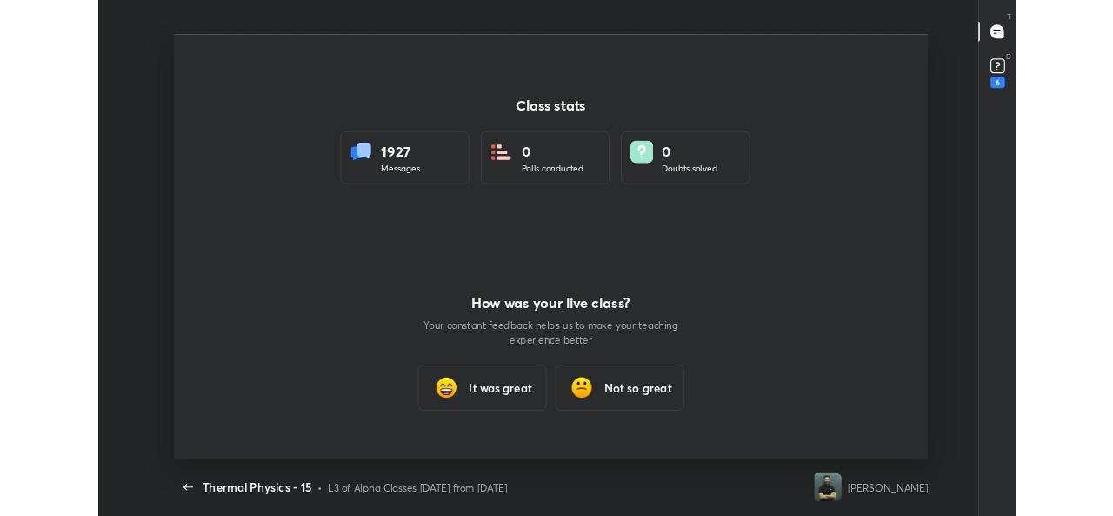
scroll to position [515, 1099]
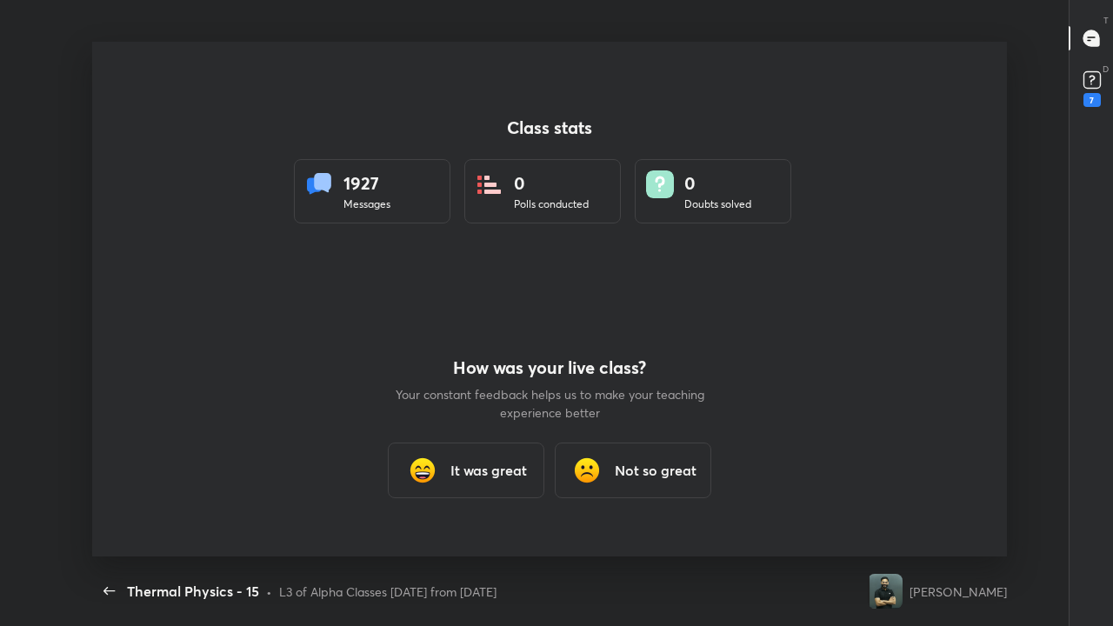
drag, startPoint x: 638, startPoint y: 579, endPoint x: 57, endPoint y: 571, distance: 581.0
click at [57, 515] on div "Thermal Physics - 15 CLASS SETTINGS End Class 8 : 48 : 3 Class stats 1927 Messa…" at bounding box center [549, 313] width 1099 height 626
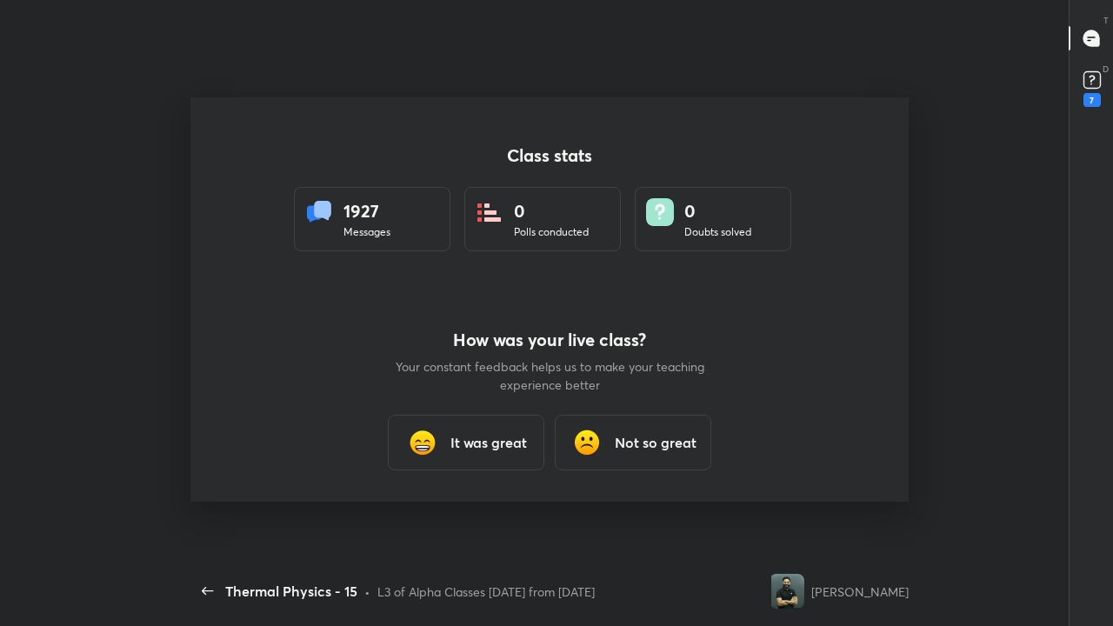
type textarea "x"
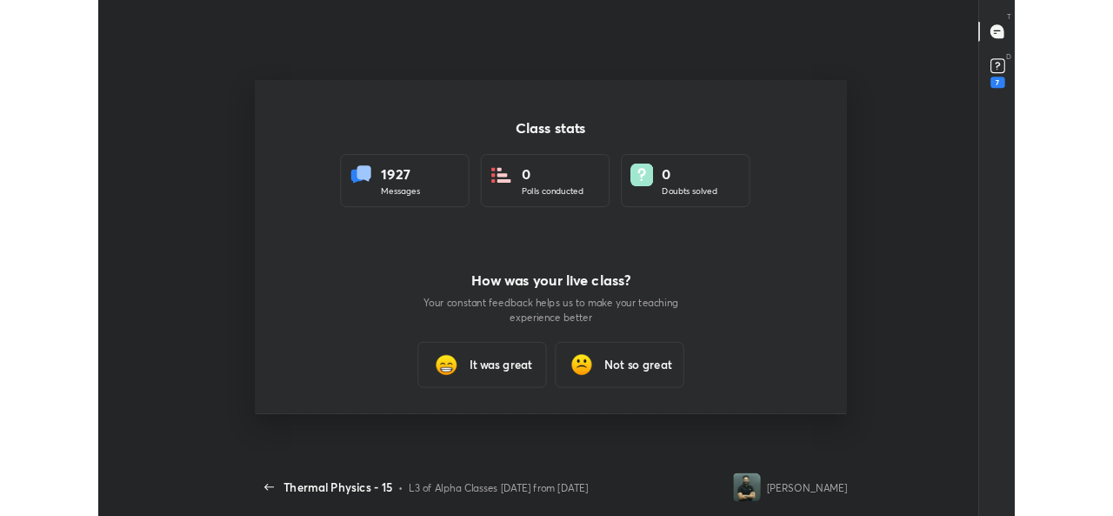
scroll to position [86562, 85867]
